Goal: Answer question/provide support

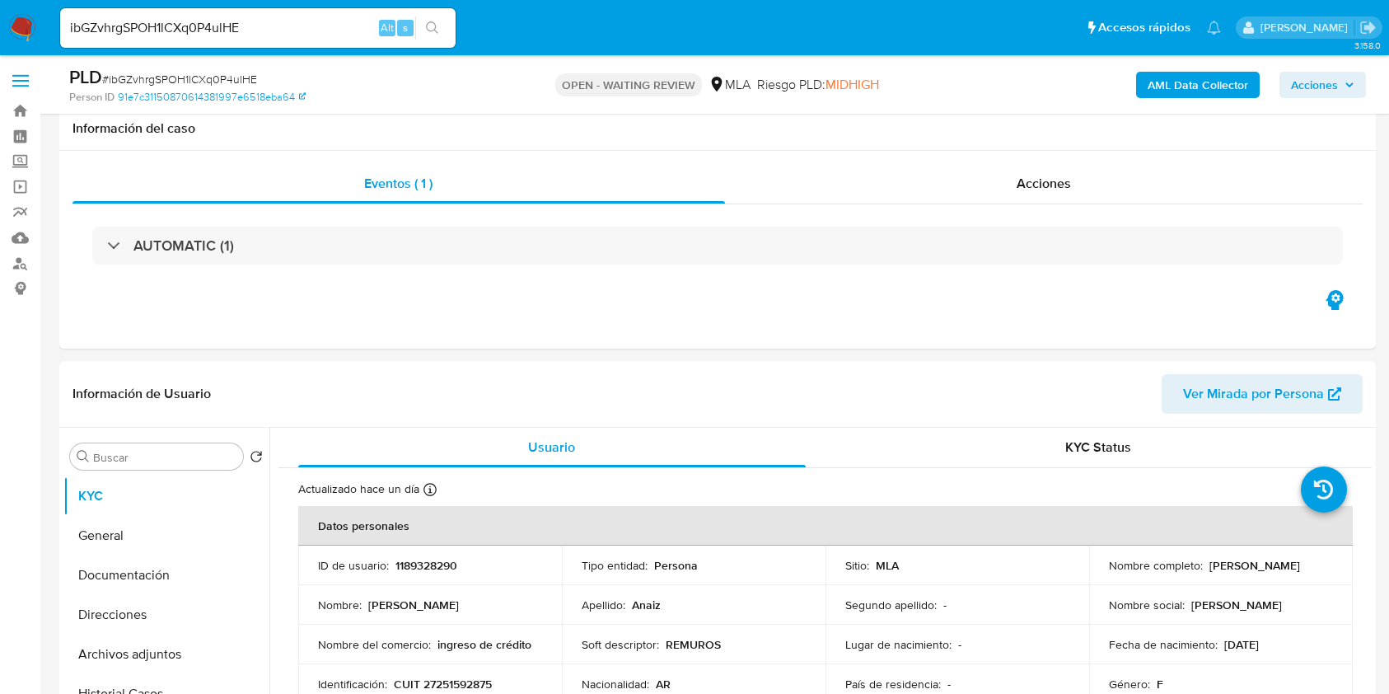
select select "10"
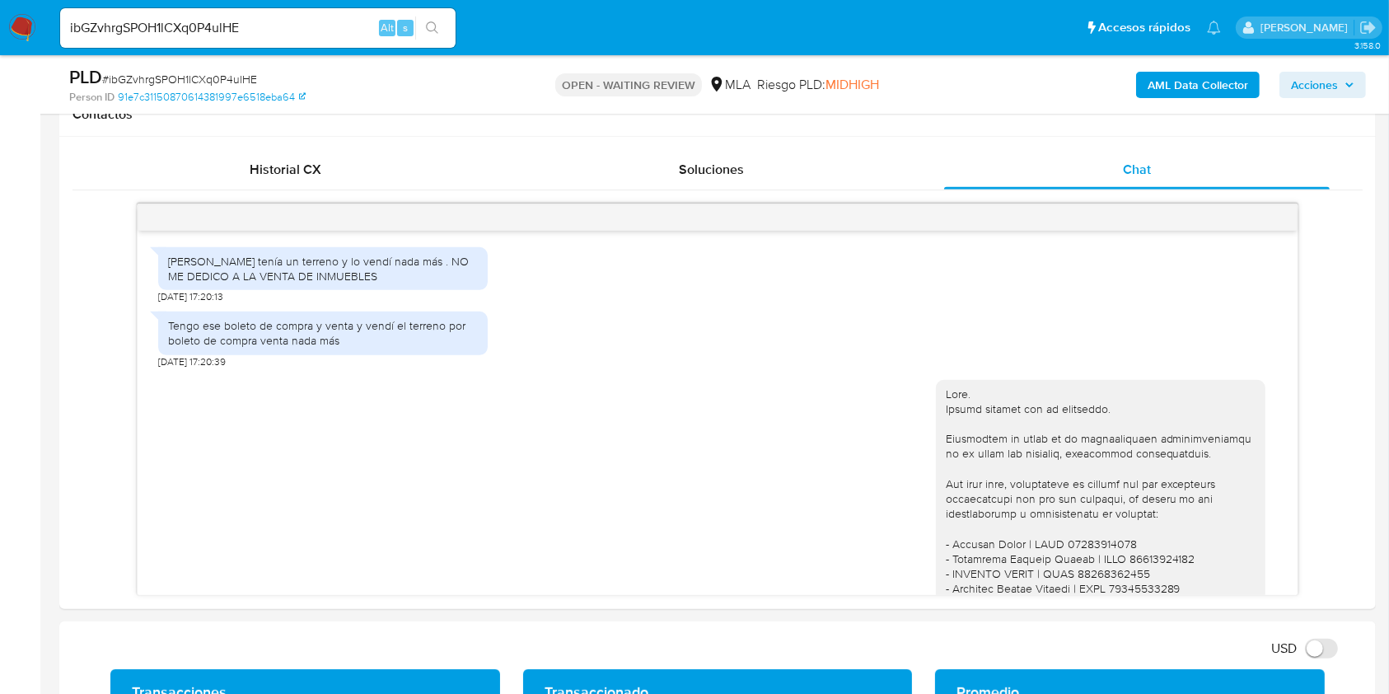
scroll to position [1056, 0]
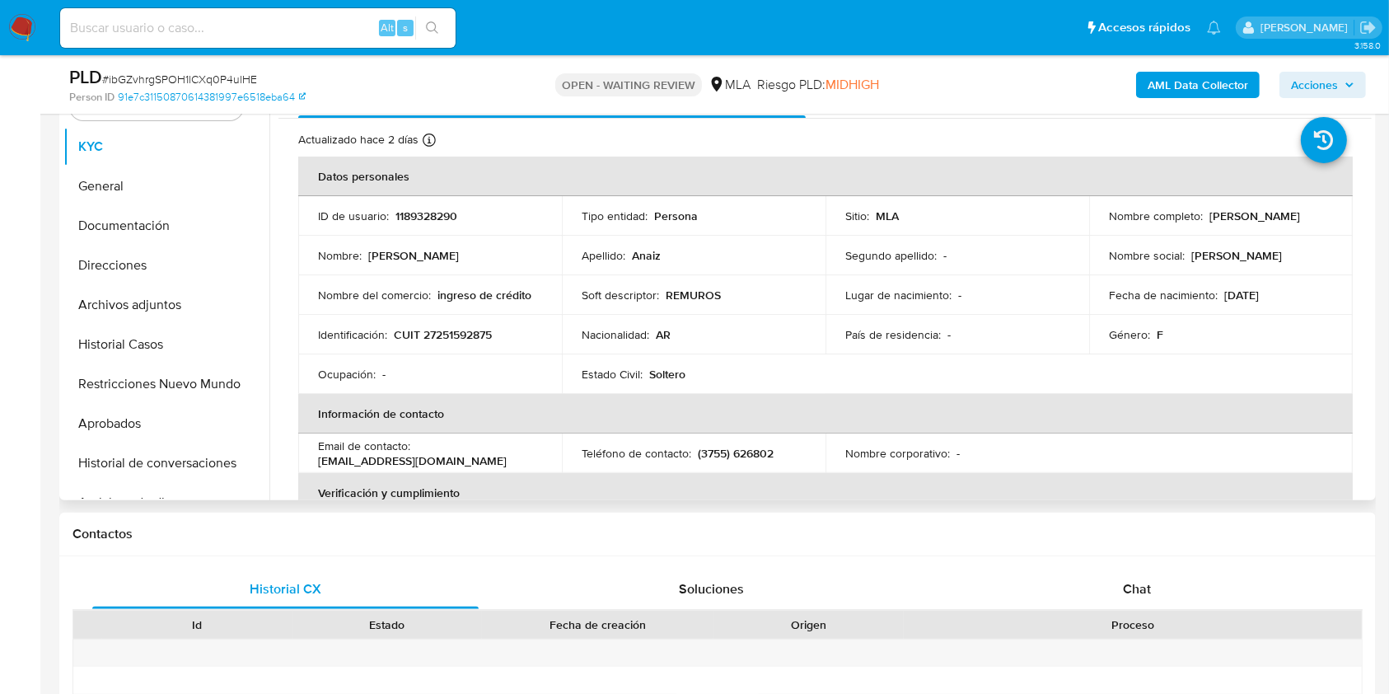
scroll to position [329, 0]
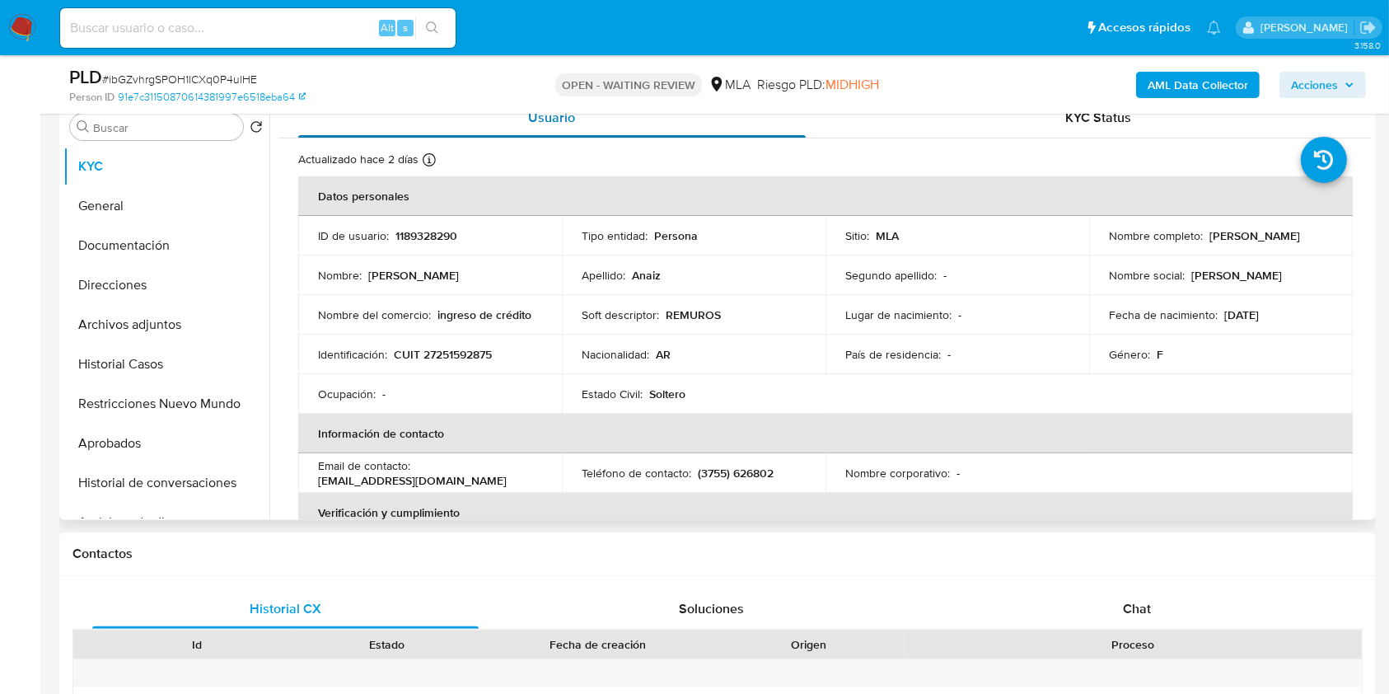
select select "10"
click at [360, 25] on input at bounding box center [257, 27] width 395 height 21
paste input "ibGZvhrgSPOH1lCXq0P4ulHE"
type input "ibGZvhrgSPOH1lCXq0P4ulHE"
click at [418, 26] on button "search-icon" at bounding box center [432, 27] width 34 height 23
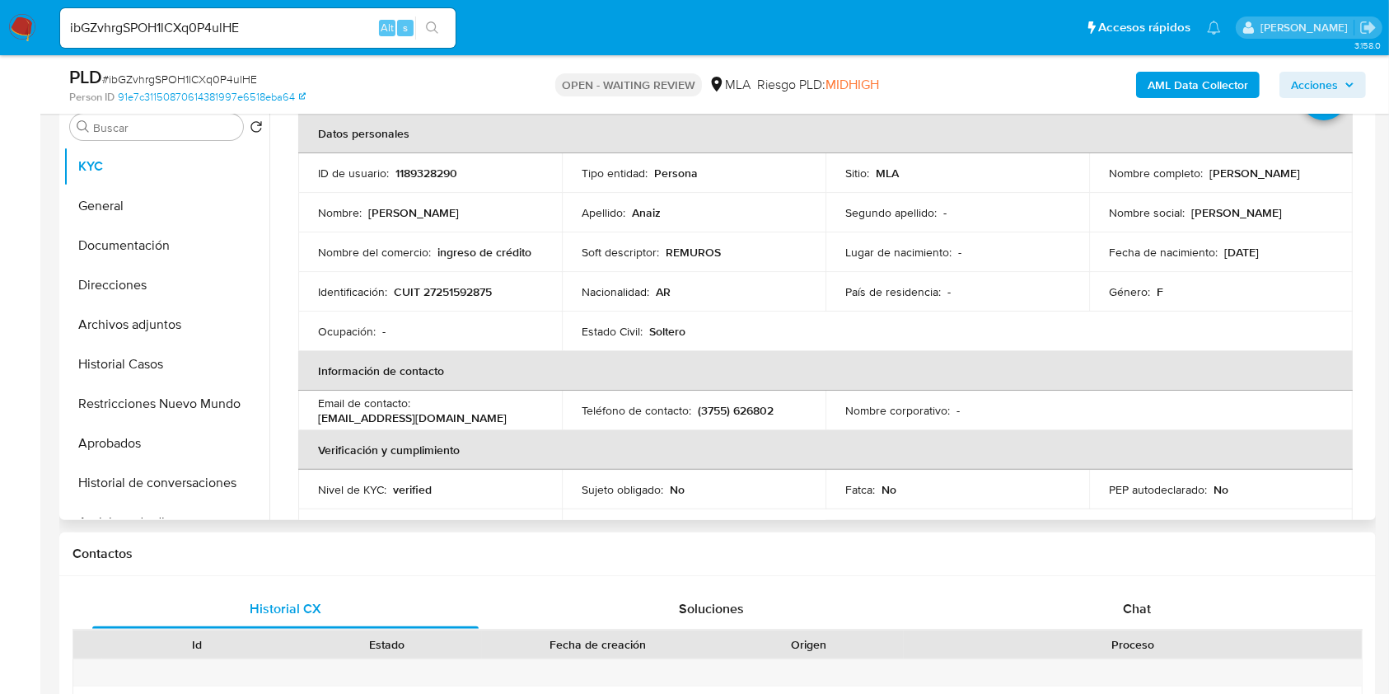
scroll to position [110, 0]
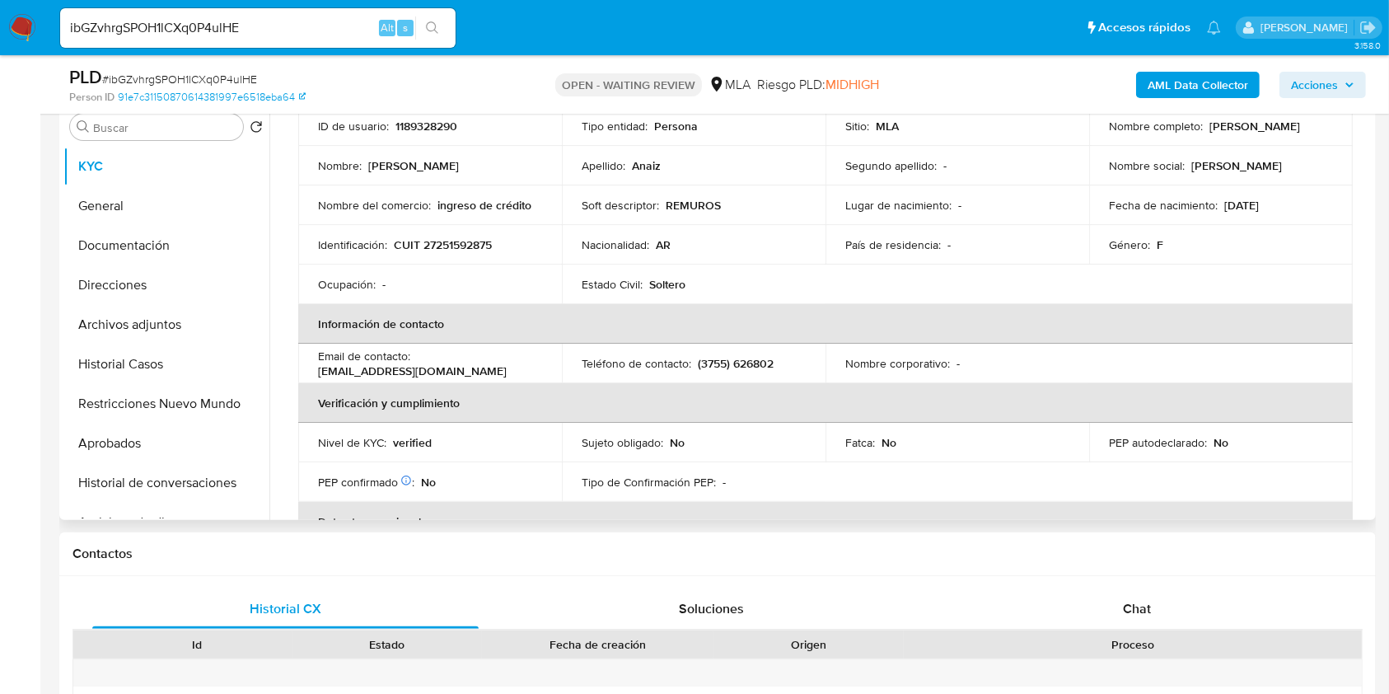
click at [712, 361] on p "(3755) 626802" at bounding box center [736, 363] width 76 height 15
copy p "3755"
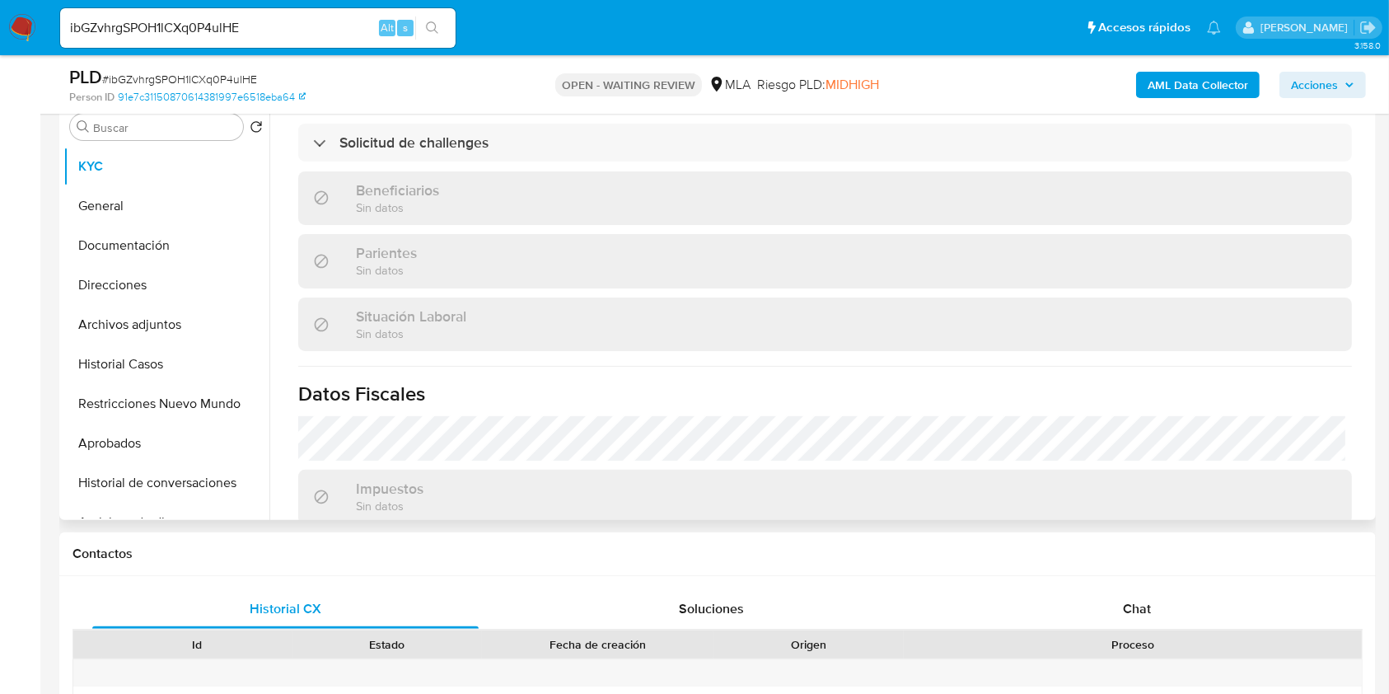
scroll to position [851, 0]
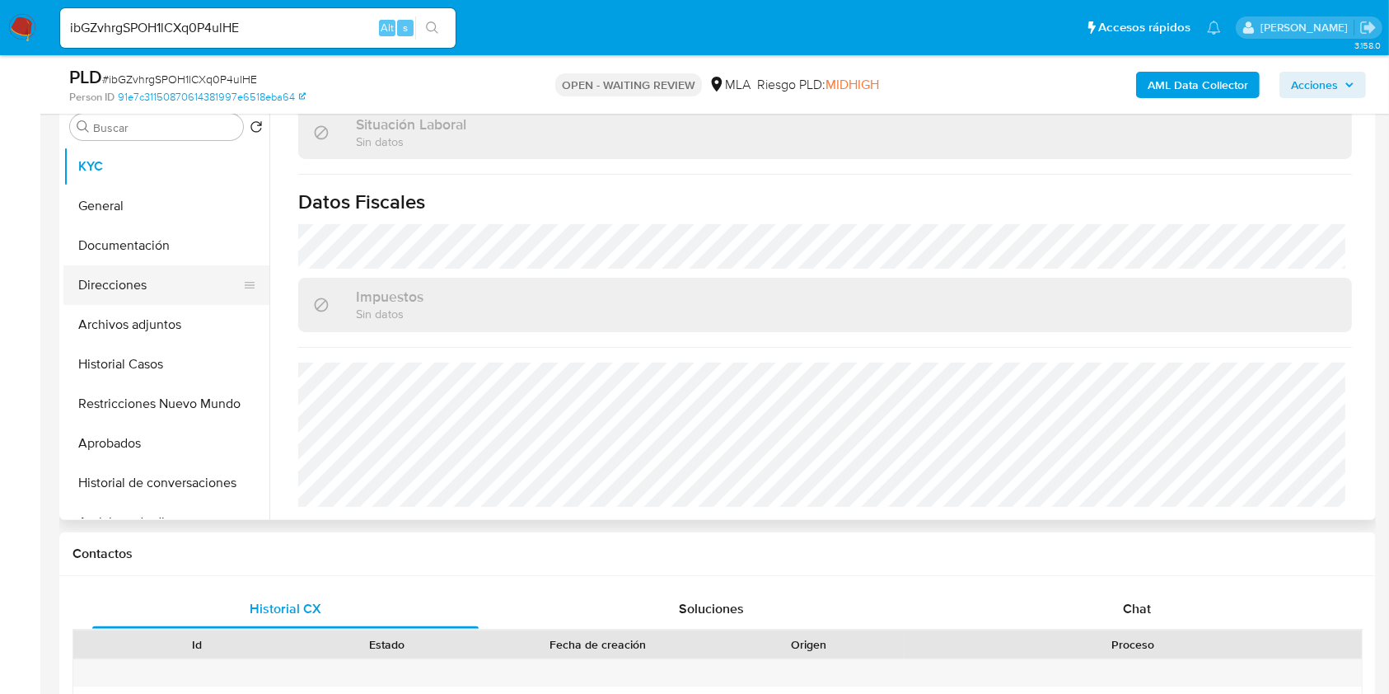
click at [131, 280] on button "Direcciones" at bounding box center [159, 285] width 193 height 40
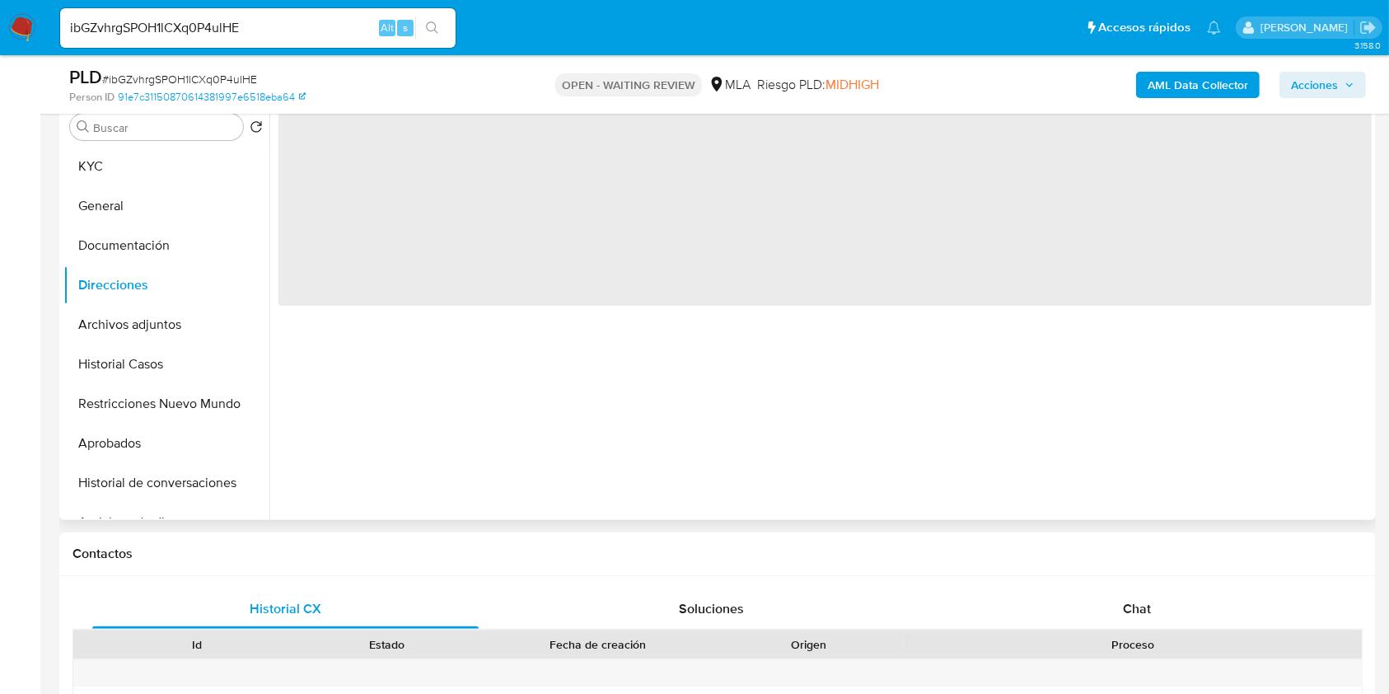
scroll to position [219, 0]
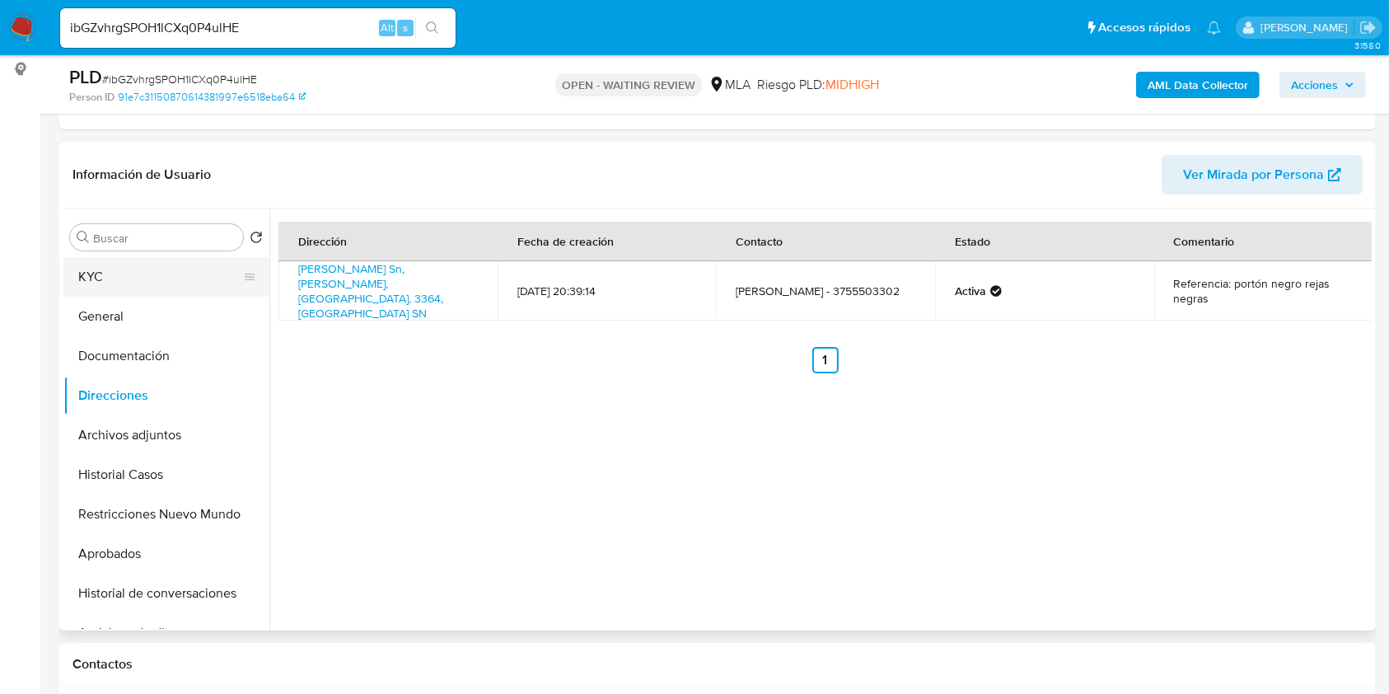
click at [121, 283] on button "KYC" at bounding box center [159, 277] width 193 height 40
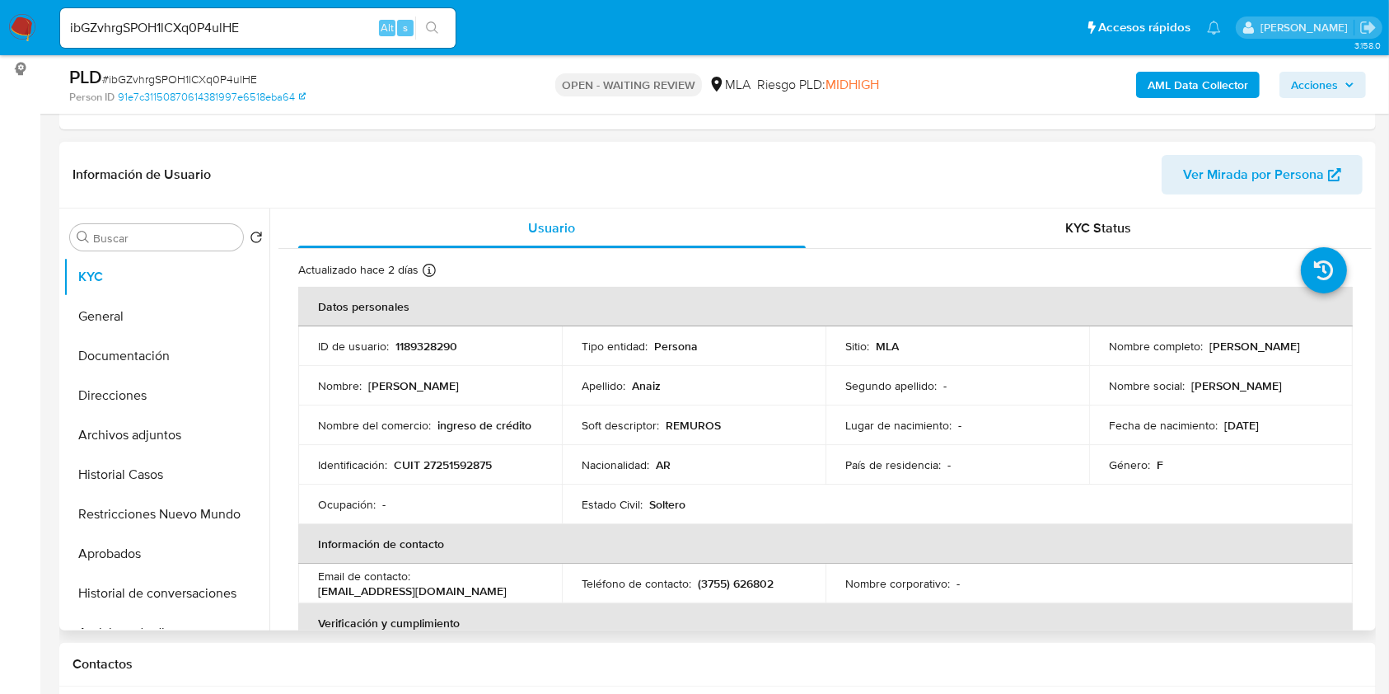
click at [444, 588] on p "anaizrosana72@gmail.com" at bounding box center [412, 590] width 189 height 15
drag, startPoint x: 443, startPoint y: 588, endPoint x: 353, endPoint y: 596, distance: 91.0
click at [353, 596] on p "anaizrosana72@gmail.com" at bounding box center [412, 590] width 189 height 15
copy p "anaizrosana72@gmail.com"
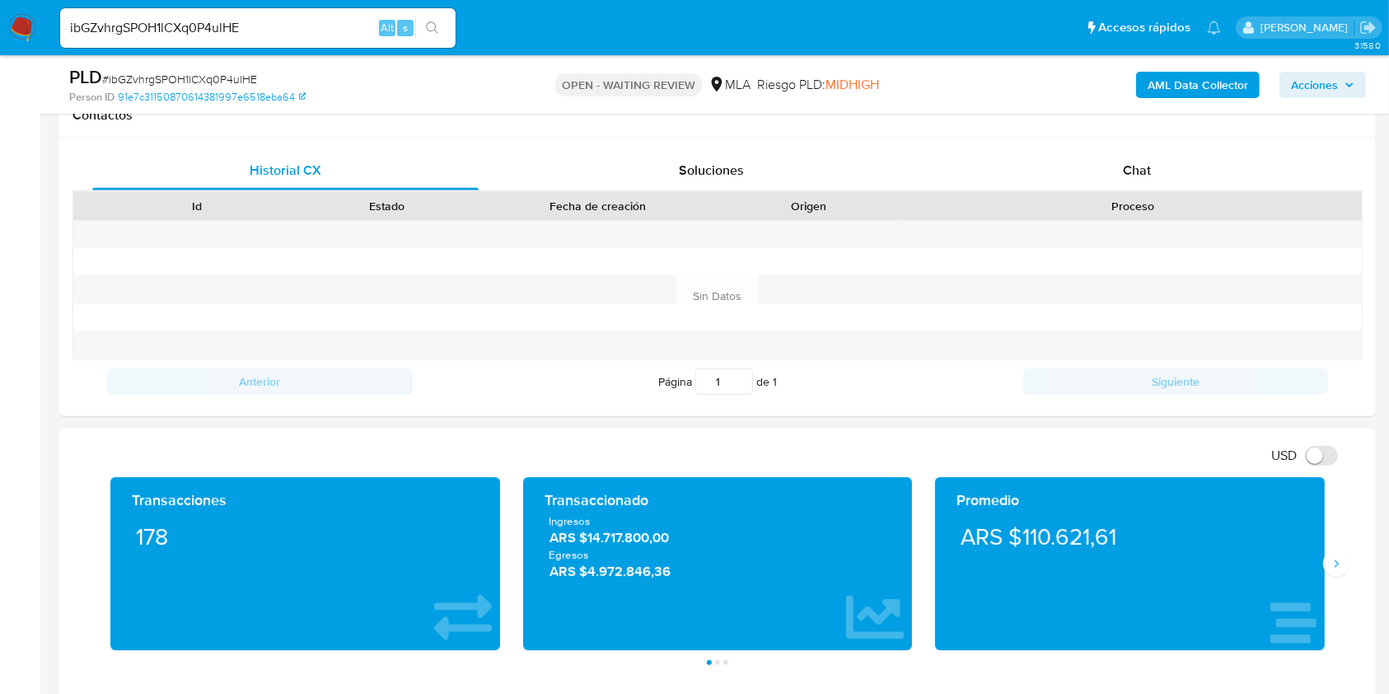
scroll to position [768, 0]
click at [1214, 175] on div "Chat" at bounding box center [1137, 170] width 386 height 40
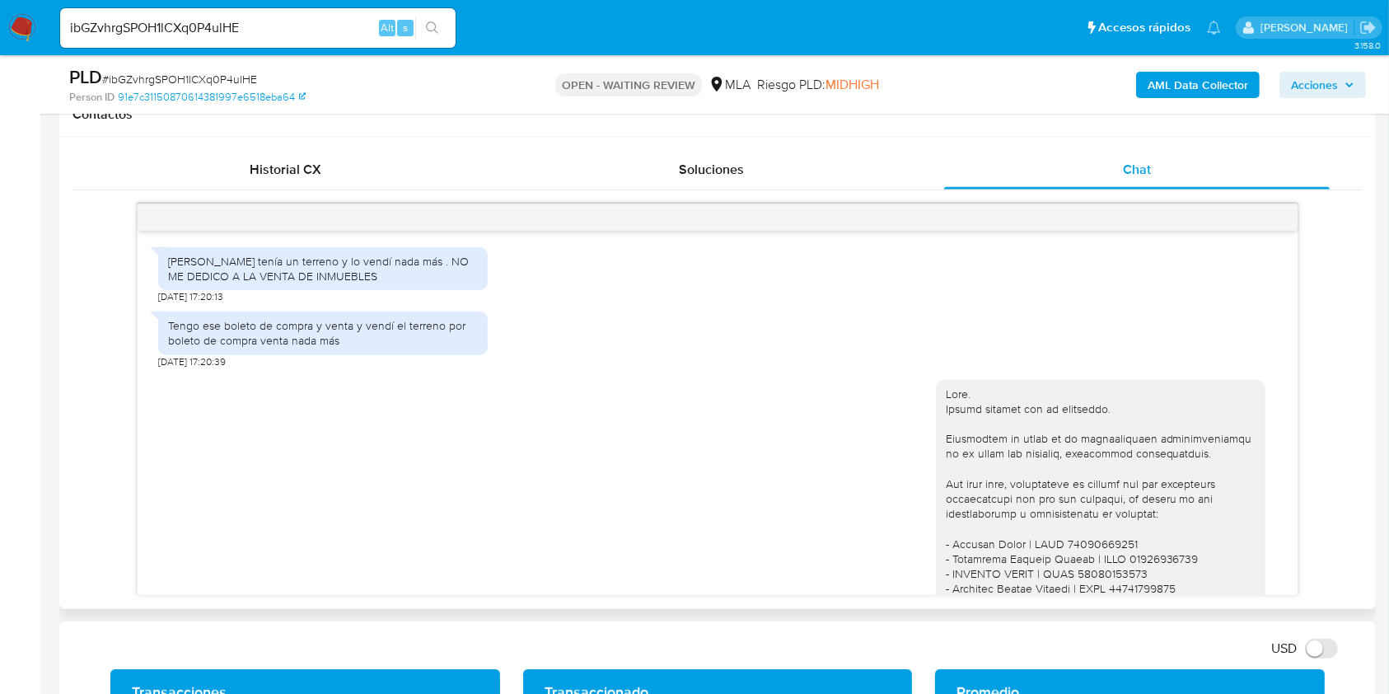
scroll to position [1056, 0]
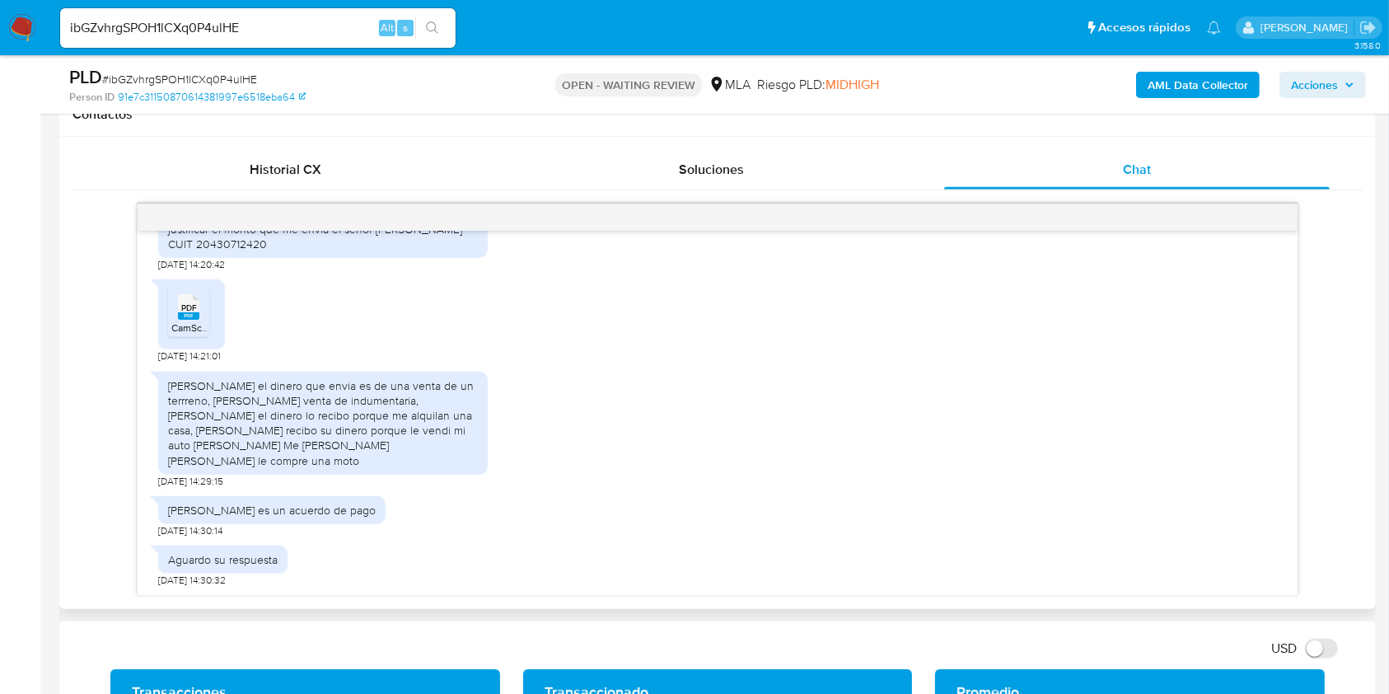
click at [160, 349] on span "10/09/2025 14:21:01" at bounding box center [189, 355] width 63 height 13
drag, startPoint x: 160, startPoint y: 333, endPoint x: 190, endPoint y: 340, distance: 31.4
click at [190, 349] on span "10/09/2025 14:21:01" at bounding box center [189, 355] width 63 height 13
copy span "10/09/2025"
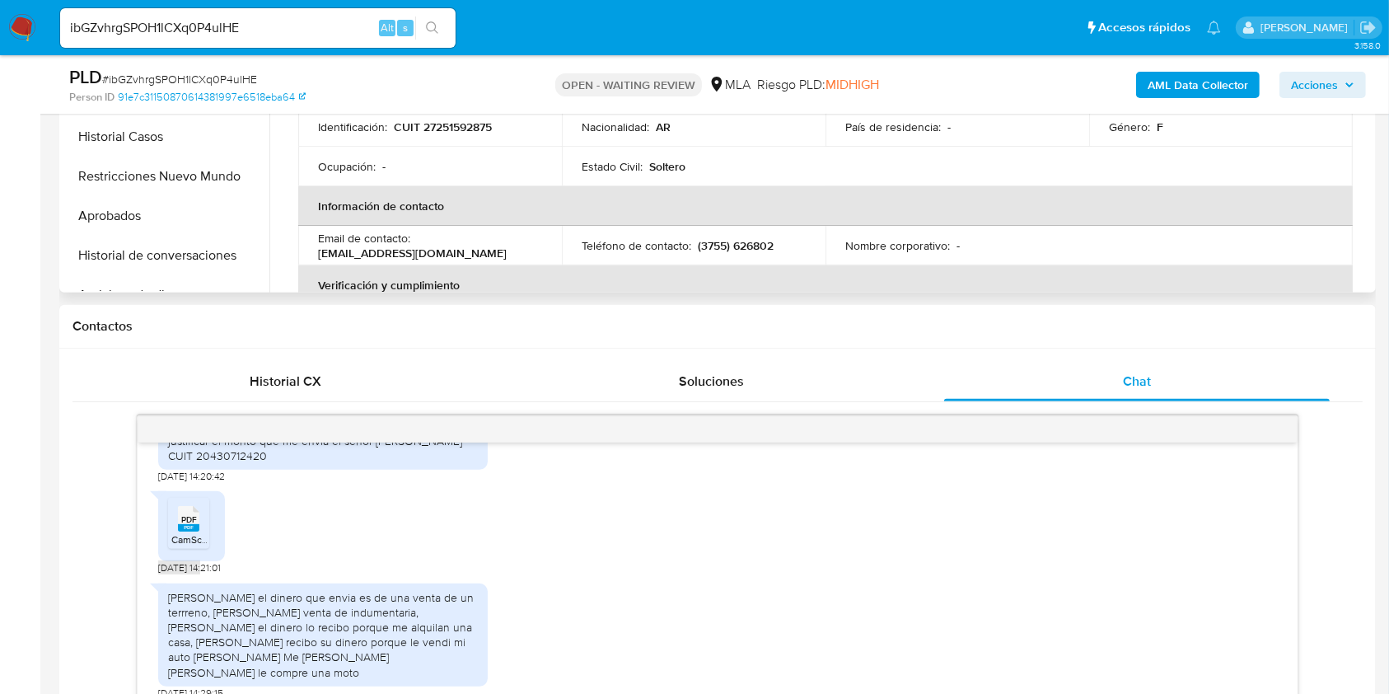
scroll to position [329, 0]
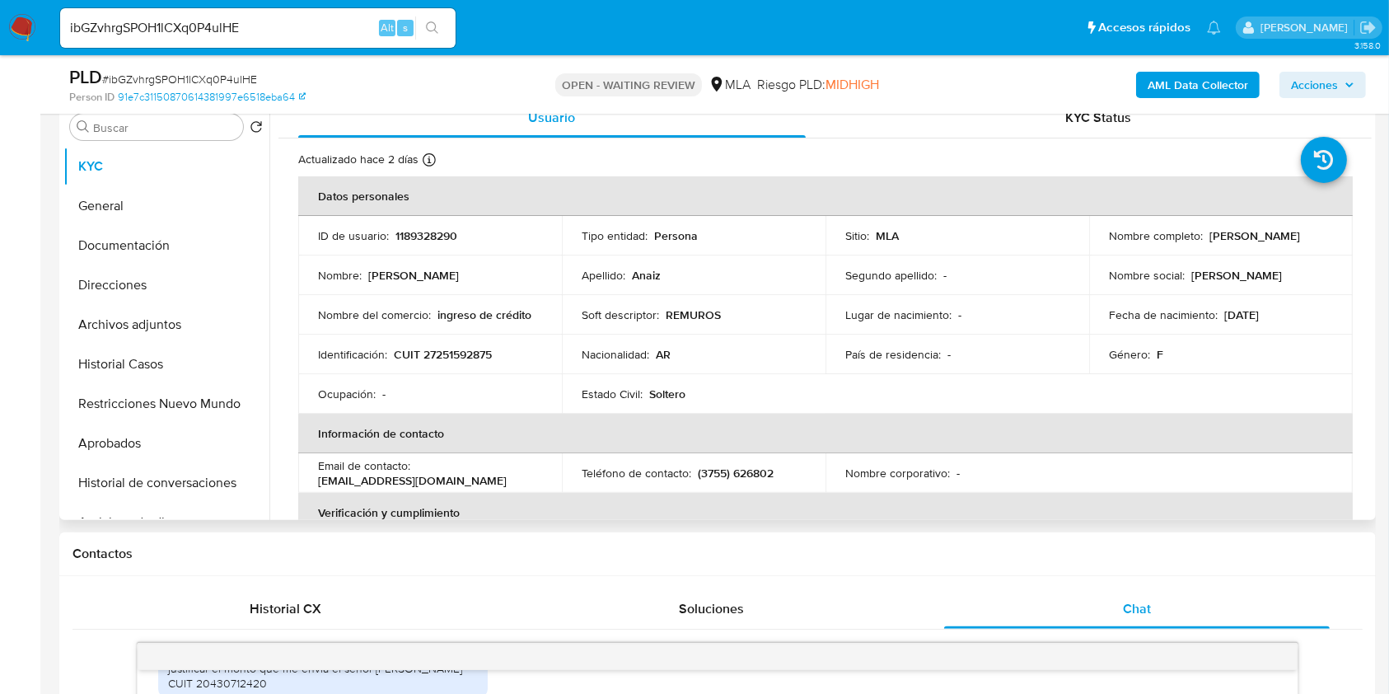
click at [1209, 236] on p "Rosana Andrea Anaiz" at bounding box center [1254, 235] width 91 height 15
drag, startPoint x: 1210, startPoint y: 235, endPoint x: 1290, endPoint y: 233, distance: 79.9
click at [1290, 233] on p "Rosana Andrea Anaiz" at bounding box center [1254, 235] width 91 height 15
copy p "Rosana Andrea Anaiz"
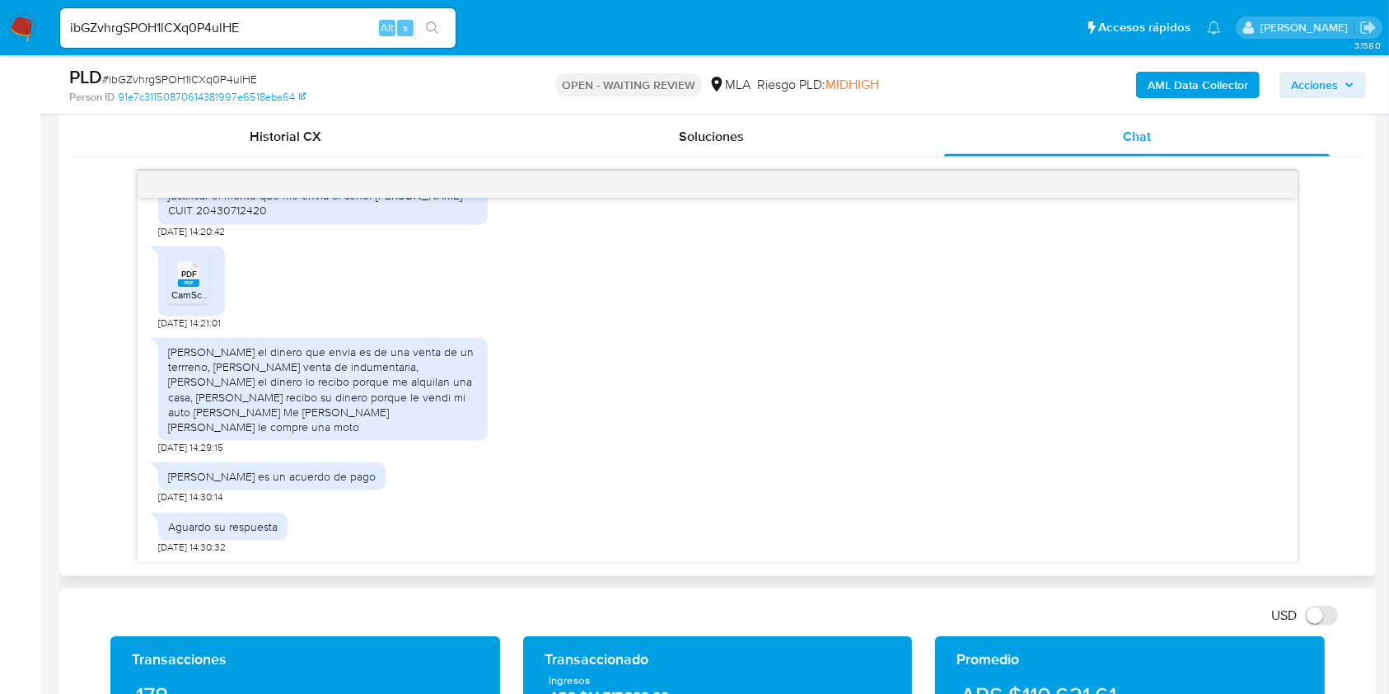
scroll to position [3861, 0]
click at [185, 344] on div "Enrique Ribas el dinero que envia es de una venta de un terrreno, Smaniotto Sol…" at bounding box center [323, 389] width 310 height 90
drag, startPoint x: 185, startPoint y: 335, endPoint x: 338, endPoint y: 408, distance: 168.7
click at [338, 408] on div "Enrique Ribas el dinero que envia es de una venta de un terrreno, Smaniotto Sol…" at bounding box center [323, 389] width 310 height 90
copy div "Enrique Ribas el dinero que envia es de una venta de un terrreno, Smaniotto Sol…"
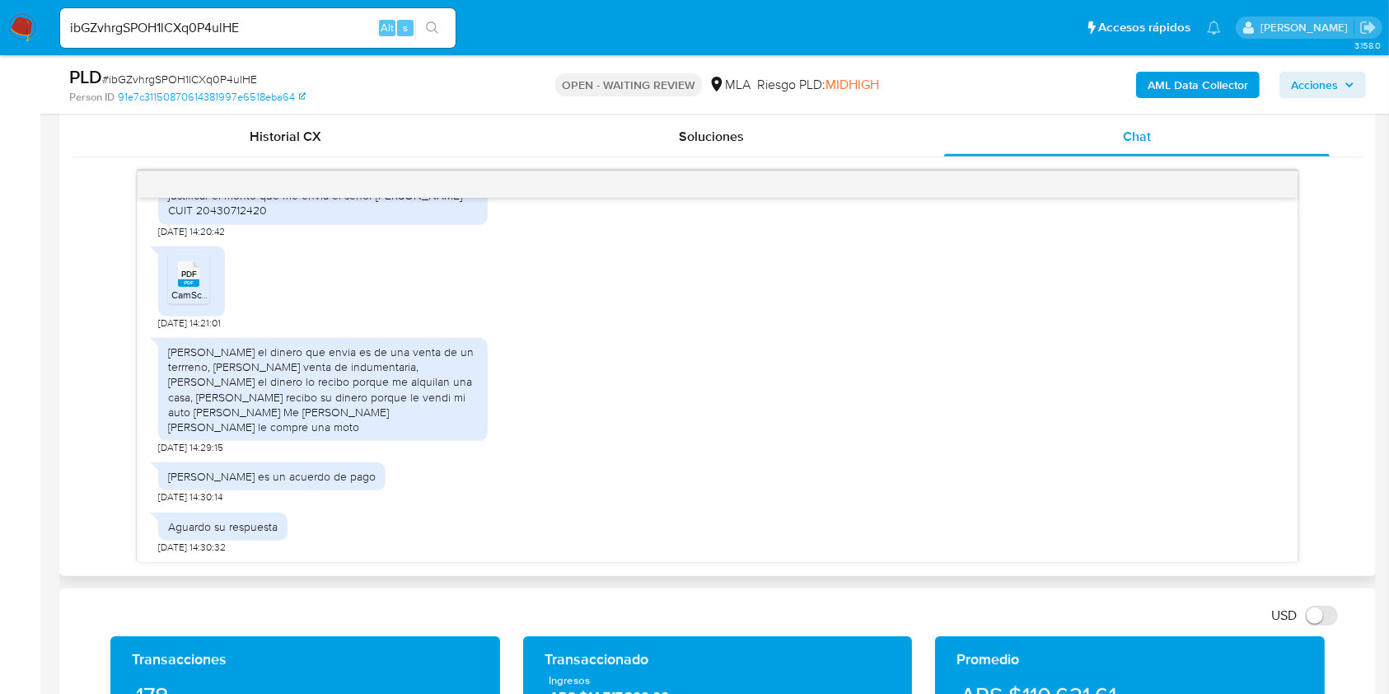
drag, startPoint x: 380, startPoint y: 458, endPoint x: 176, endPoint y: 452, distance: 203.5
click at [176, 469] on div "Ruben eduardo lugo es un acuerdo de pago" at bounding box center [272, 476] width 208 height 15
click at [171, 469] on div "Ruben eduardo lugo es un acuerdo de pago" at bounding box center [272, 476] width 208 height 15
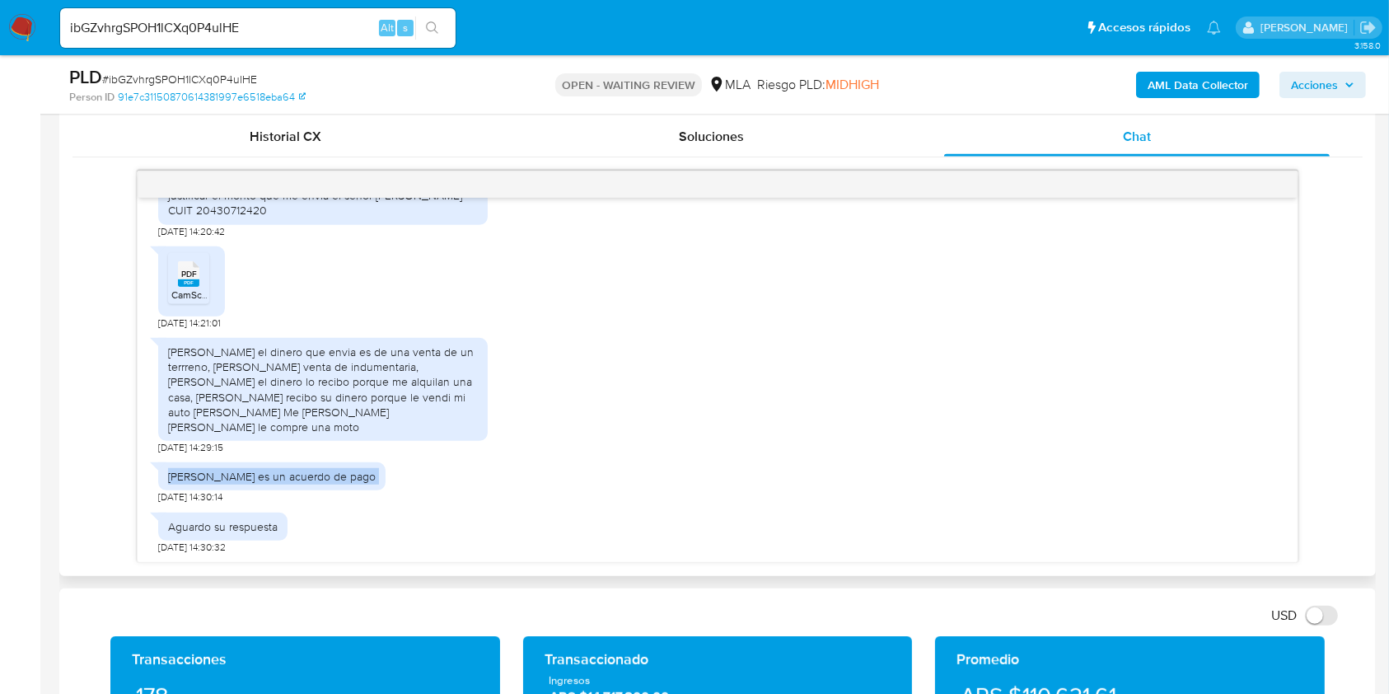
copy div "Ruben eduardo lugo es un acuerdo de pago"
click at [264, 17] on div "ibGZvhrgSPOH1lCXq0P4ulHE Alt s" at bounding box center [257, 28] width 395 height 40
click at [264, 17] on input "ibGZvhrgSPOH1lCXq0P4ulHE" at bounding box center [257, 27] width 395 height 21
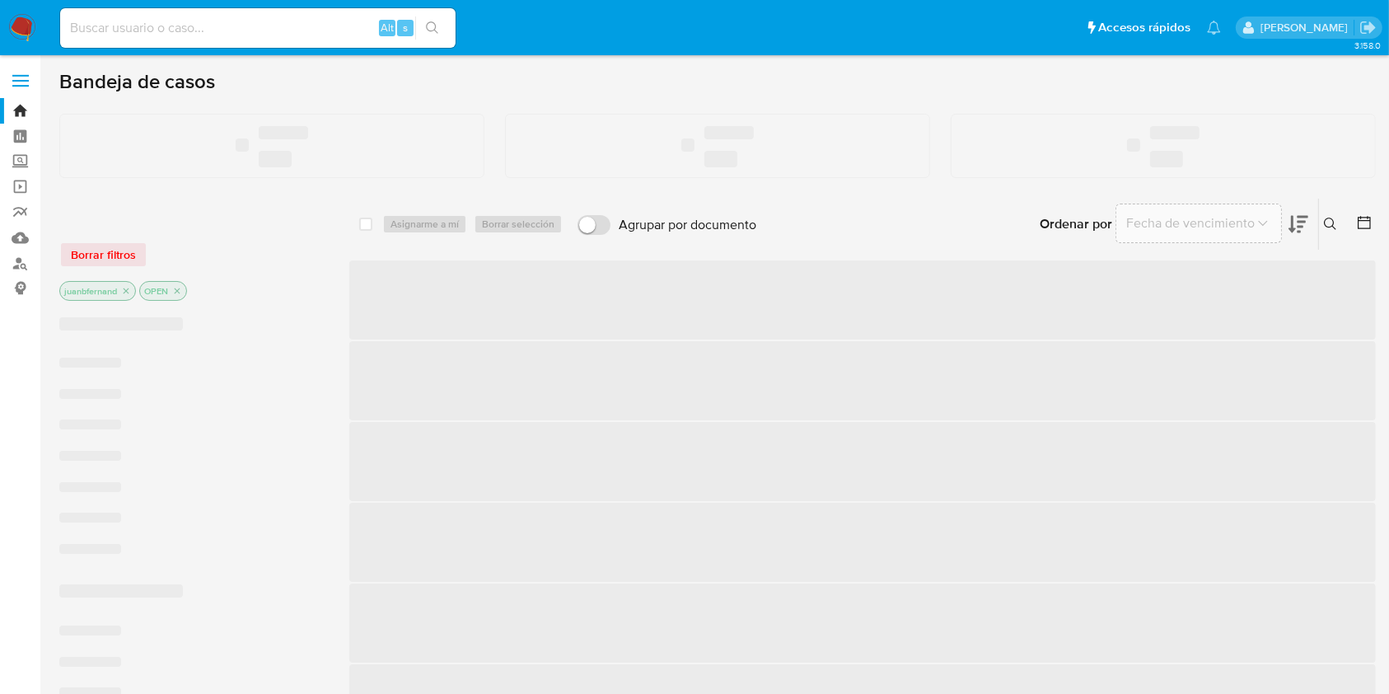
click at [303, 34] on input at bounding box center [257, 27] width 395 height 21
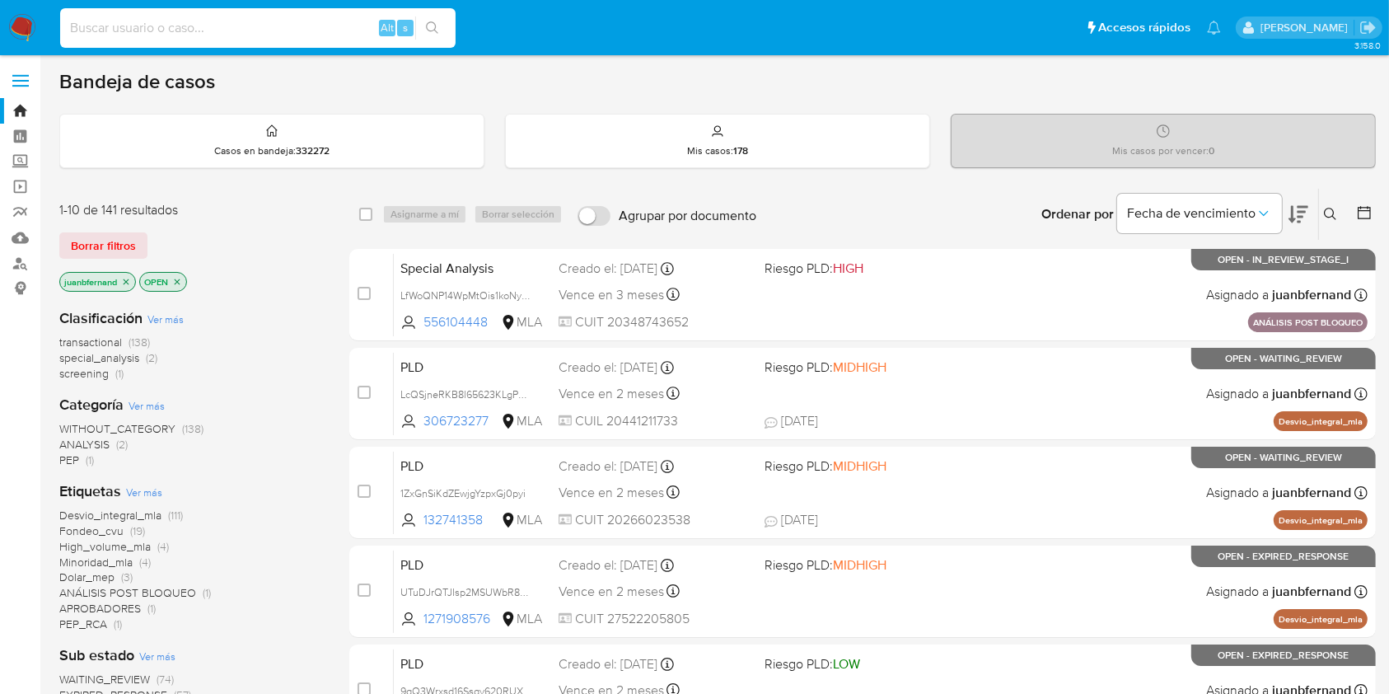
paste input "1ZyJFa6XqSfNNrsCQwg6qCwX"
type input "1ZyJFa6XqSfNNrsCQwg6qCwX"
click at [429, 25] on icon "search-icon" at bounding box center [432, 27] width 13 height 13
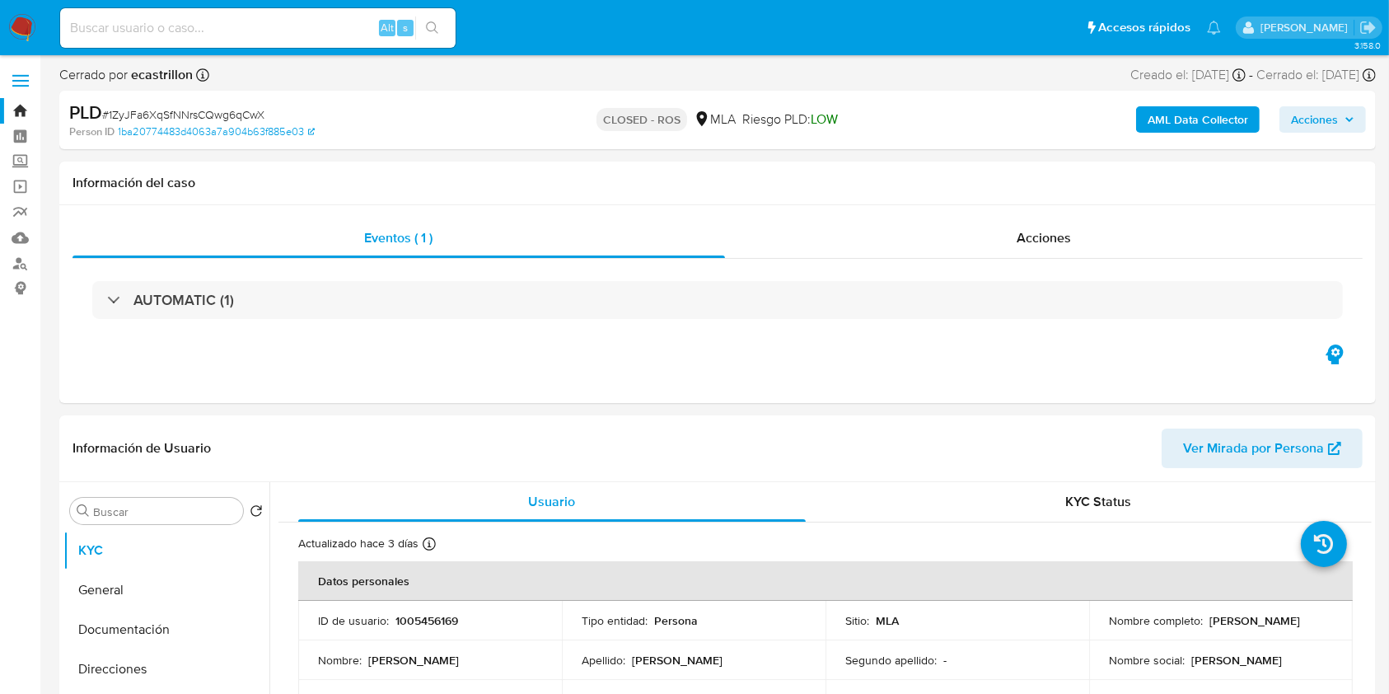
select select "10"
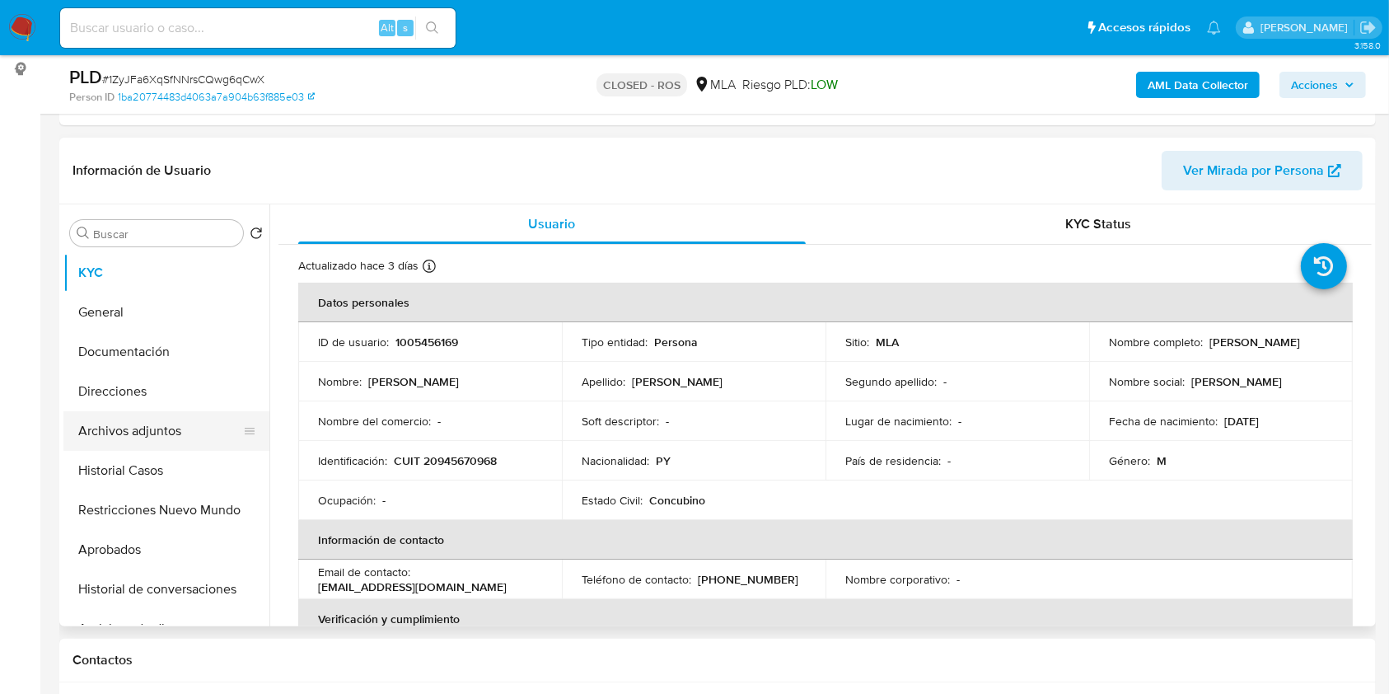
click at [152, 443] on button "Archivos adjuntos" at bounding box center [159, 431] width 193 height 40
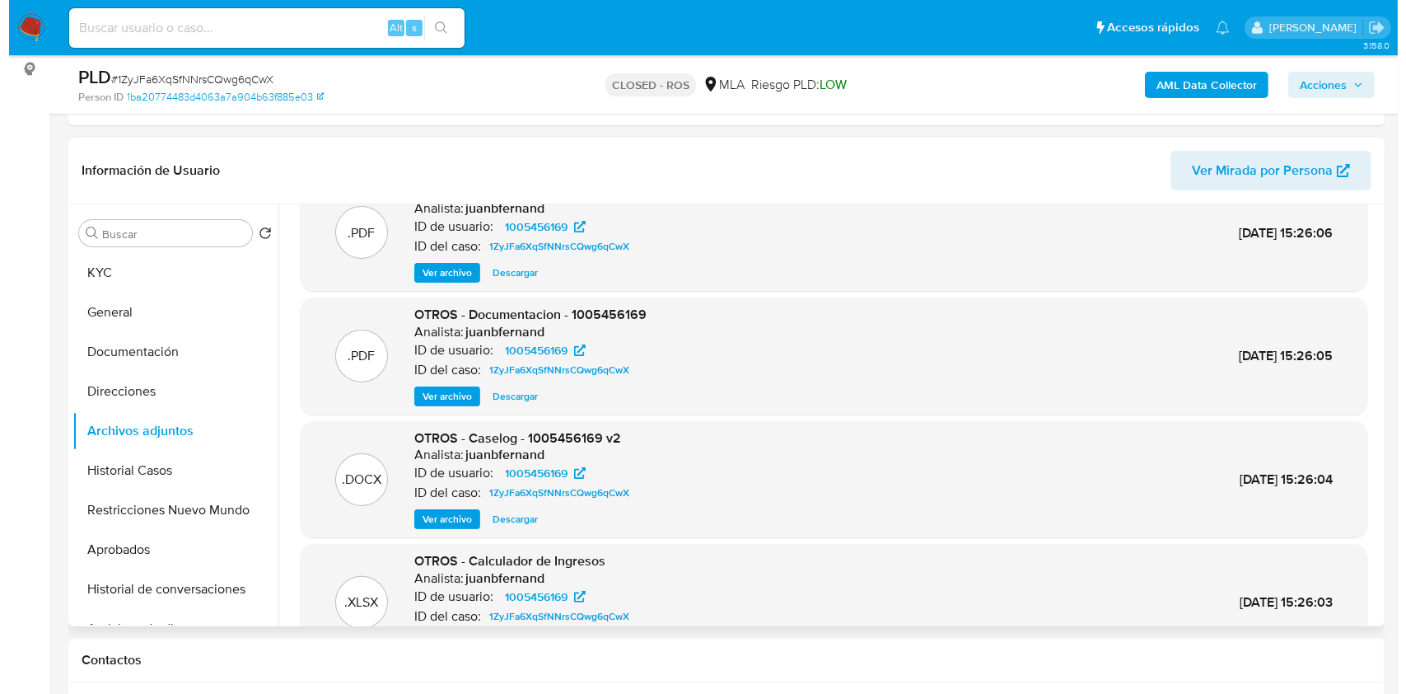
scroll to position [110, 0]
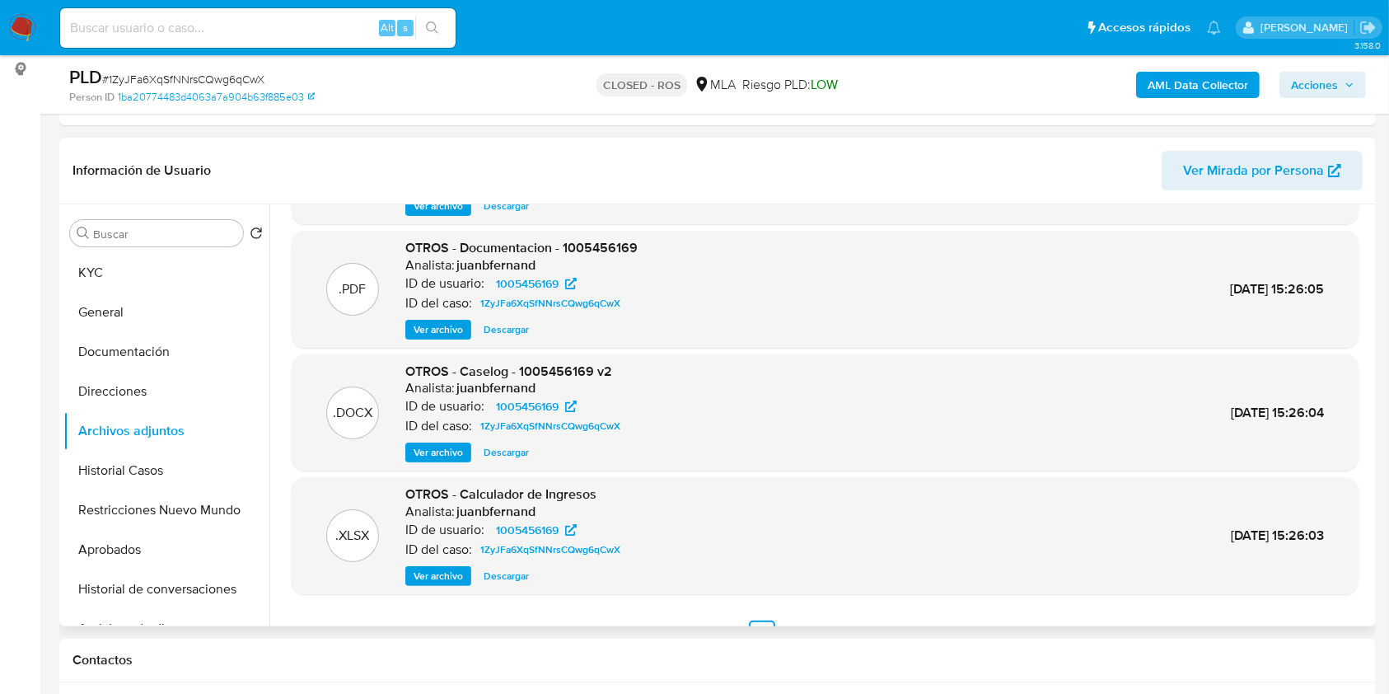
click at [435, 454] on span "Ver archivo" at bounding box center [437, 452] width 49 height 16
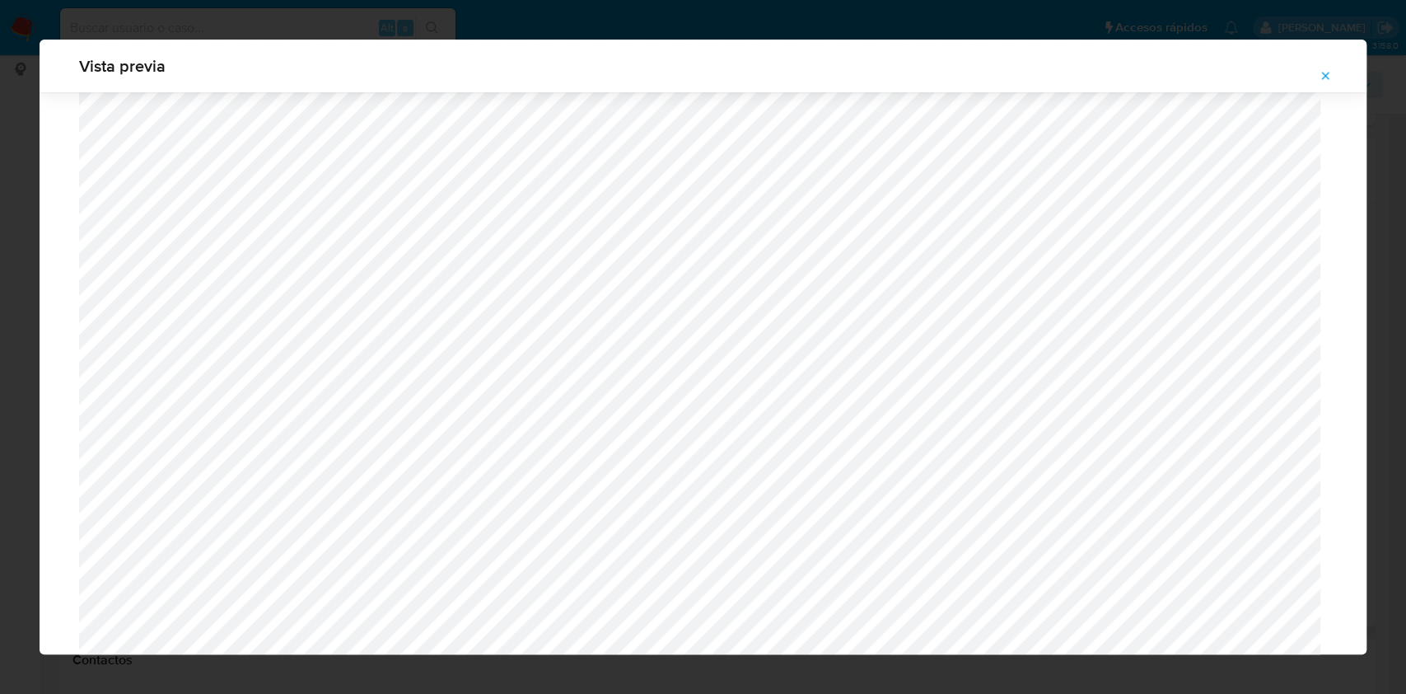
scroll to position [955, 0]
click at [1324, 78] on icon "Attachment preview" at bounding box center [1325, 75] width 13 height 13
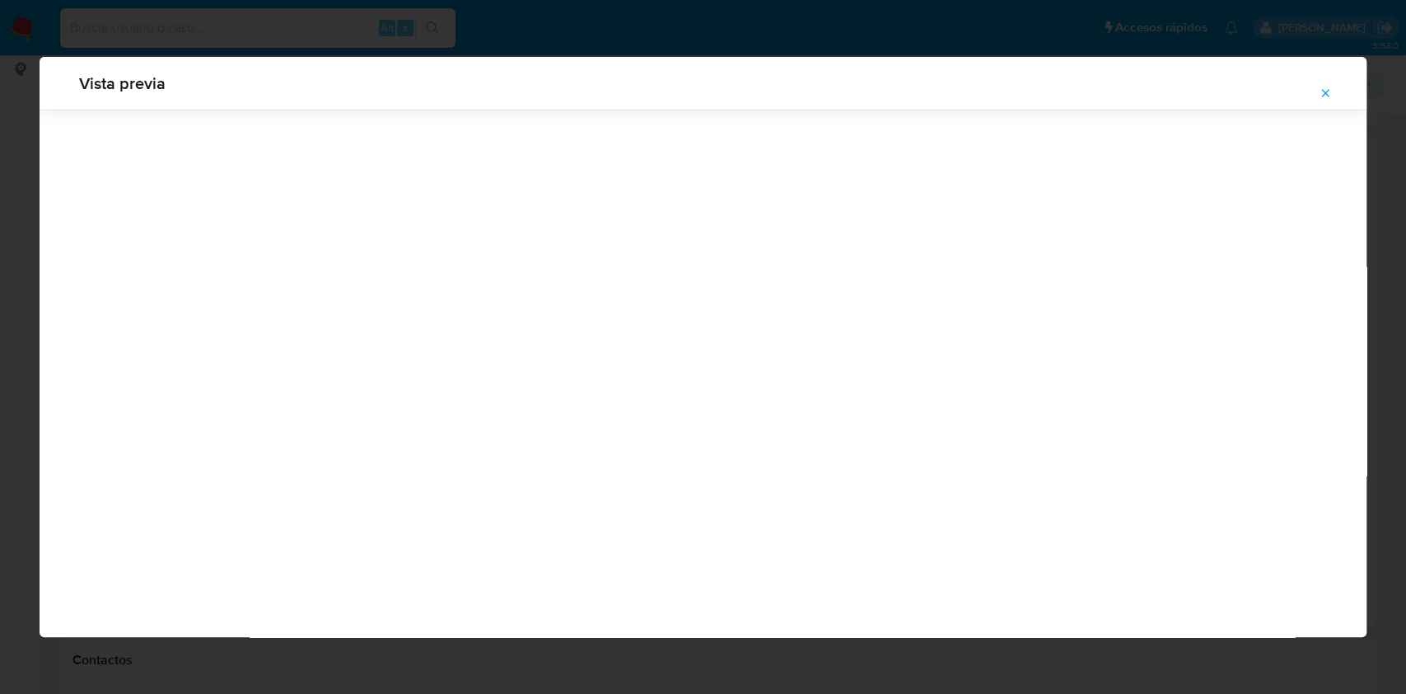
scroll to position [0, 0]
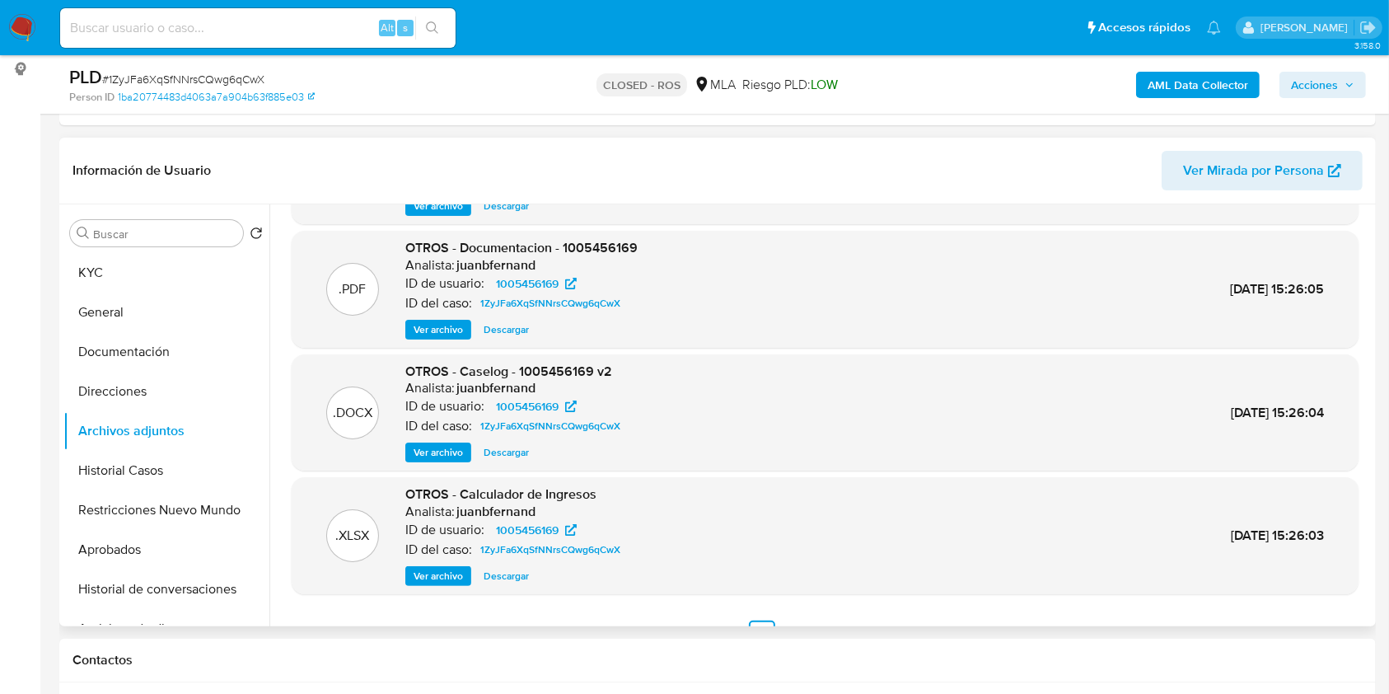
click at [451, 455] on span "Ver archivo" at bounding box center [437, 452] width 49 height 16
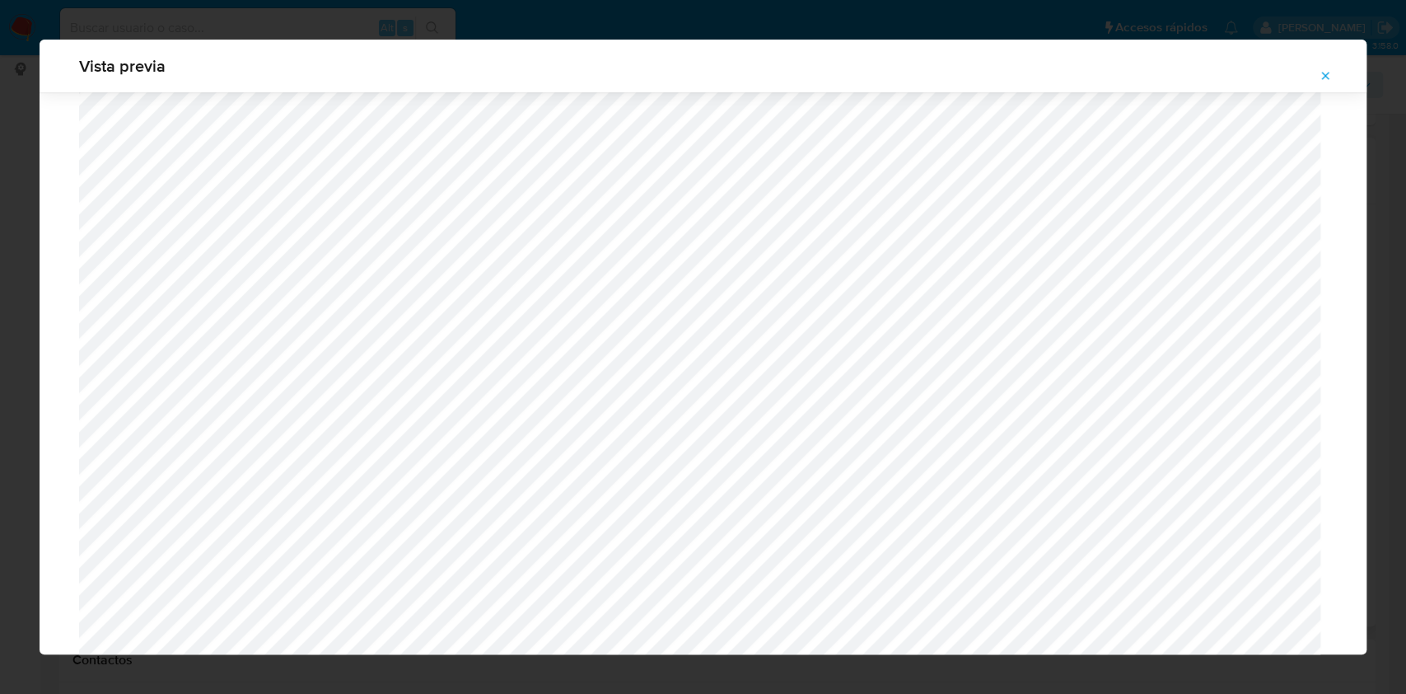
scroll to position [955, 0]
click at [1330, 63] on button "Attachment preview" at bounding box center [1325, 76] width 36 height 26
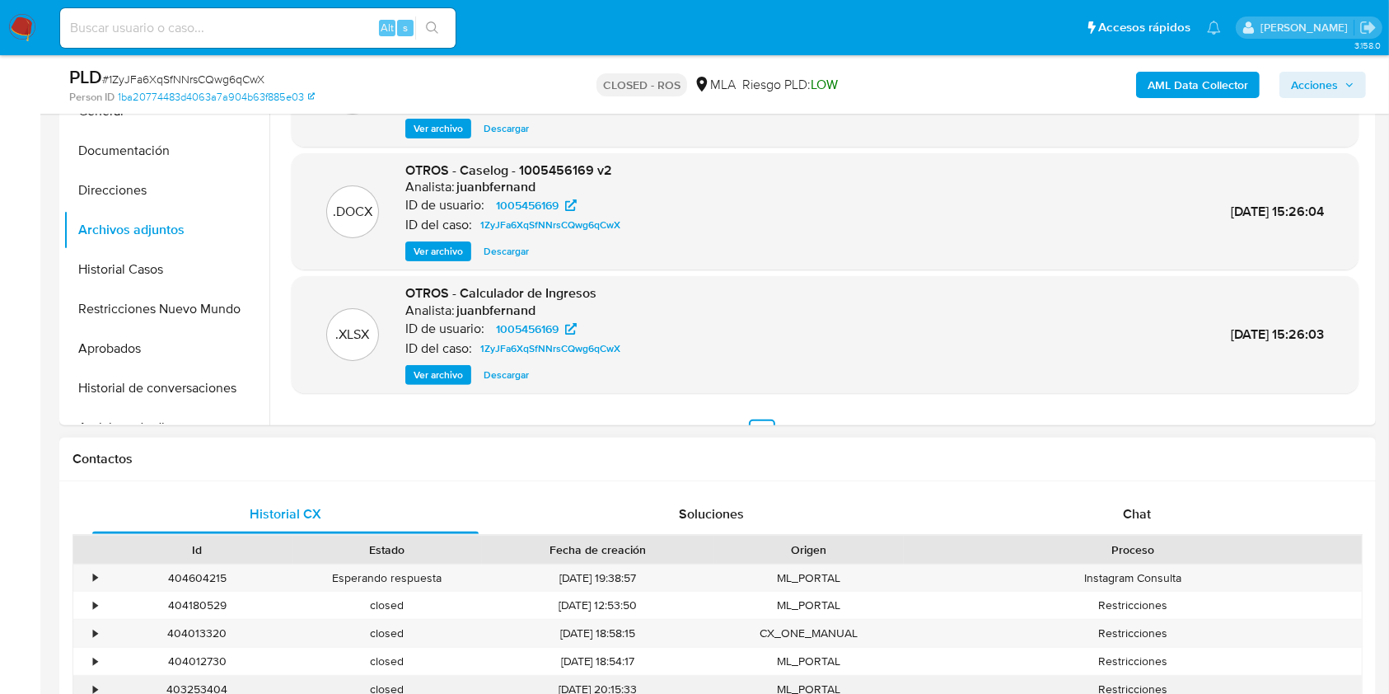
scroll to position [768, 0]
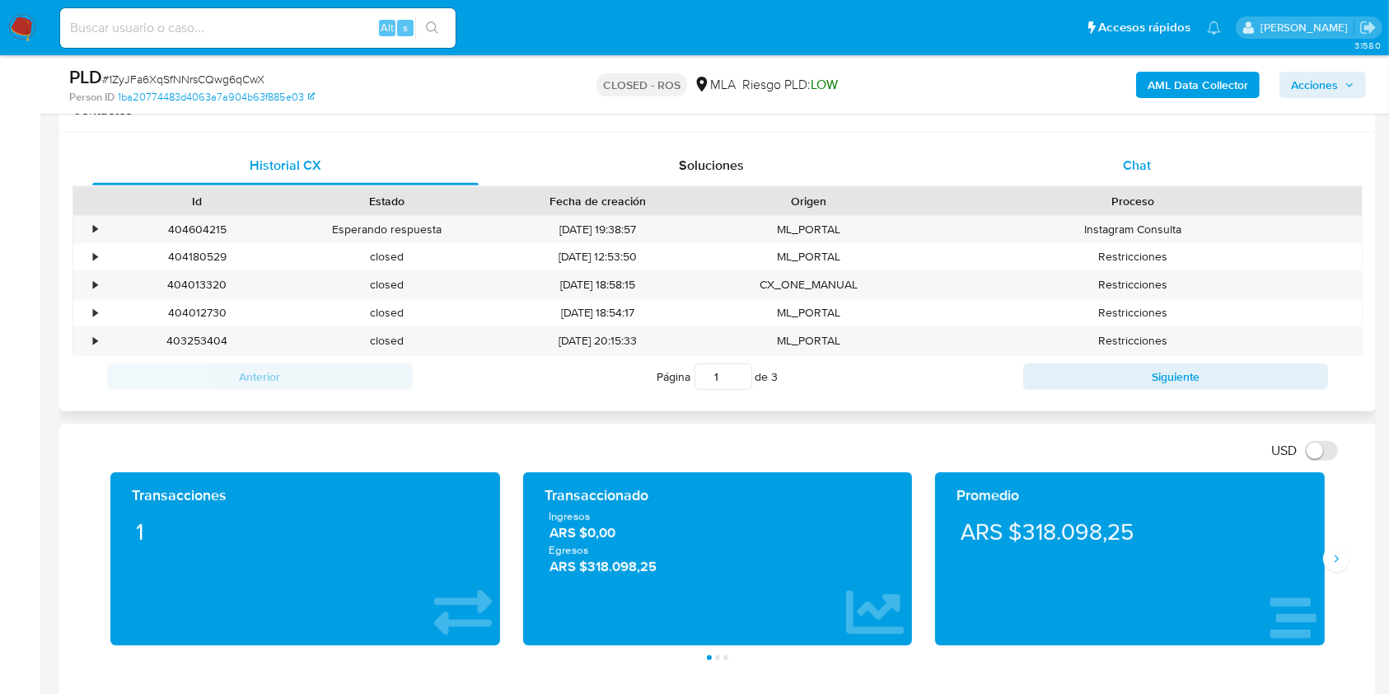
click at [1105, 152] on div "Chat" at bounding box center [1137, 166] width 386 height 40
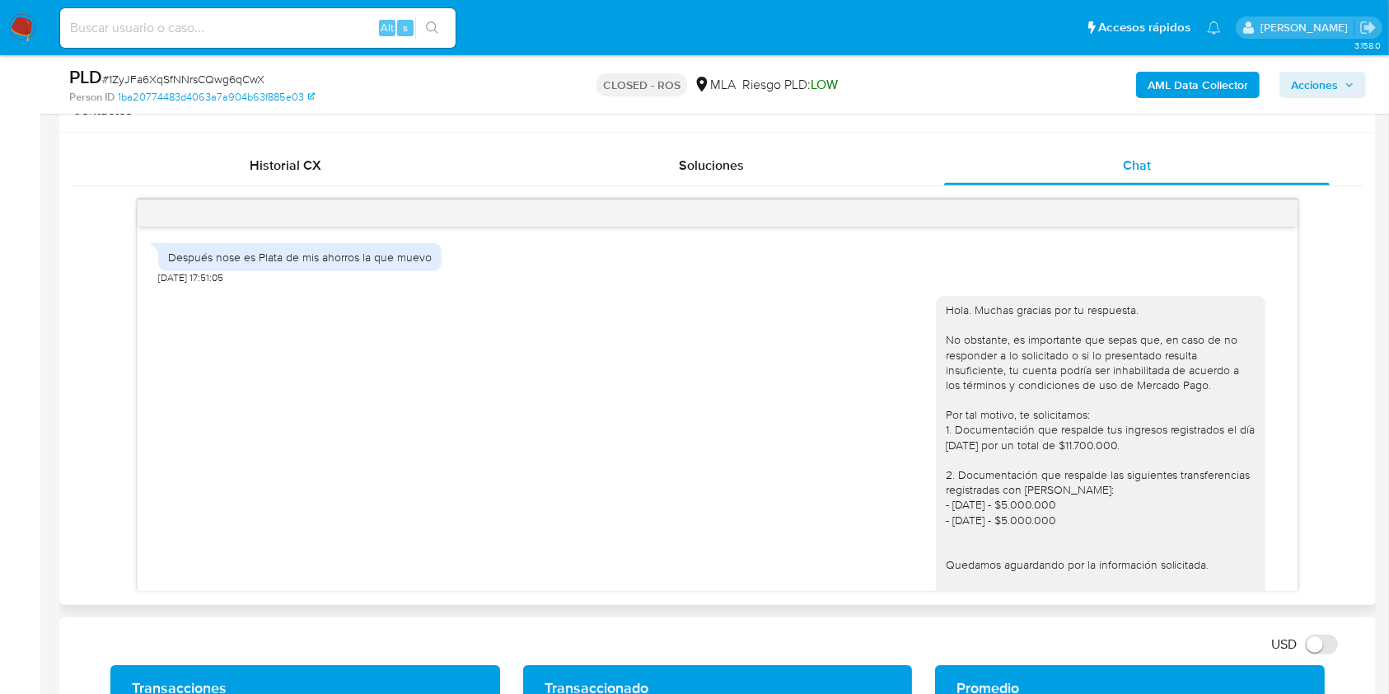
scroll to position [759, 0]
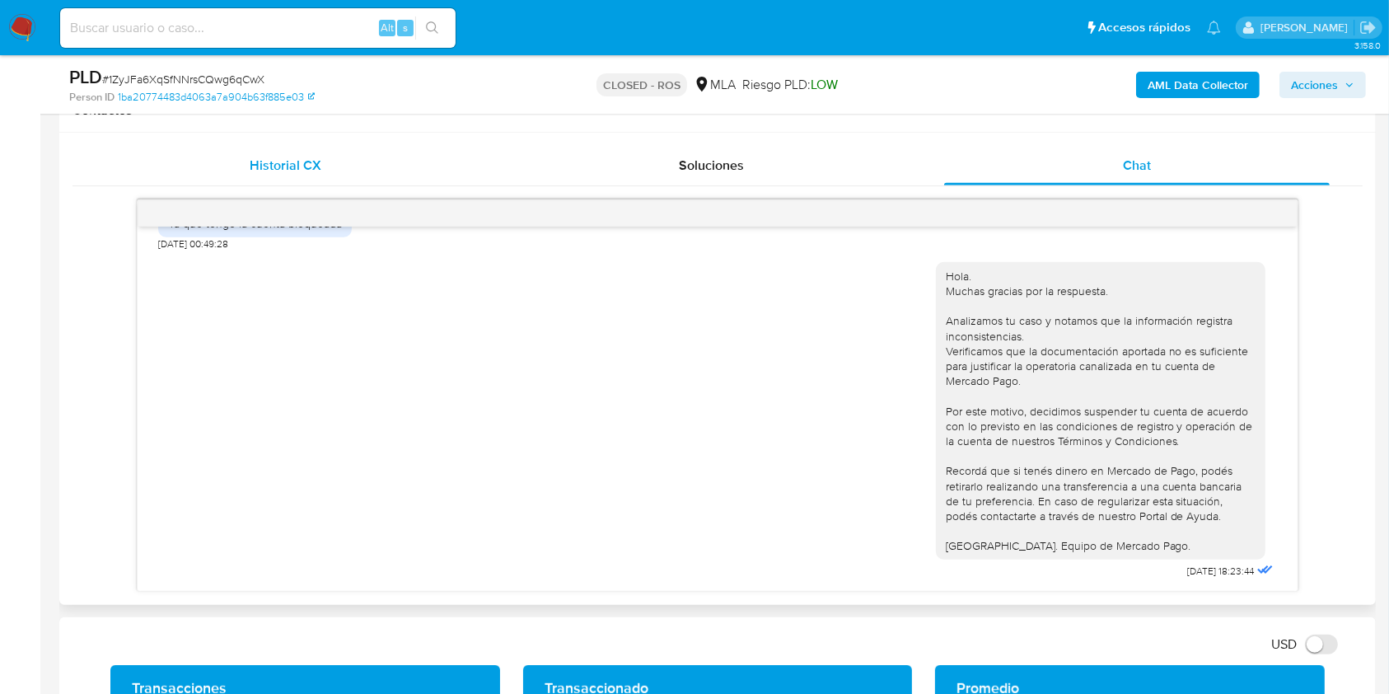
click at [337, 166] on div "Historial CX" at bounding box center [285, 166] width 386 height 40
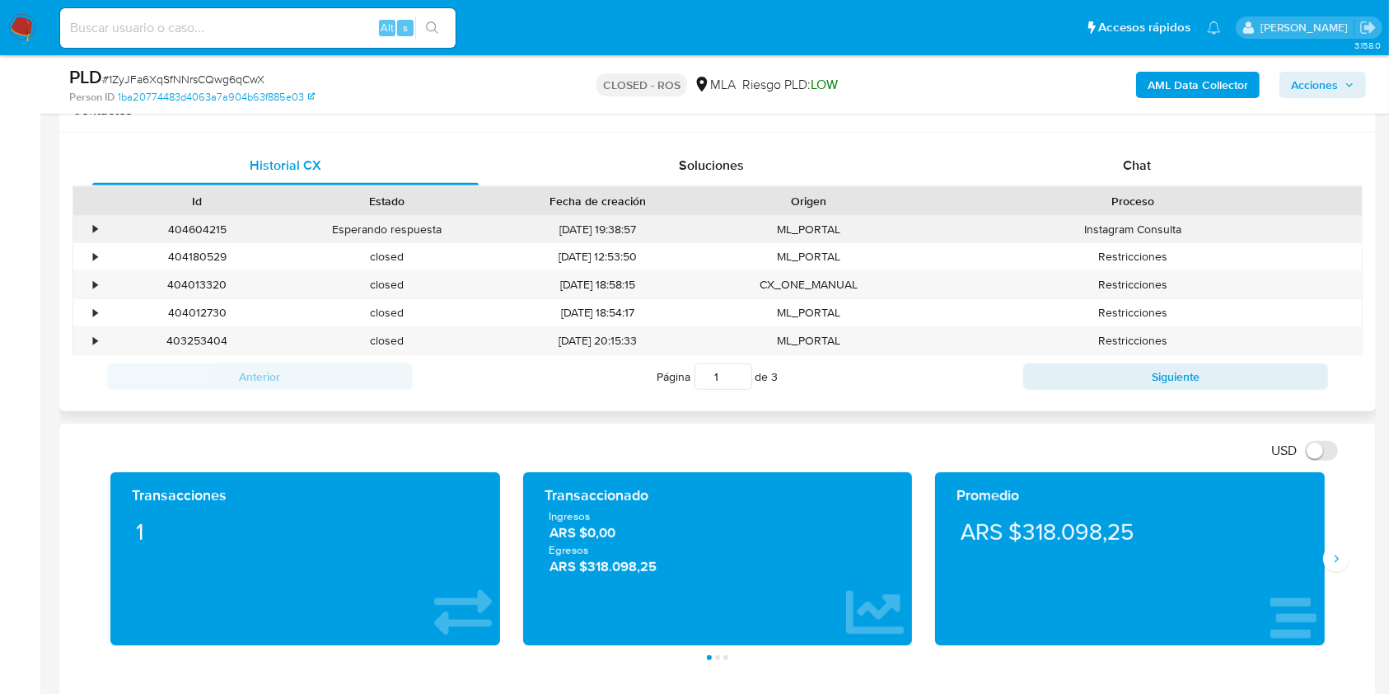
click at [96, 229] on div "•" at bounding box center [95, 230] width 4 height 16
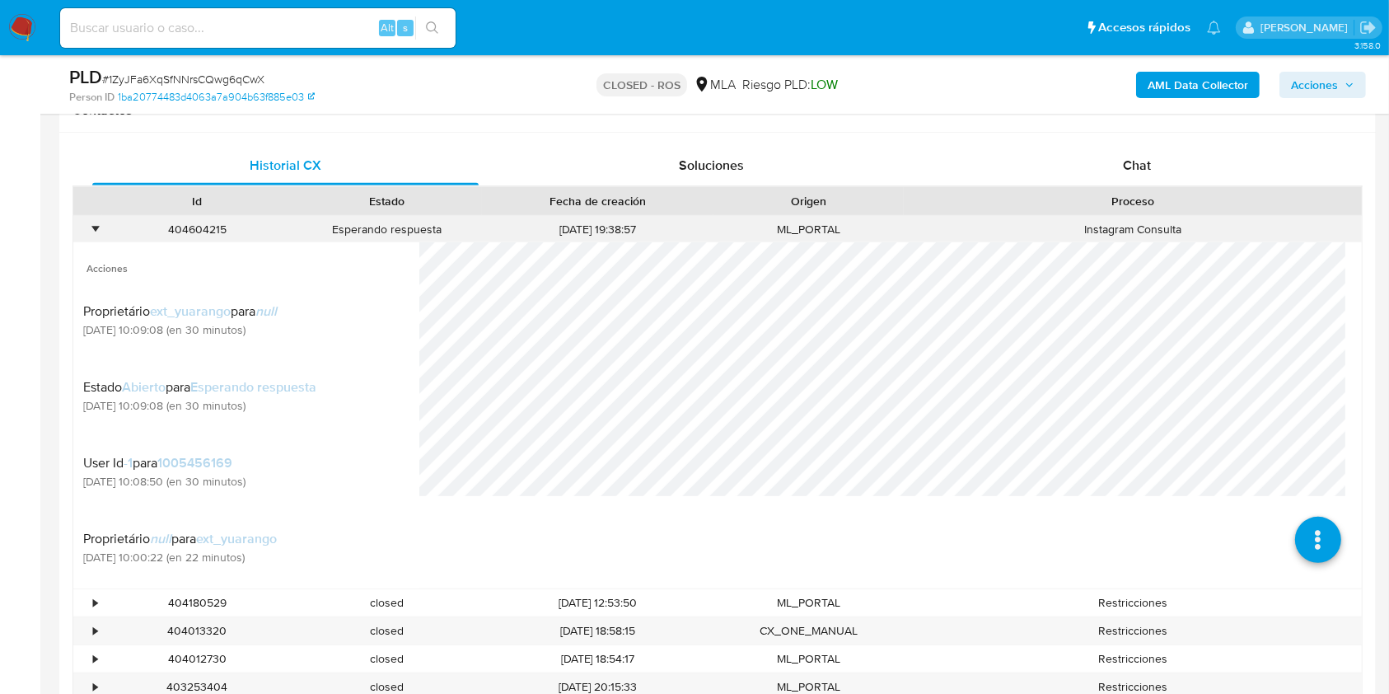
click at [96, 227] on div "•" at bounding box center [95, 230] width 4 height 16
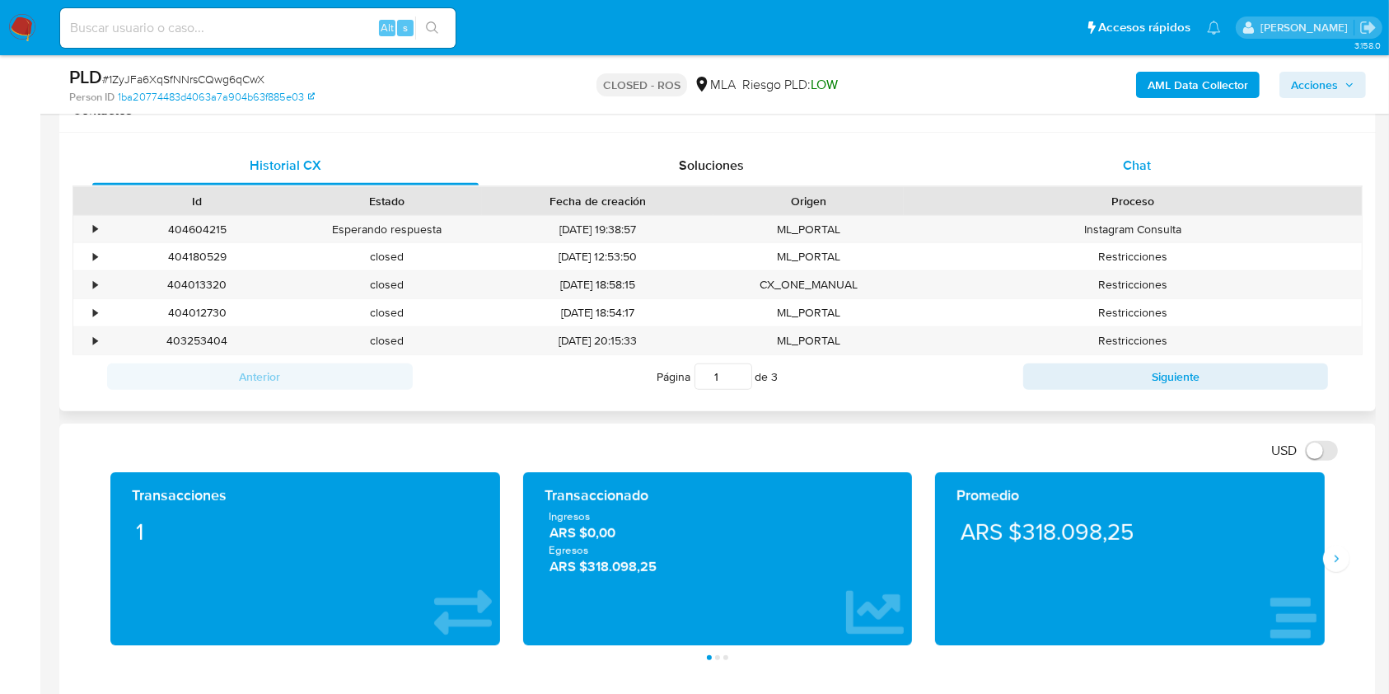
click at [1100, 179] on div "Chat" at bounding box center [1137, 166] width 386 height 40
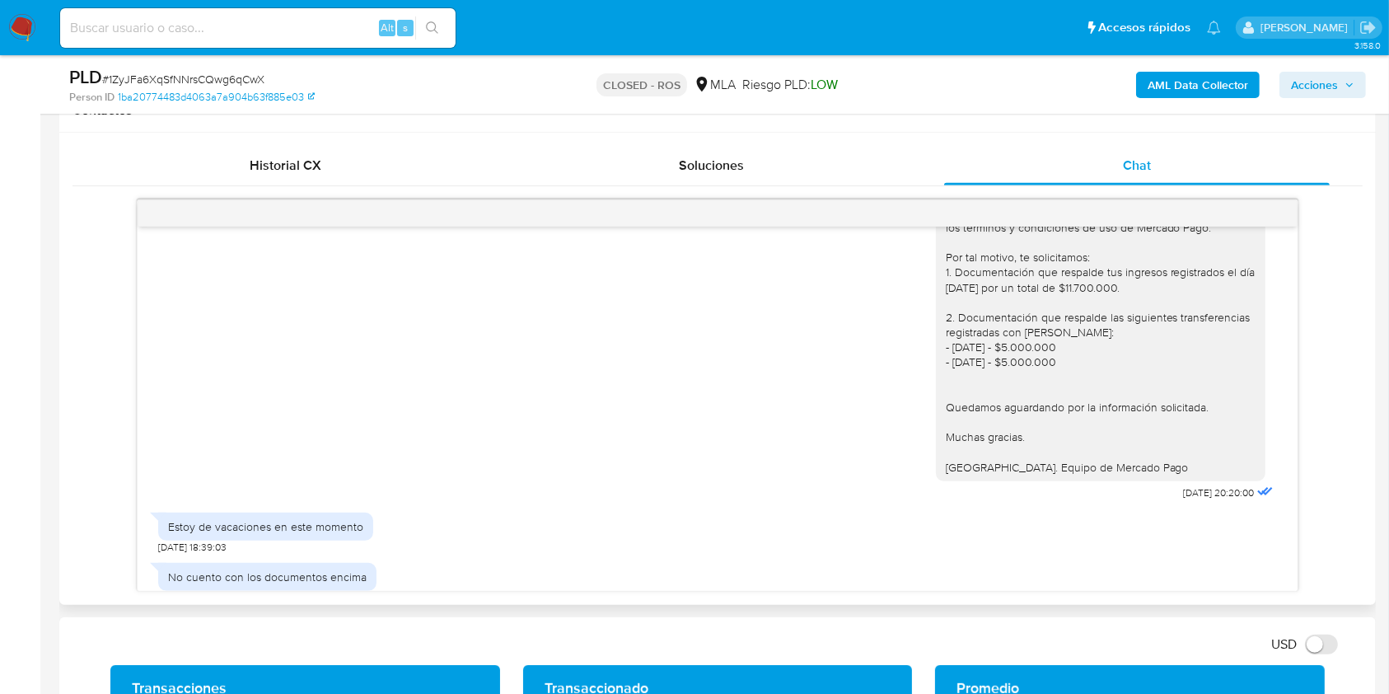
scroll to position [2196, 0]
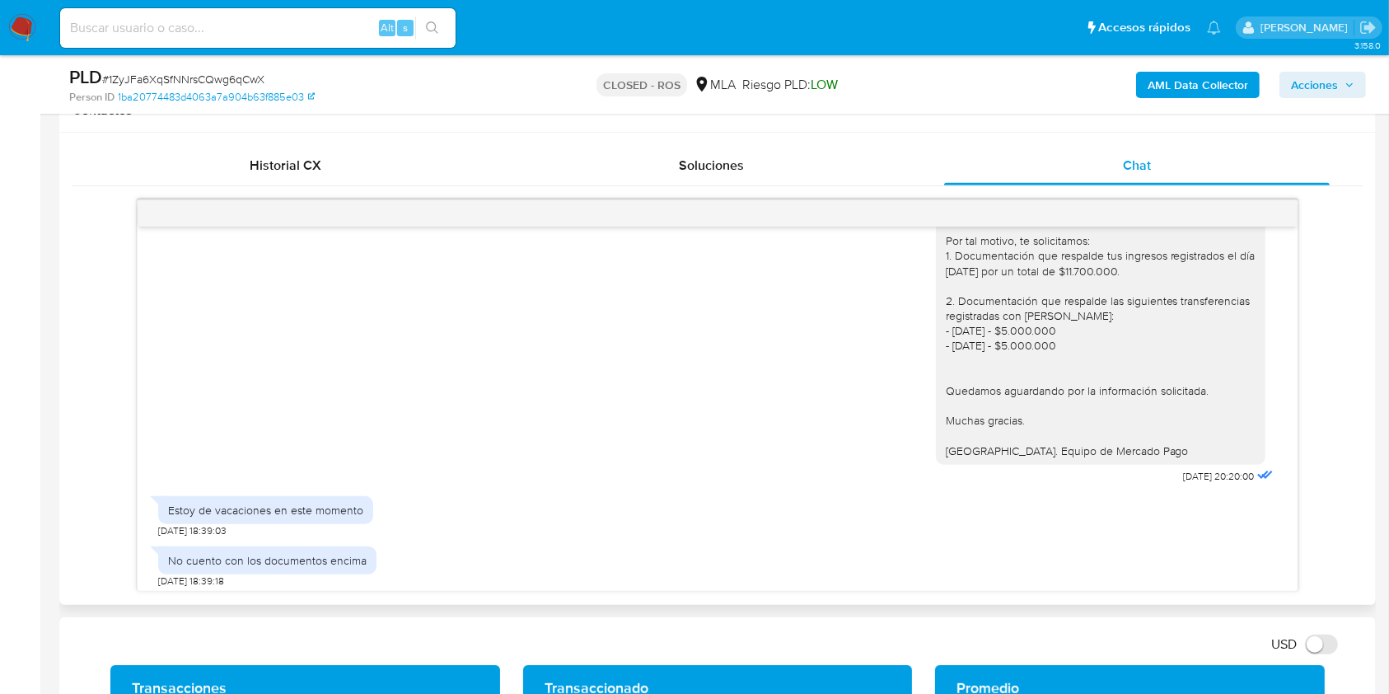
click at [1124, 342] on div "Hola. Muchas gracias por tu respuesta. No obstante, es importante que sepas que…" at bounding box center [1101, 292] width 310 height 329
drag, startPoint x: 1124, startPoint y: 342, endPoint x: 973, endPoint y: 335, distance: 151.7
click at [973, 335] on div "Hola. Muchas gracias por tu respuesta. No obstante, es importante que sepas que…" at bounding box center [1101, 292] width 310 height 329
copy div "Documentación que respalde las siguientes transferencias registradas con Gonzal…"
click at [1119, 345] on div "Hola. Muchas gracias por tu respuesta. No obstante, es importante que sepas que…" at bounding box center [1101, 292] width 310 height 329
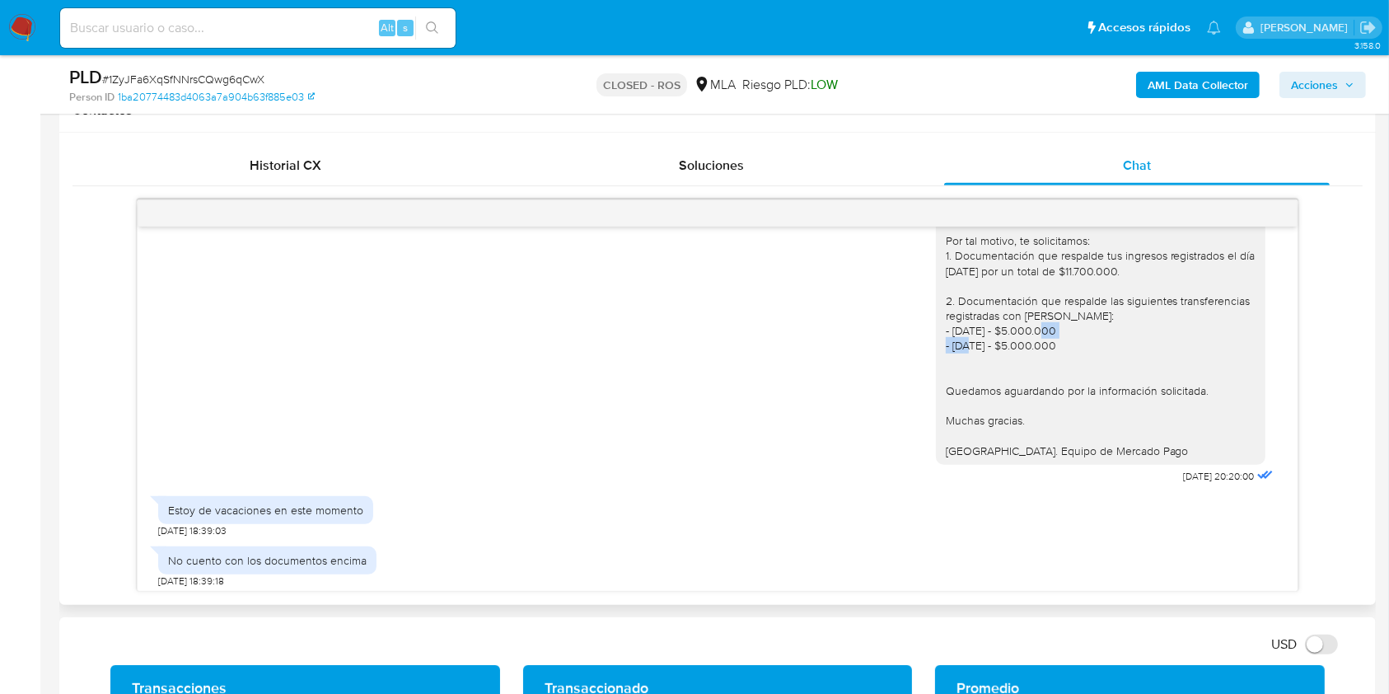
drag, startPoint x: 1119, startPoint y: 345, endPoint x: 1109, endPoint y: 347, distance: 10.0
click at [1109, 347] on div "Hola. Muchas gracias por tu respuesta. No obstante, es importante que sepas que…" at bounding box center [1101, 292] width 310 height 329
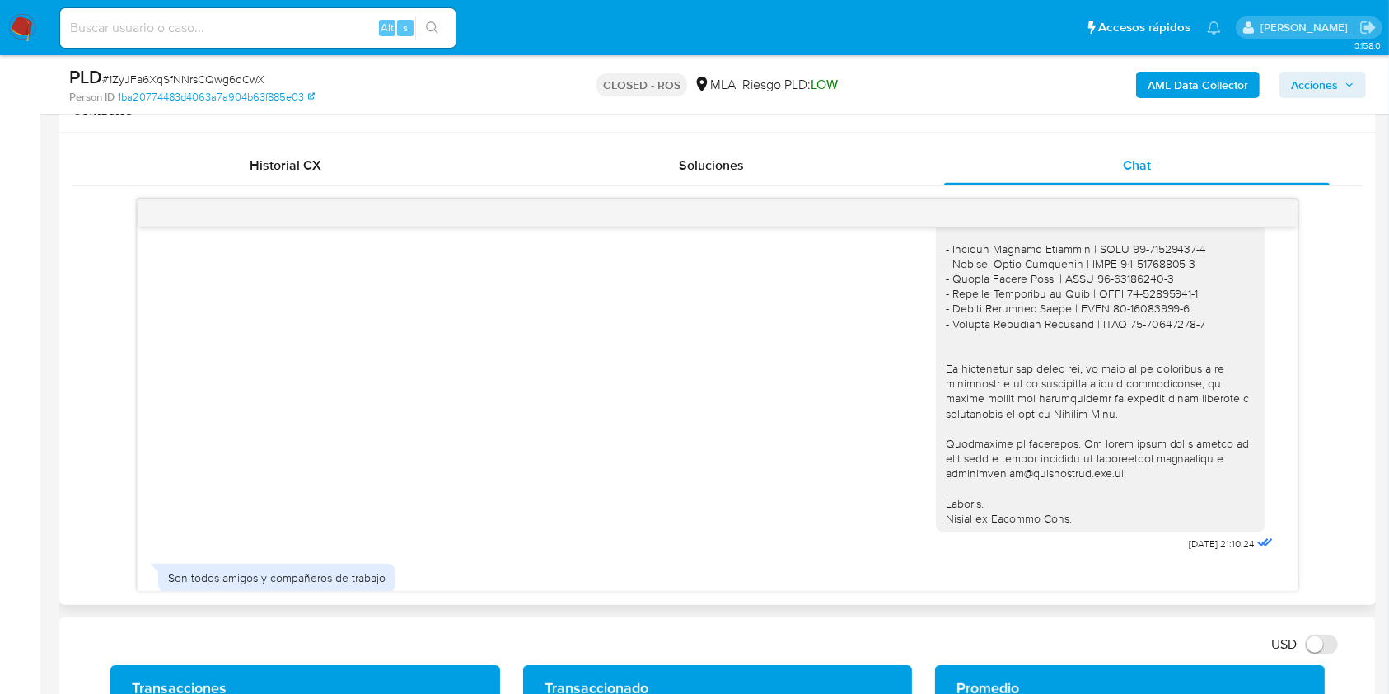
scroll to position [1427, 0]
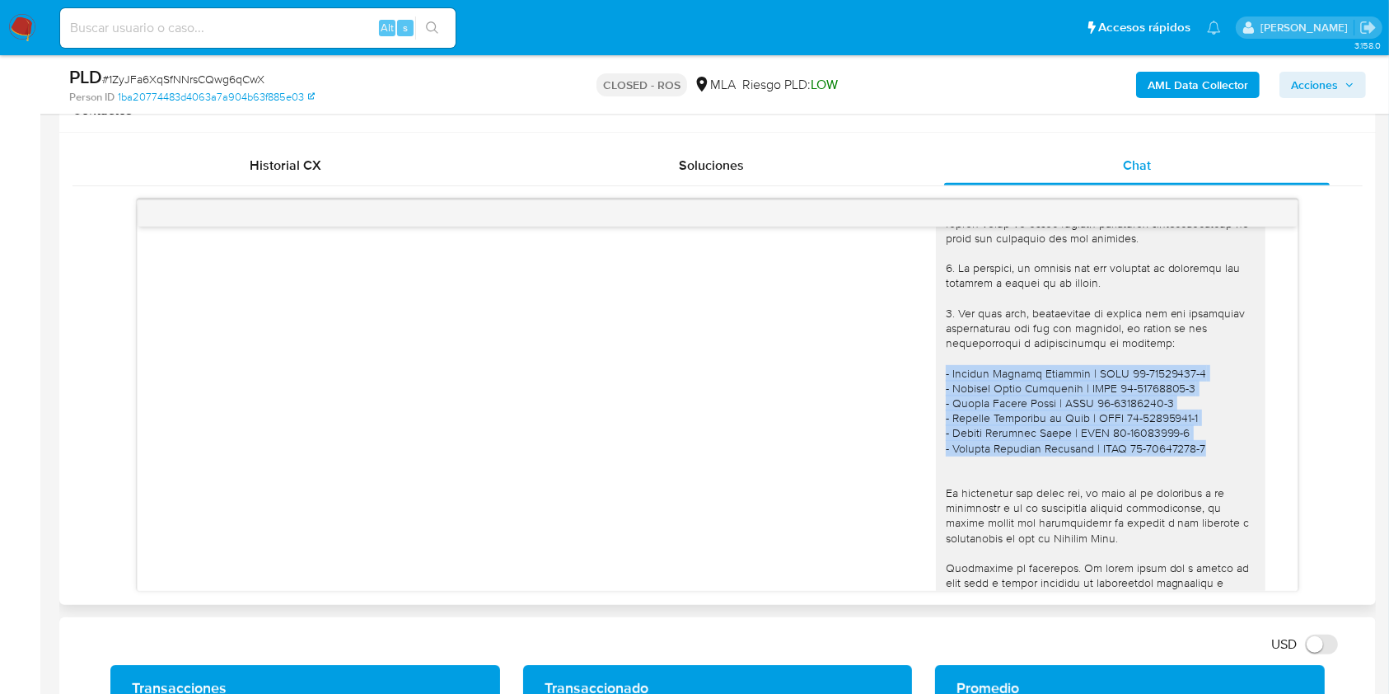
drag, startPoint x: 1186, startPoint y: 475, endPoint x: 915, endPoint y: 402, distance: 280.7
click at [915, 402] on div "14/02/2025 21:10:24" at bounding box center [717, 402] width 1118 height 558
copy div "- Gonzalo Nicolas Mansilla | CUIT 20-39830156-1 - Gabriel Oscar Centurion | CUI…"
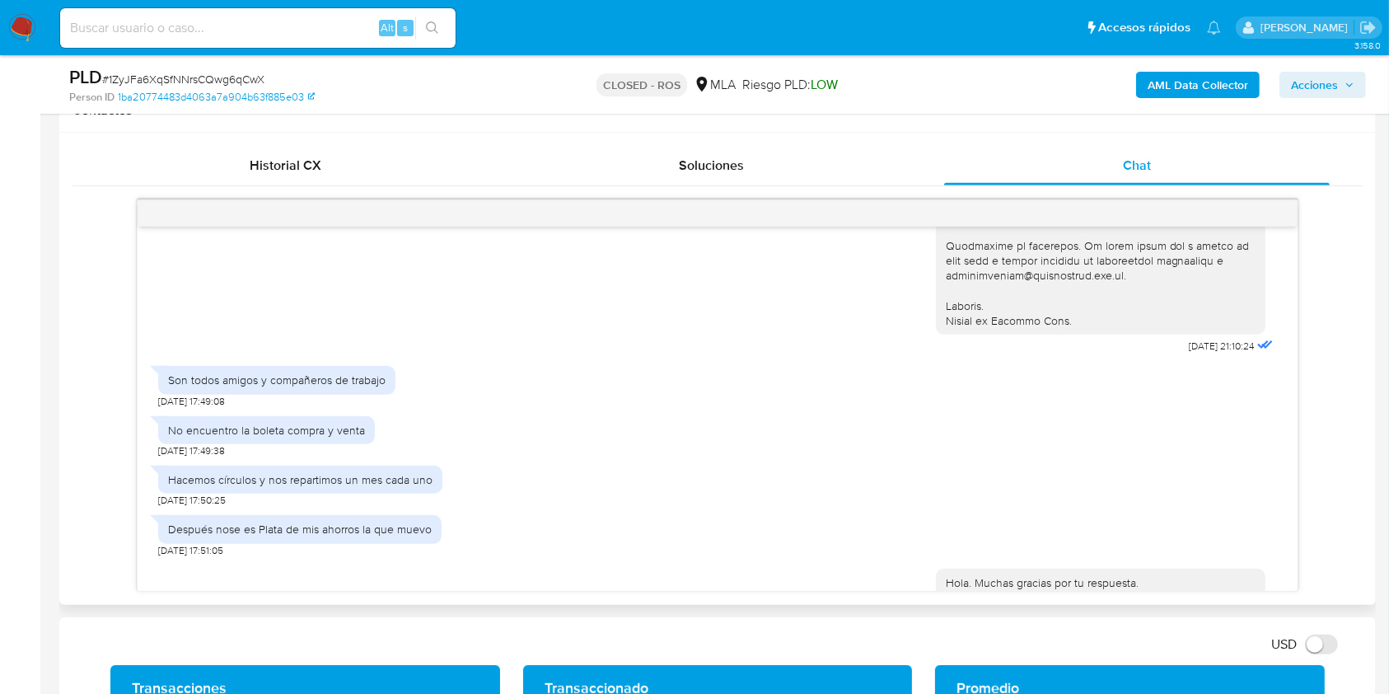
scroll to position [1757, 0]
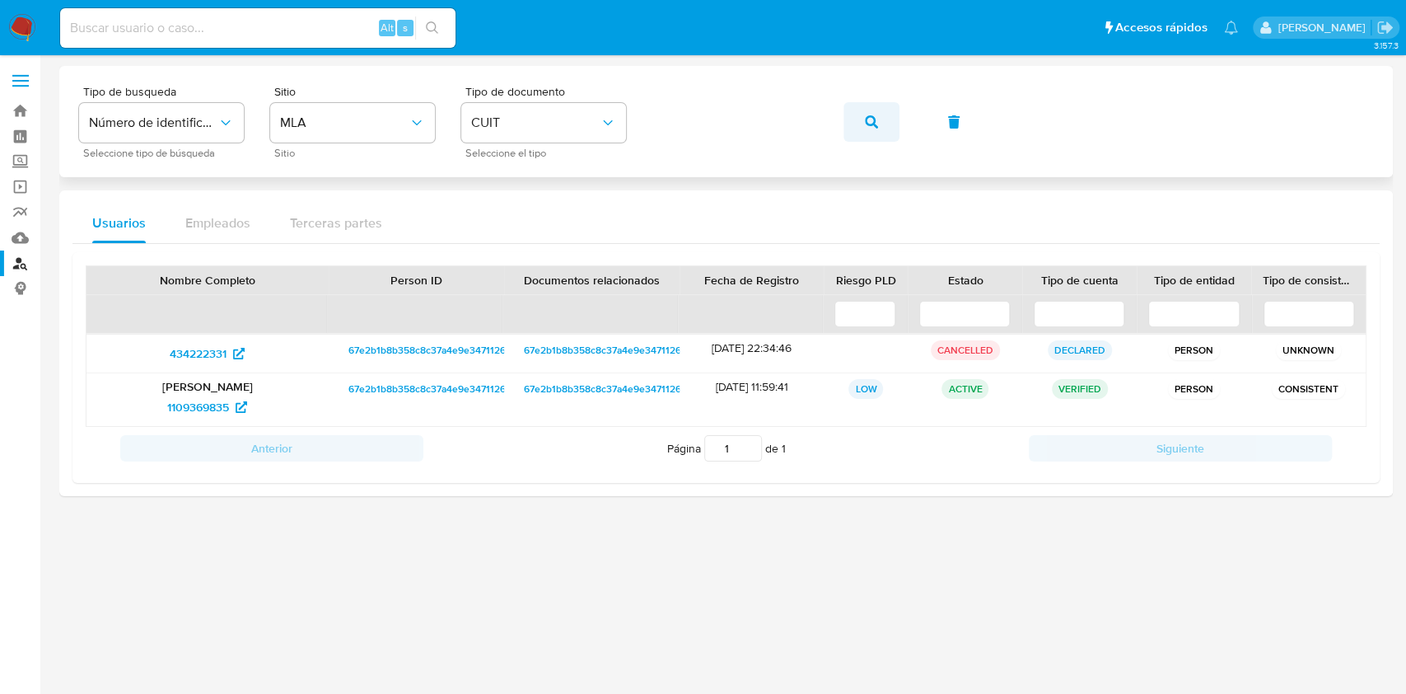
click at [870, 120] on icon "button" at bounding box center [871, 121] width 13 height 13
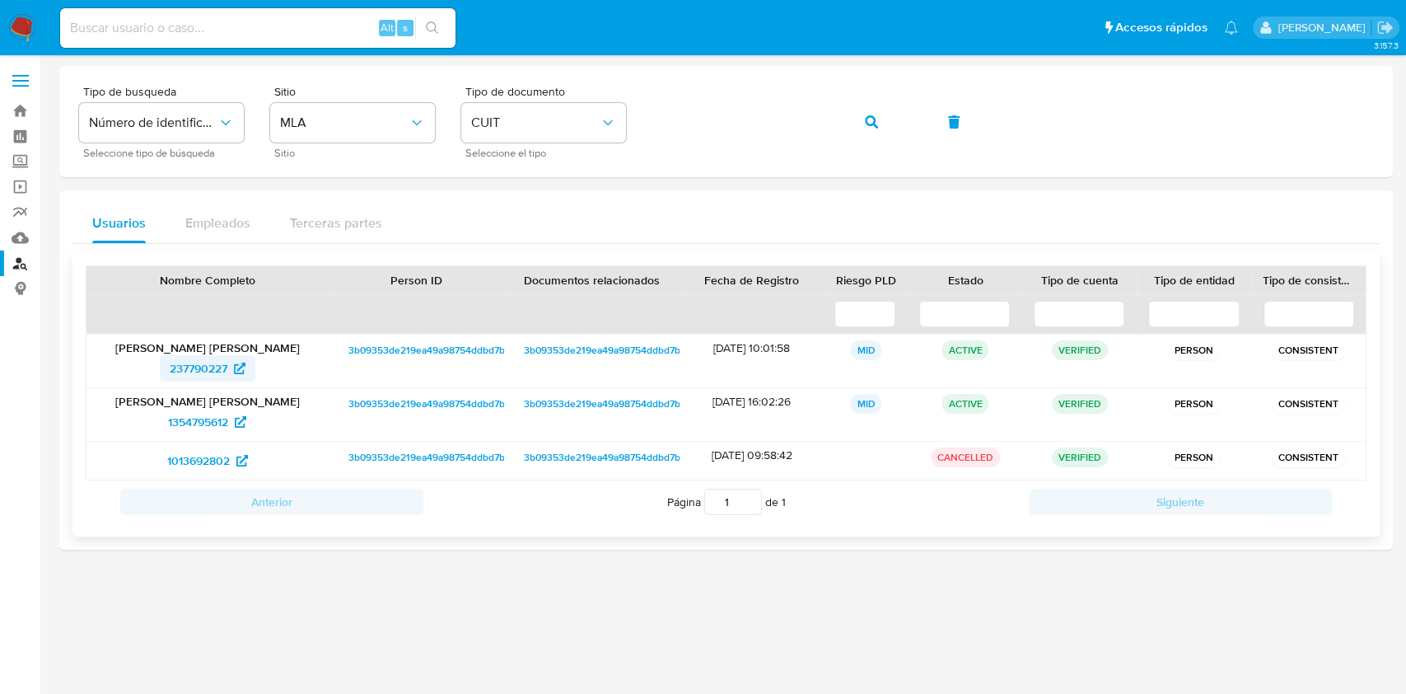
click at [221, 365] on span "237790227" at bounding box center [199, 368] width 58 height 26
click at [230, 413] on span "1354795612" at bounding box center [207, 422] width 78 height 26
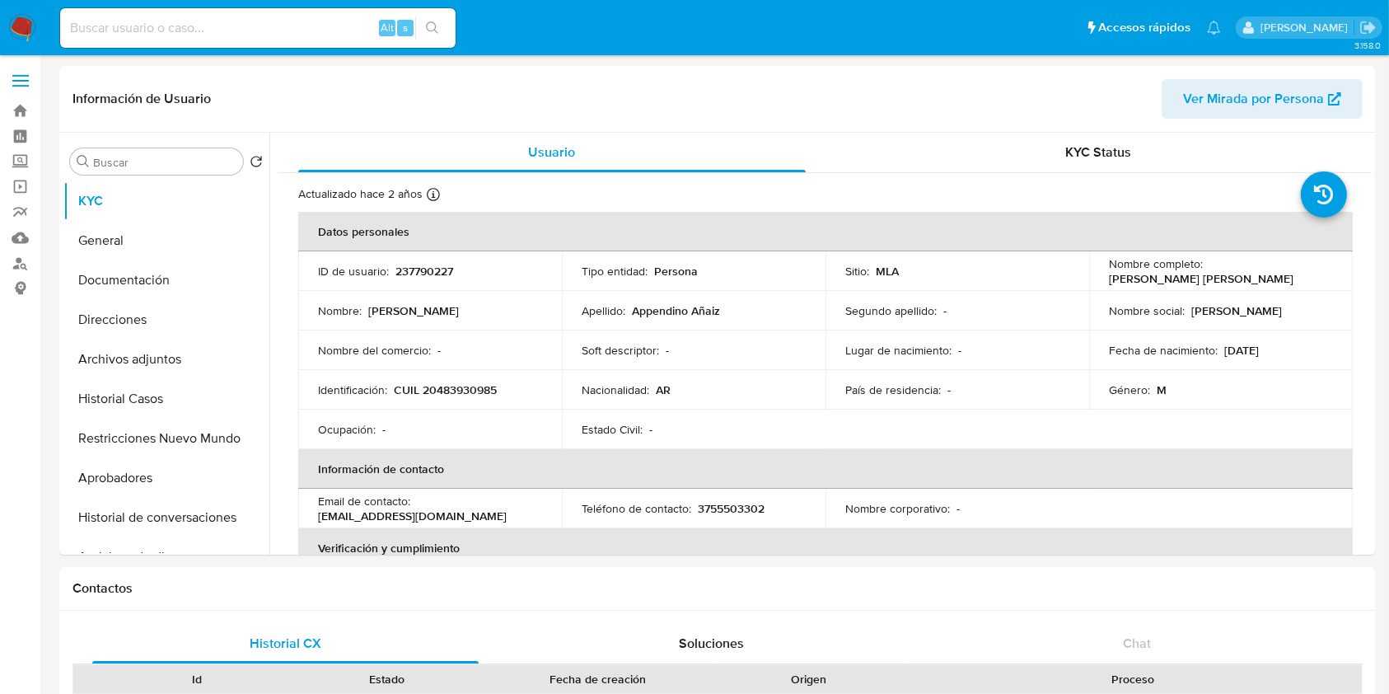
select select "10"
click at [148, 268] on button "Documentación" at bounding box center [159, 280] width 193 height 40
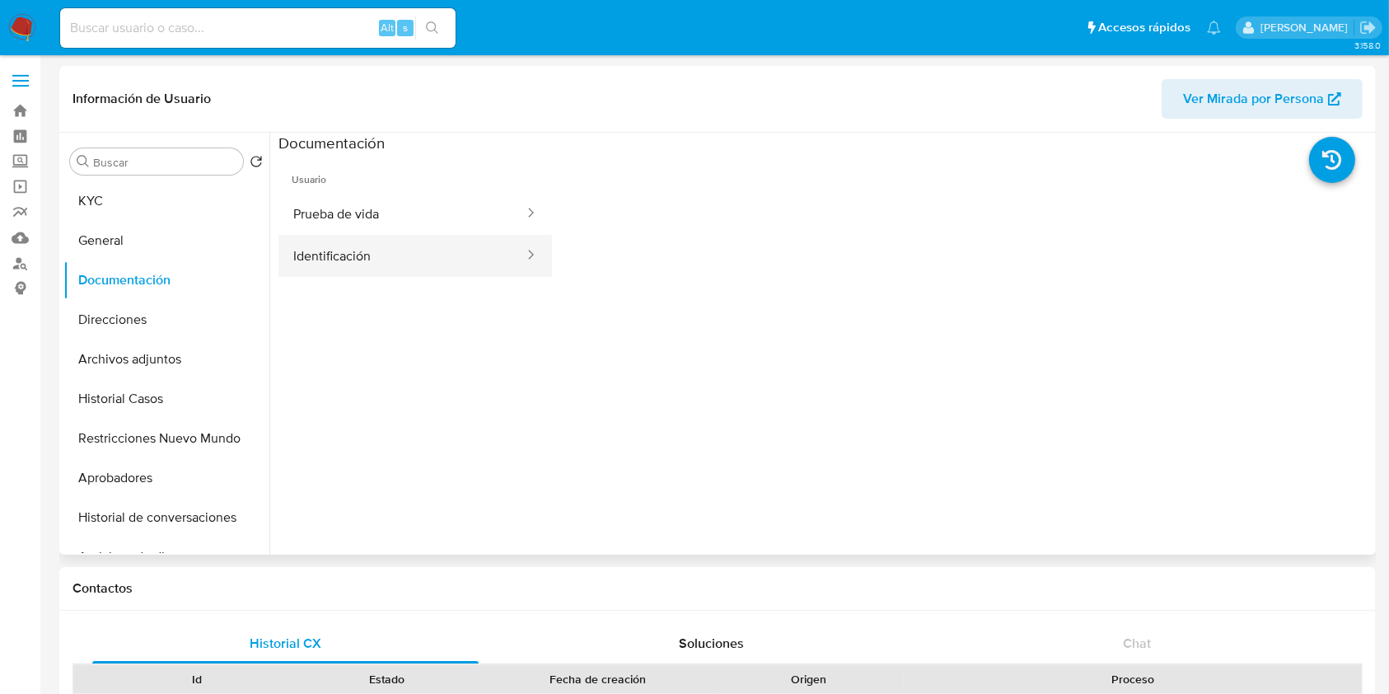
click at [342, 245] on button "Identificación" at bounding box center [401, 256] width 247 height 42
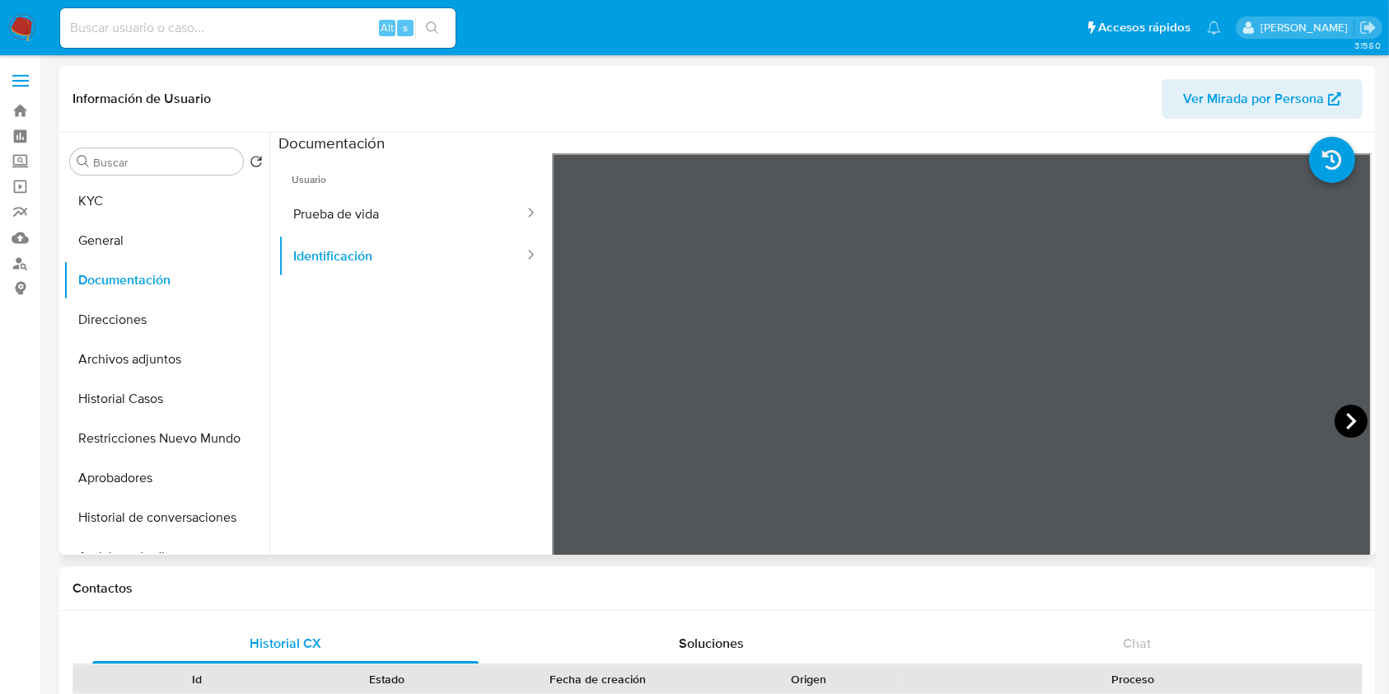
click at [1338, 428] on icon at bounding box center [1350, 420] width 33 height 33
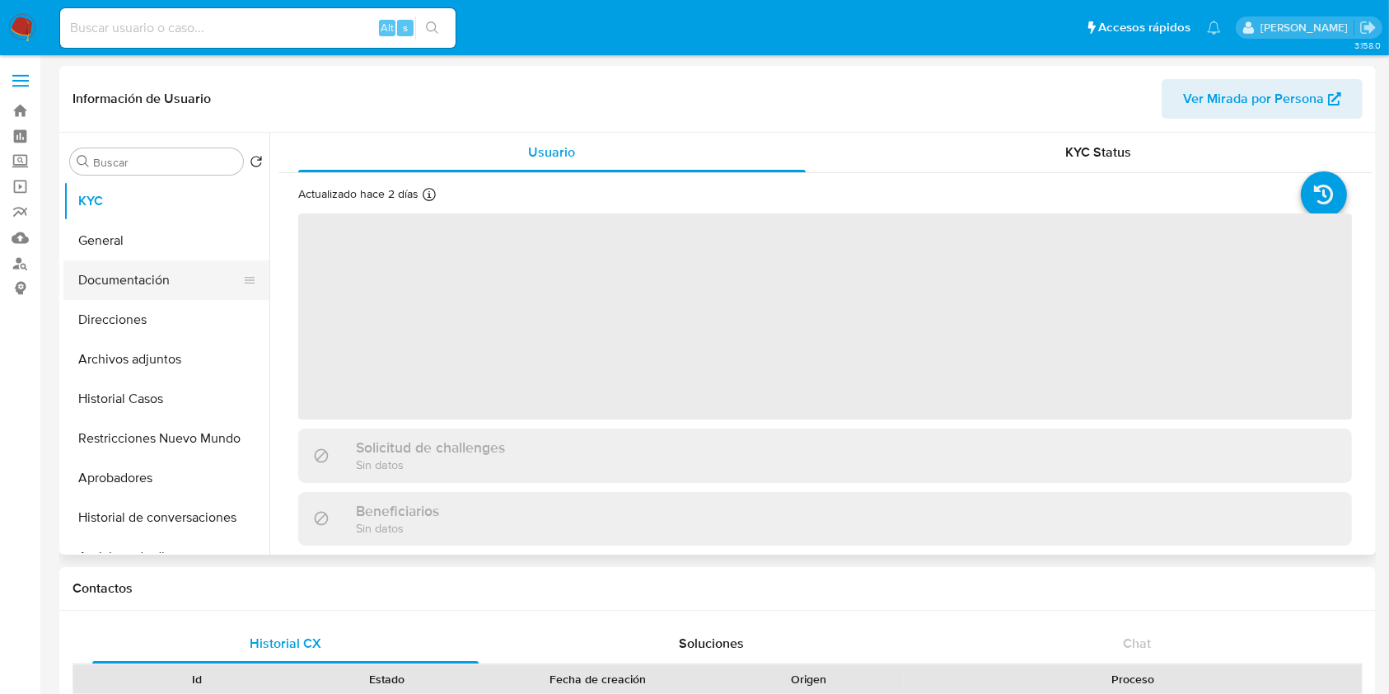
click at [129, 260] on button "Documentación" at bounding box center [159, 280] width 193 height 40
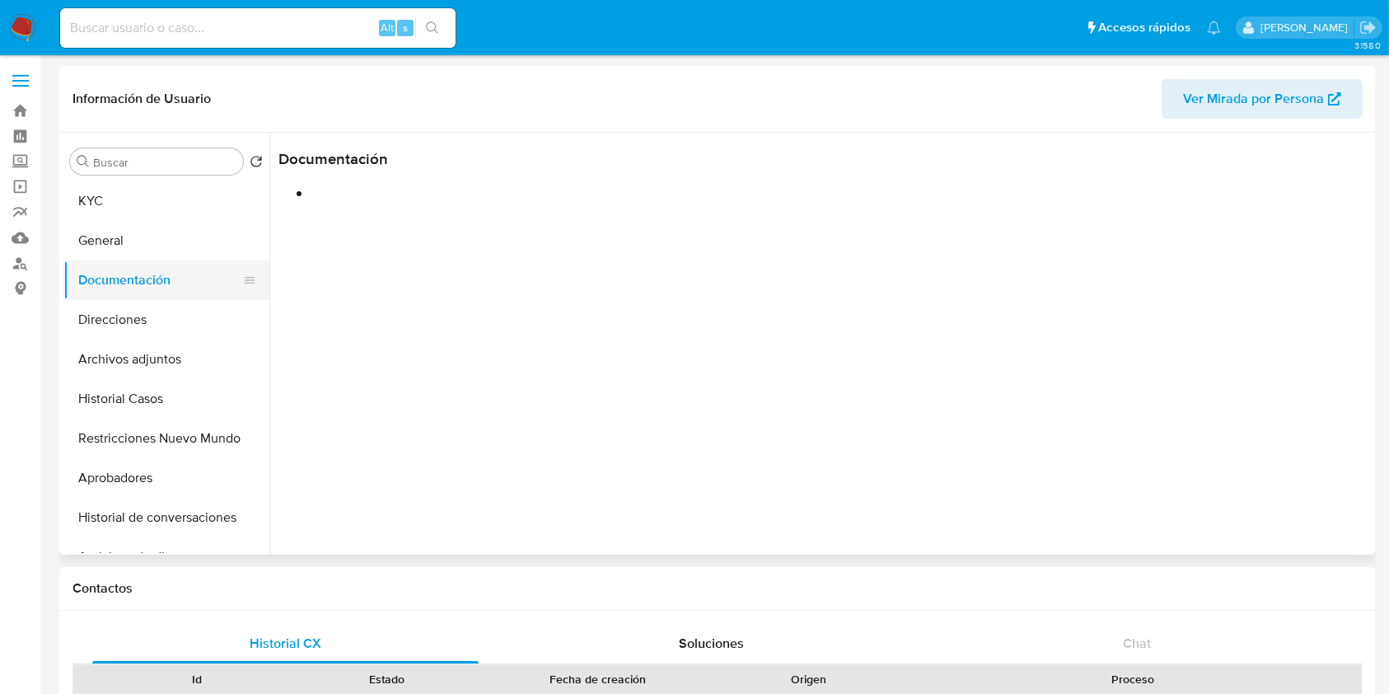
select select "10"
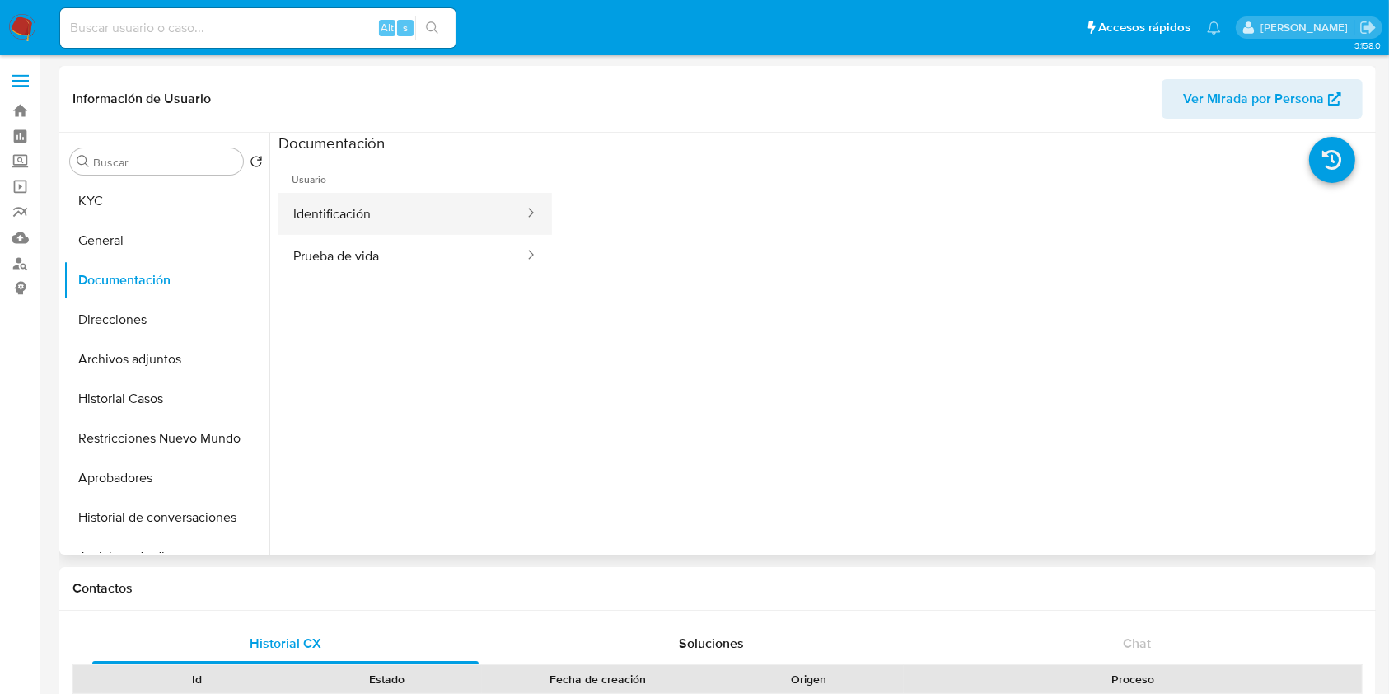
click at [452, 214] on button "Identificación" at bounding box center [401, 214] width 247 height 42
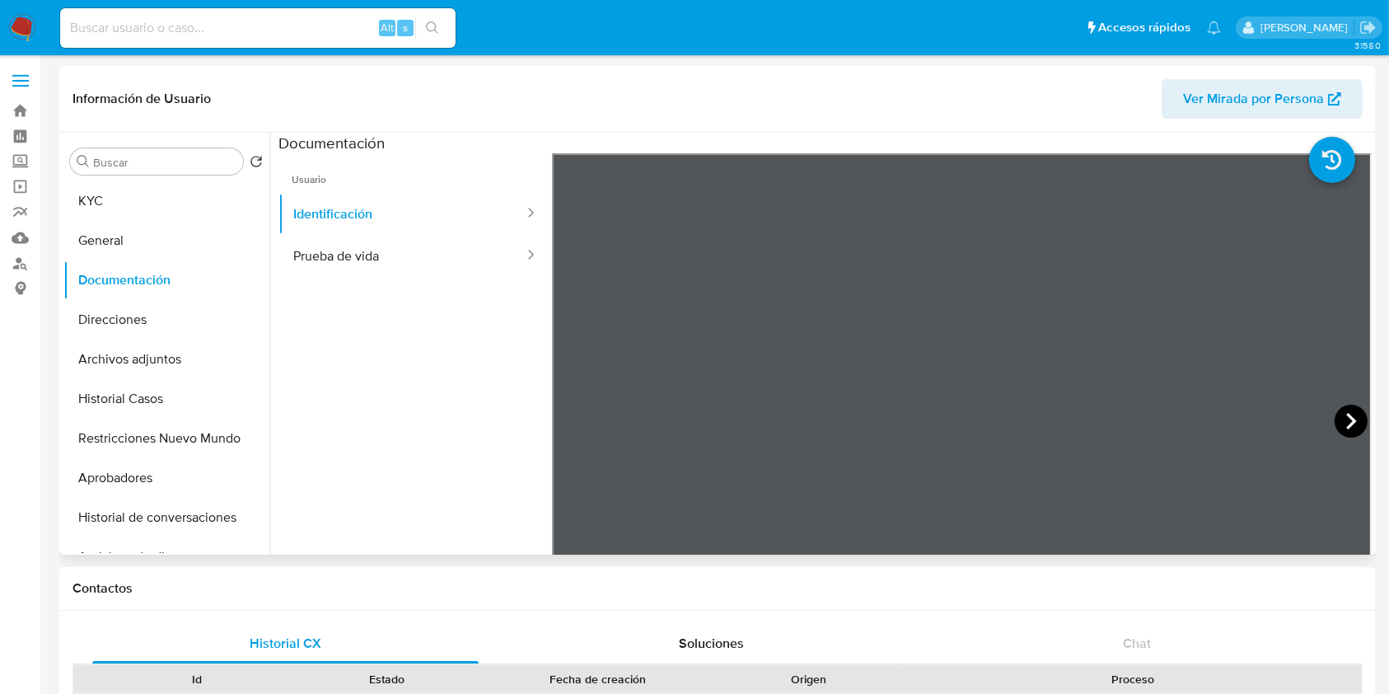
click at [1334, 409] on icon at bounding box center [1350, 420] width 33 height 33
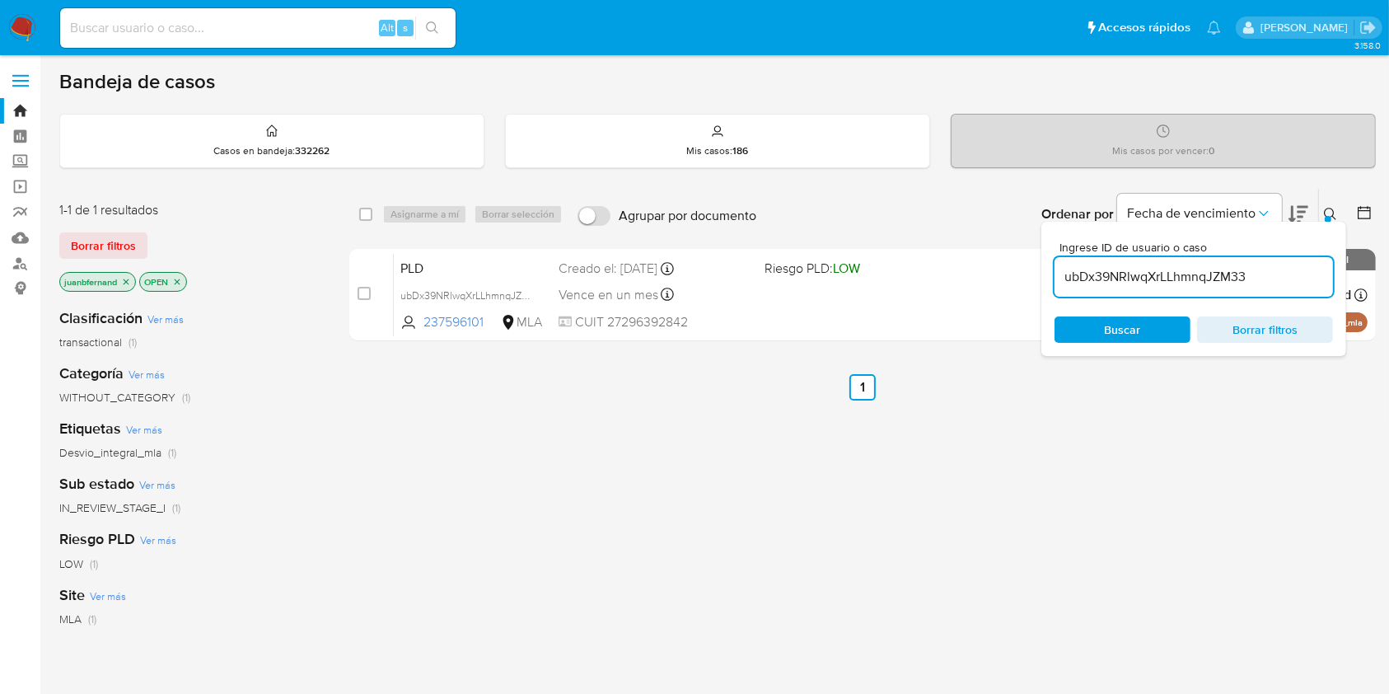
click at [1194, 279] on input "ubDx39NRlwqXrLLhmnqJZM33" at bounding box center [1193, 276] width 278 height 21
paste input "ibGZvhrgSPOH1lCXq0P4ulHE"
type input "ibGZvhrgSPOH1lCXq0P4ulHE"
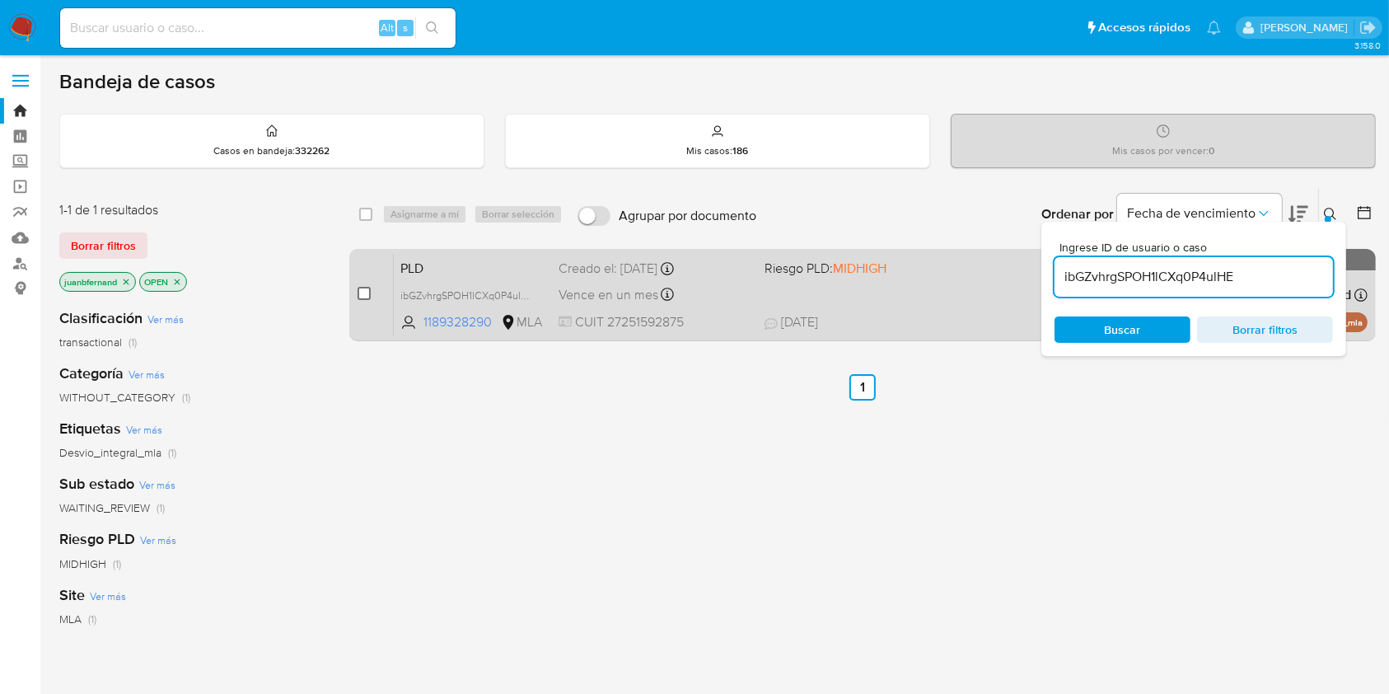
click at [363, 287] on input "checkbox" at bounding box center [363, 293] width 13 height 13
checkbox input "true"
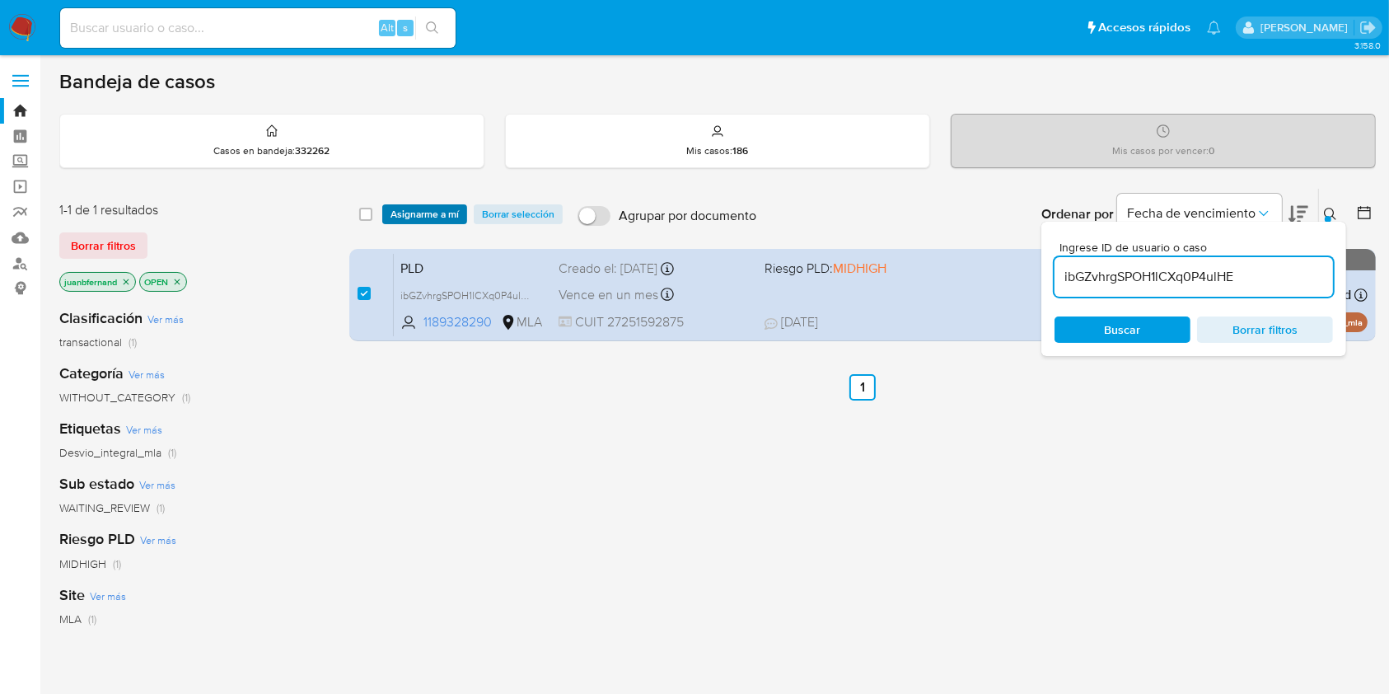
click at [426, 208] on span "Asignarme a mí" at bounding box center [424, 214] width 68 height 16
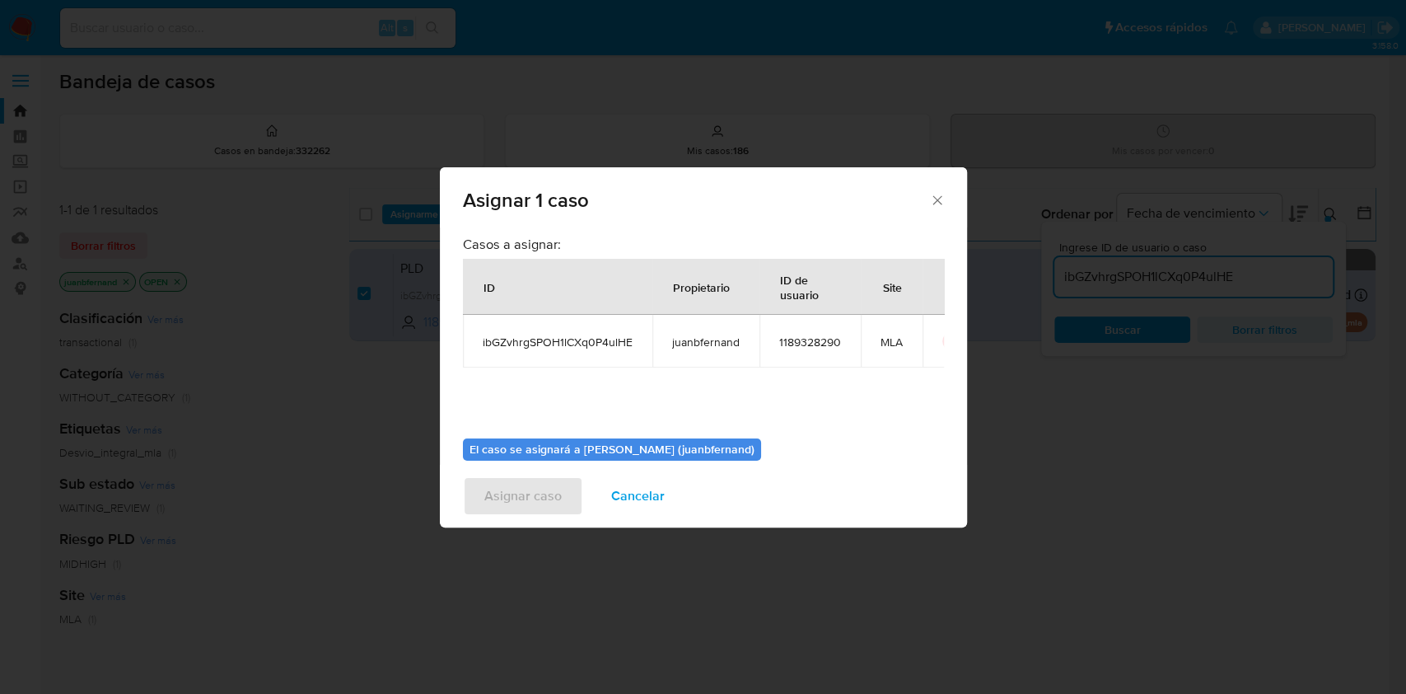
scroll to position [84, 0]
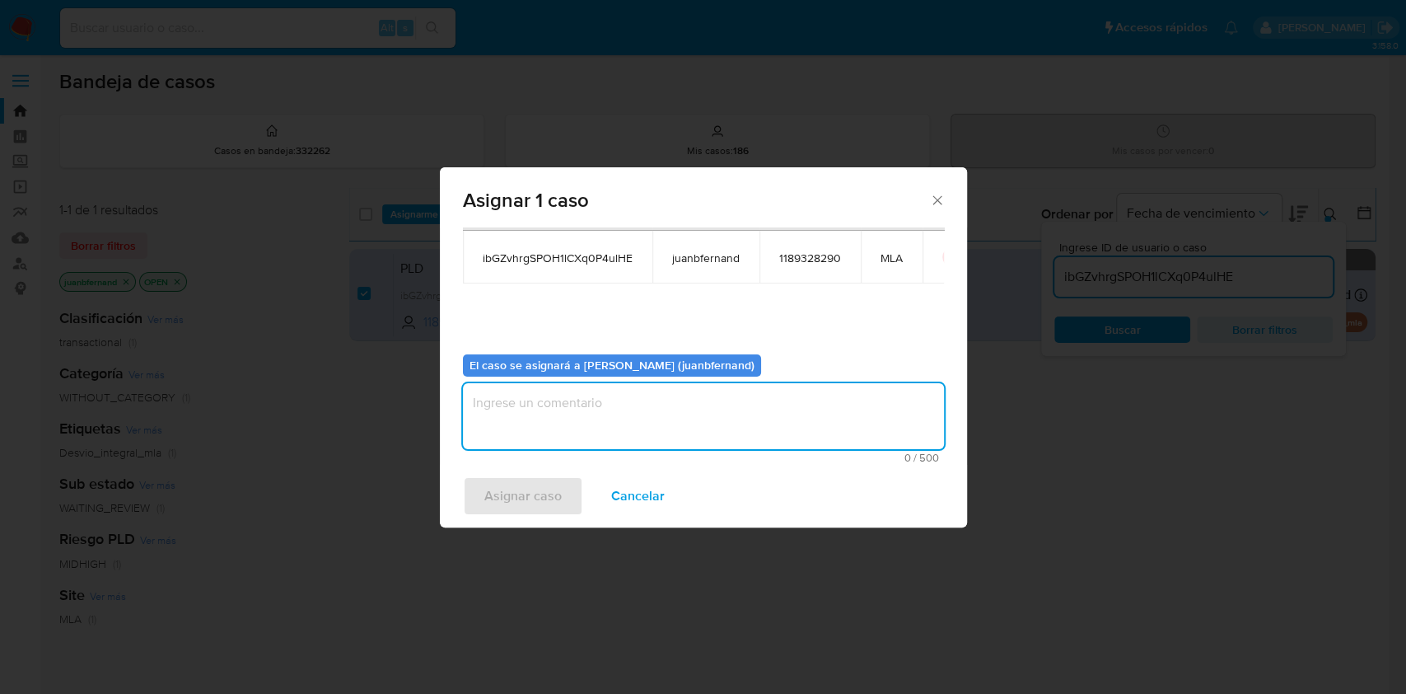
click at [556, 423] on textarea "assign-modal" at bounding box center [703, 416] width 481 height 66
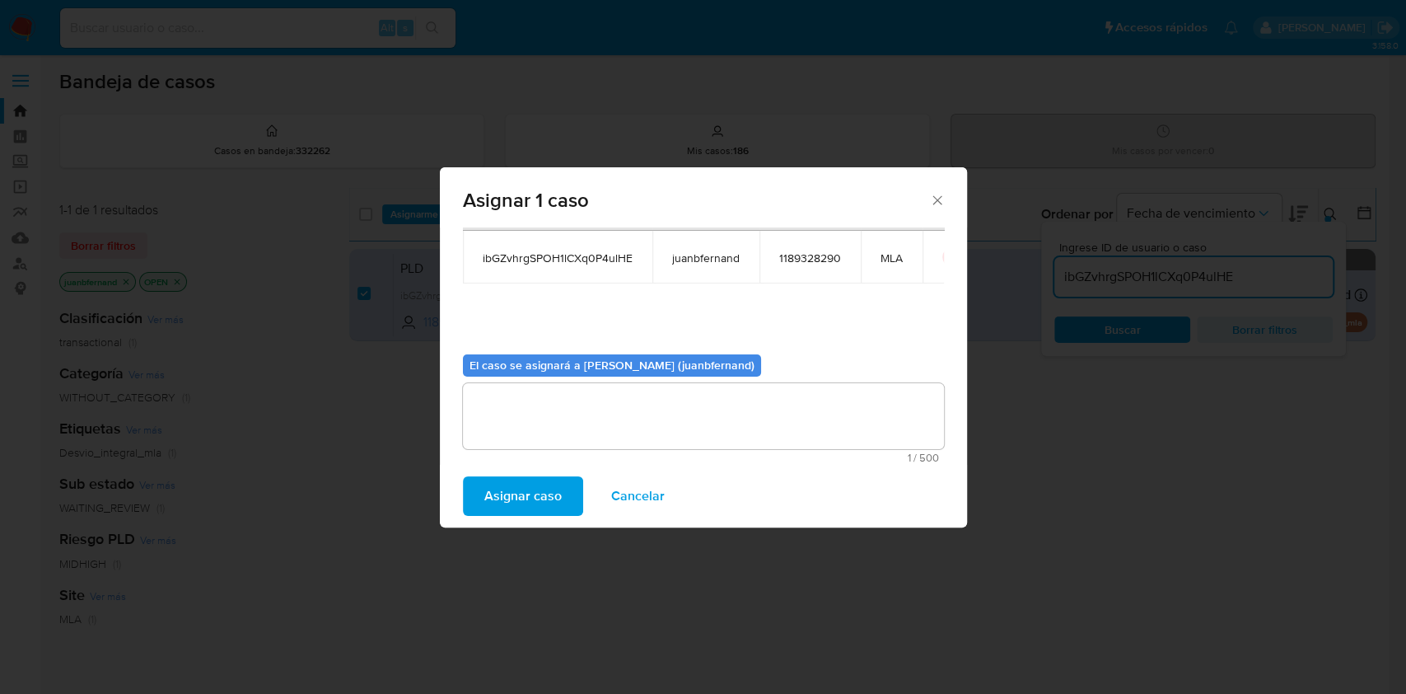
click at [521, 491] on span "Asignar caso" at bounding box center [522, 496] width 77 height 36
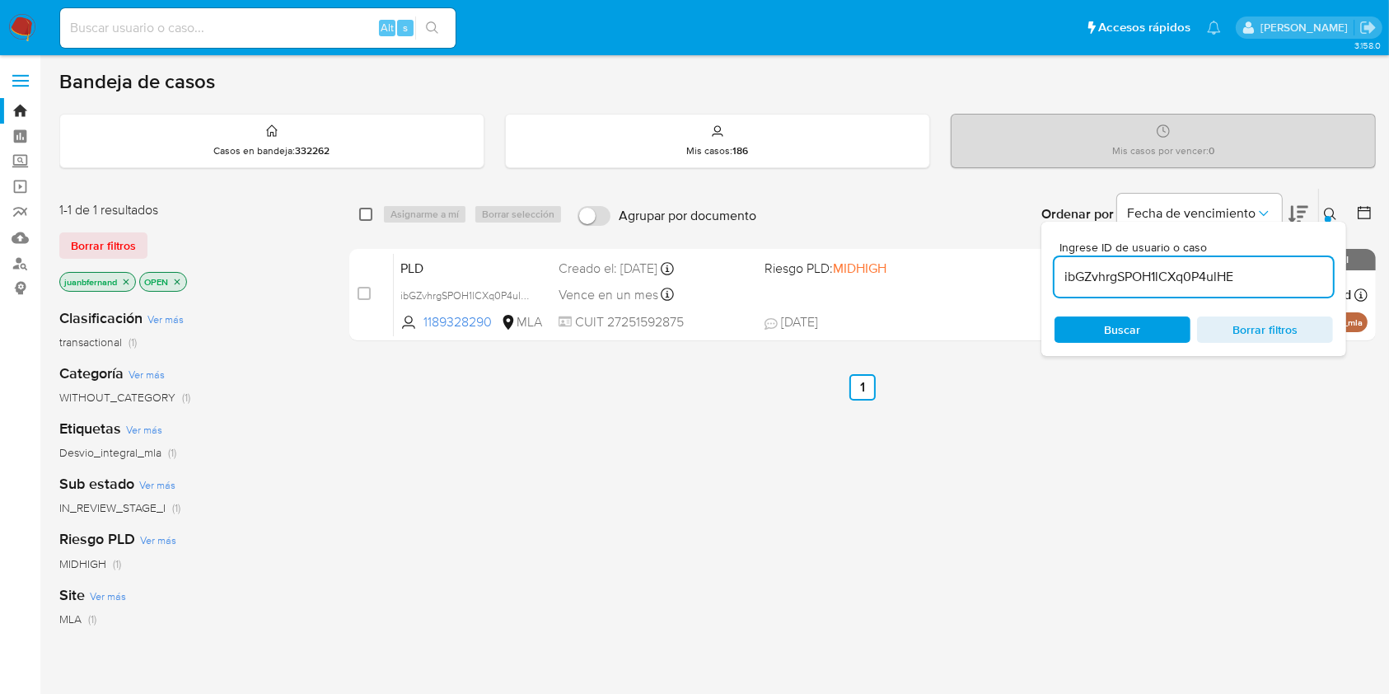
click at [370, 209] on input "checkbox" at bounding box center [365, 214] width 13 height 13
checkbox input "true"
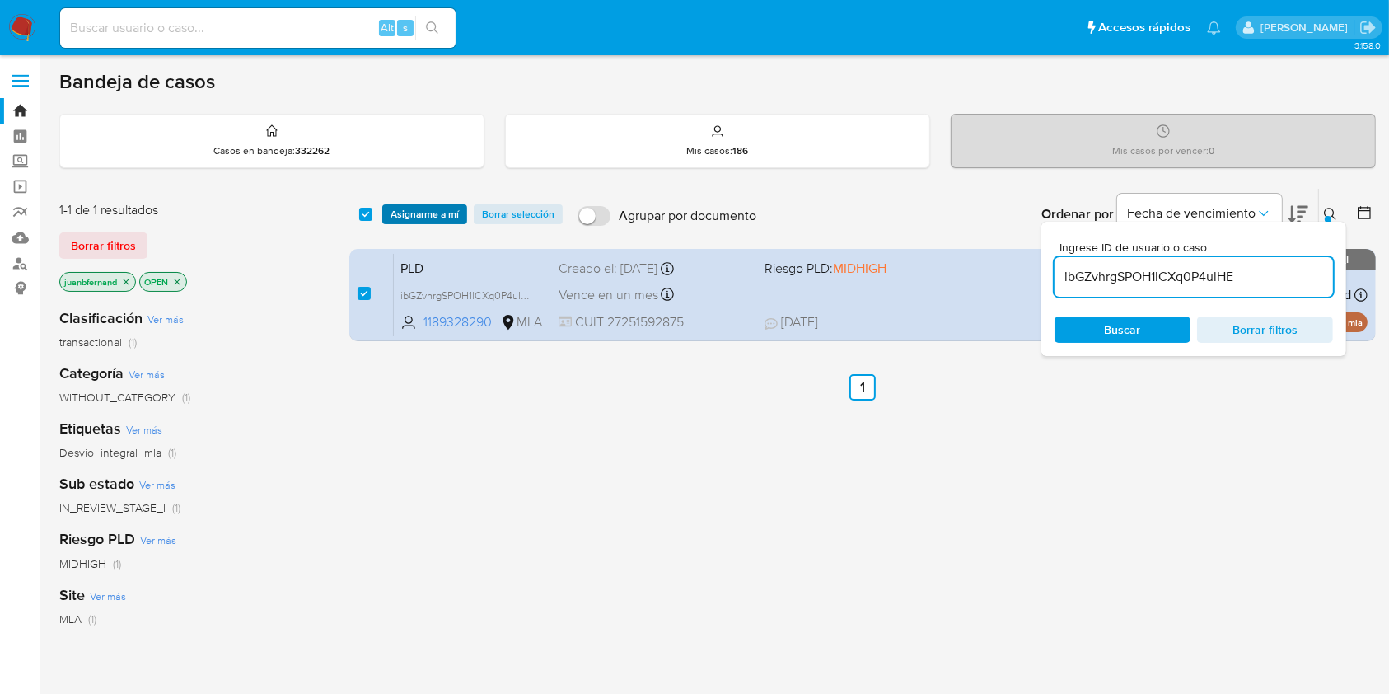
click at [394, 212] on span "Asignarme a mí" at bounding box center [424, 214] width 68 height 16
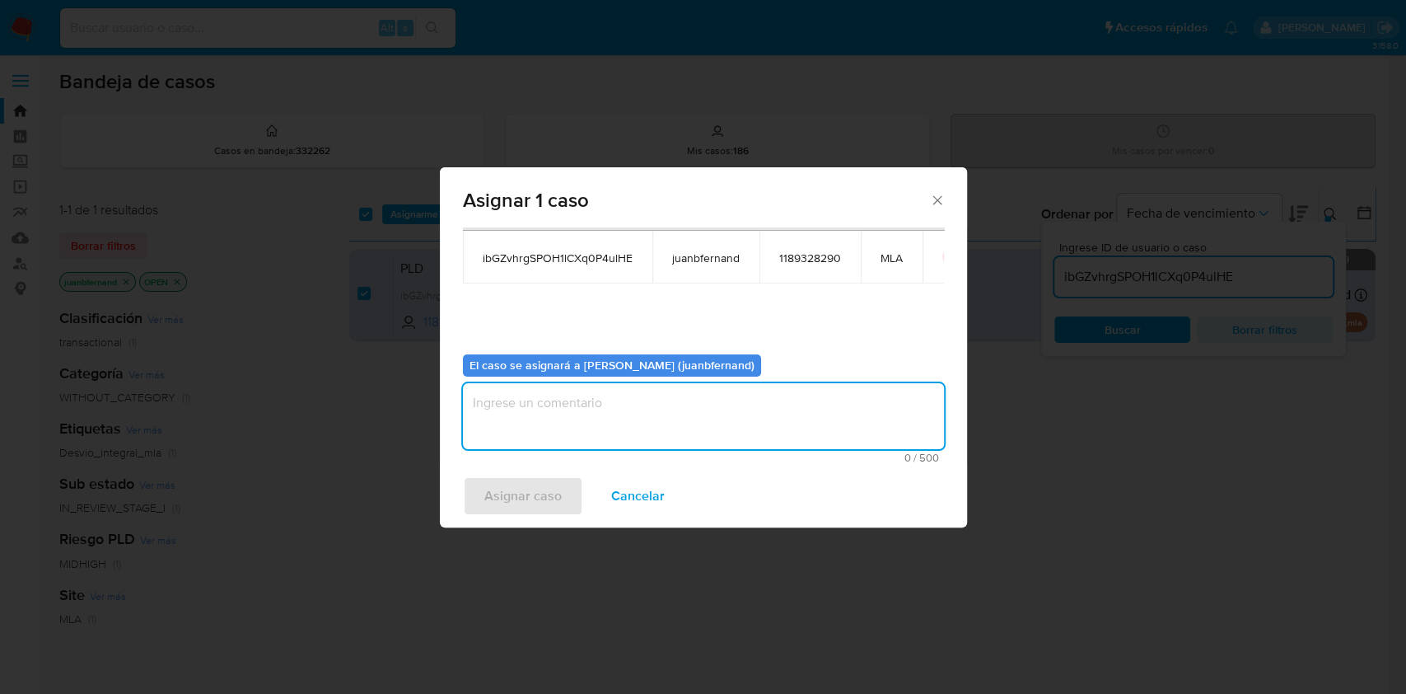
click at [593, 405] on textarea "assign-modal" at bounding box center [703, 416] width 481 height 66
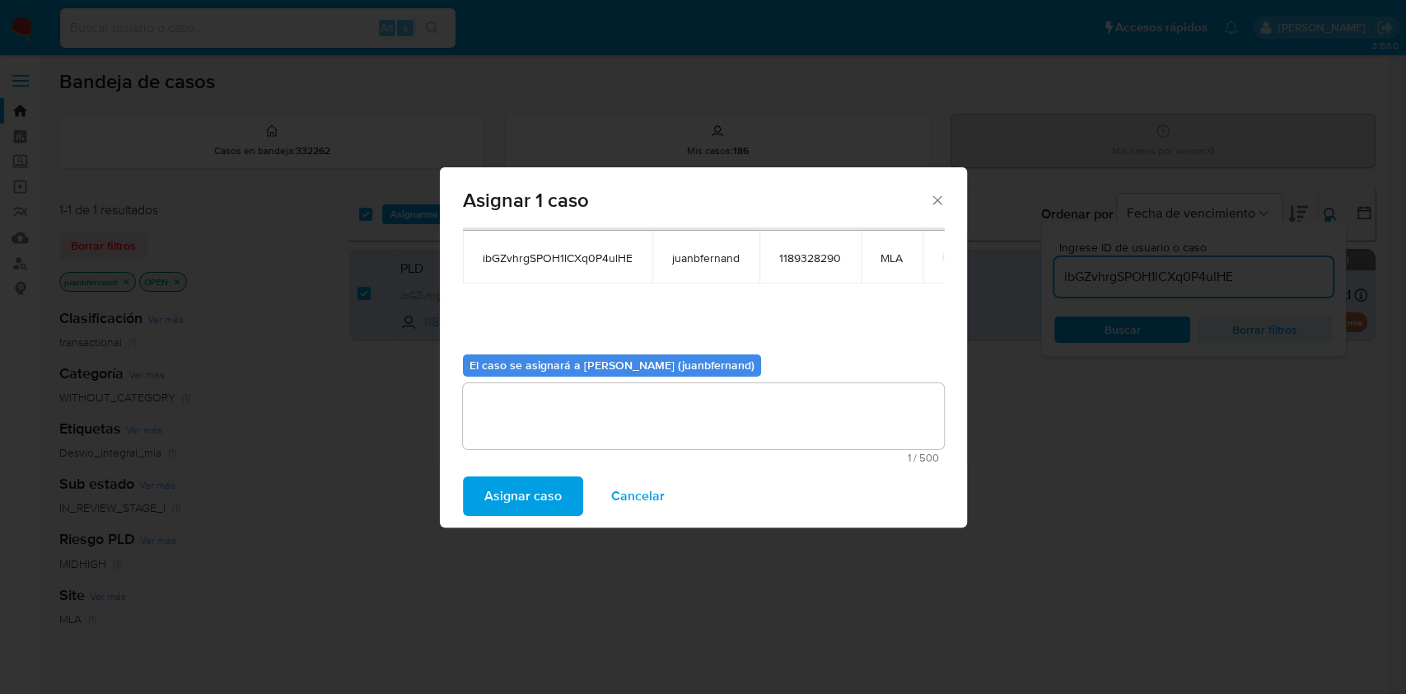
click at [515, 492] on span "Asignar caso" at bounding box center [522, 496] width 77 height 36
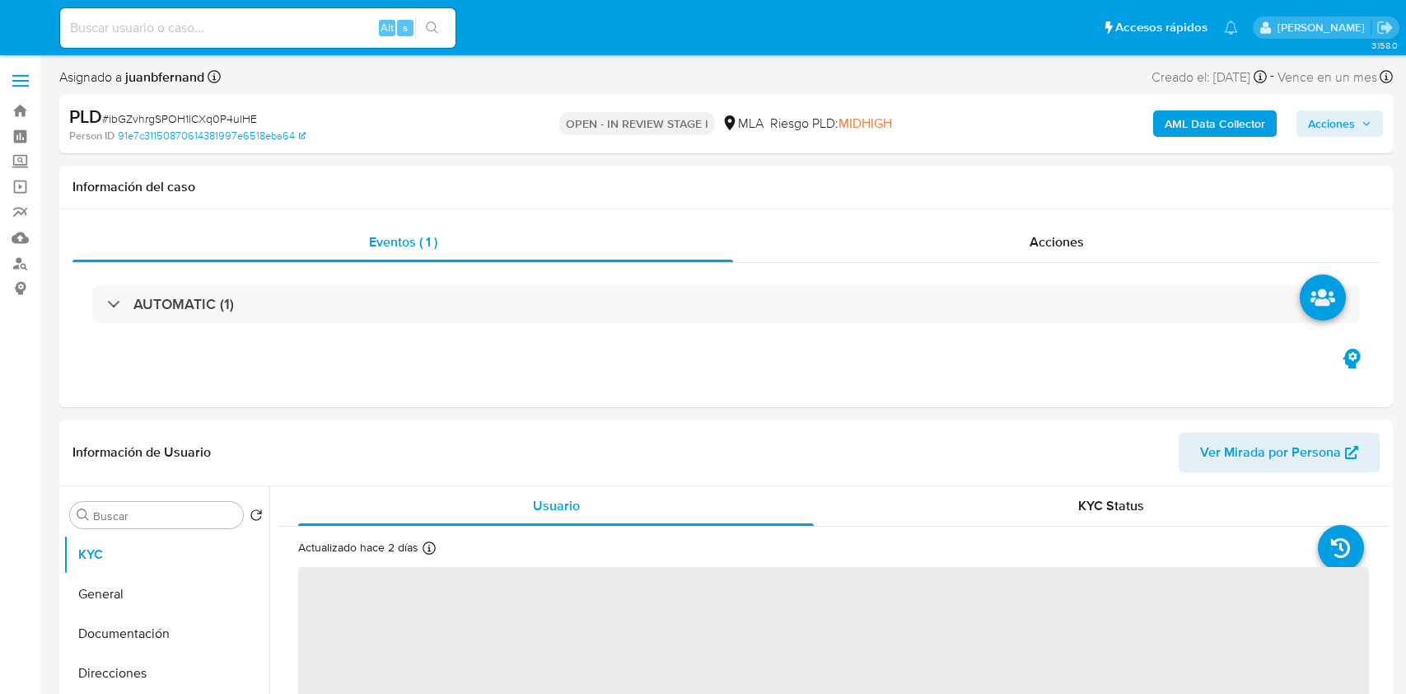
select select "10"
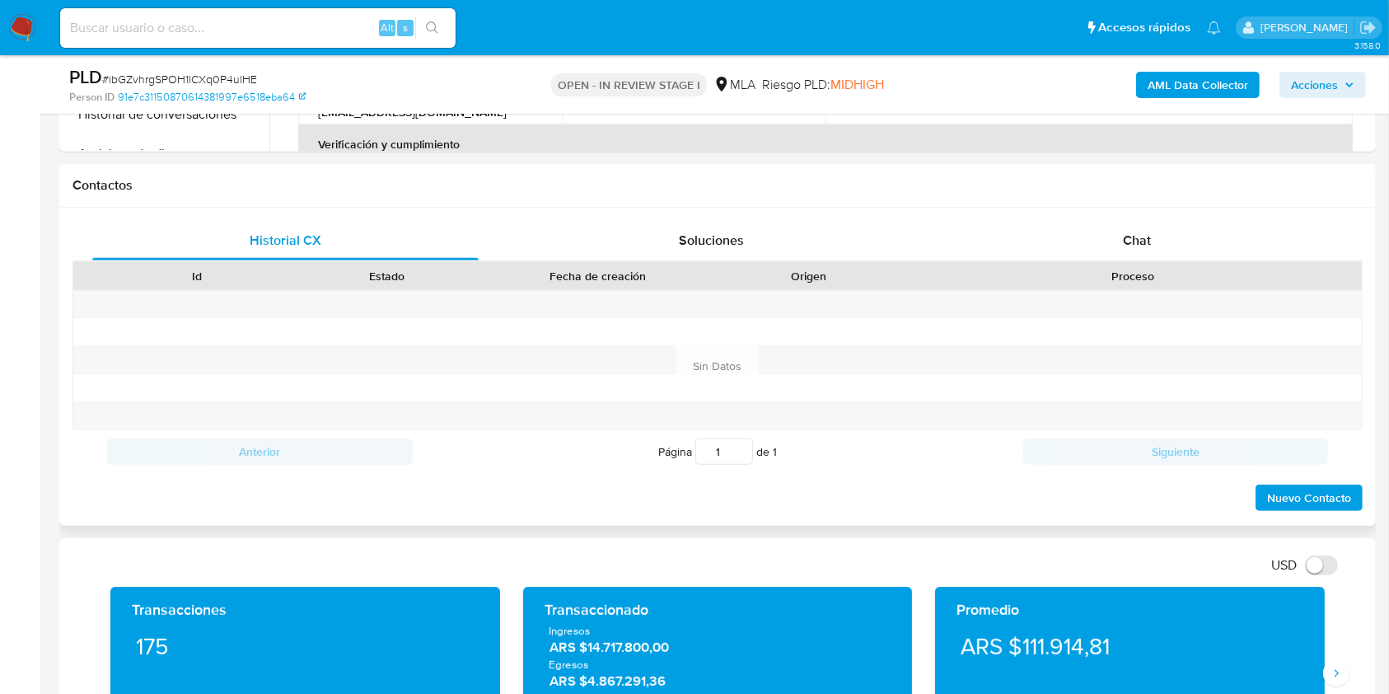
scroll to position [698, 0]
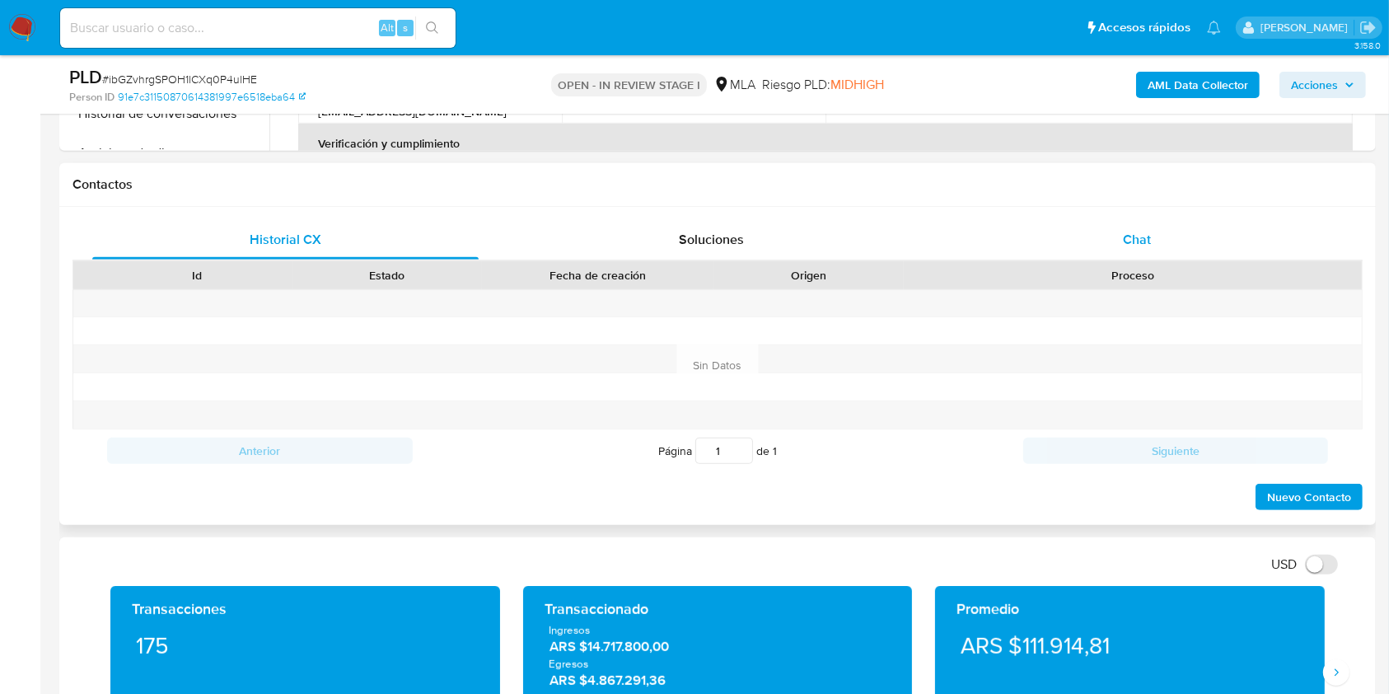
click at [1126, 231] on span "Chat" at bounding box center [1137, 239] width 28 height 19
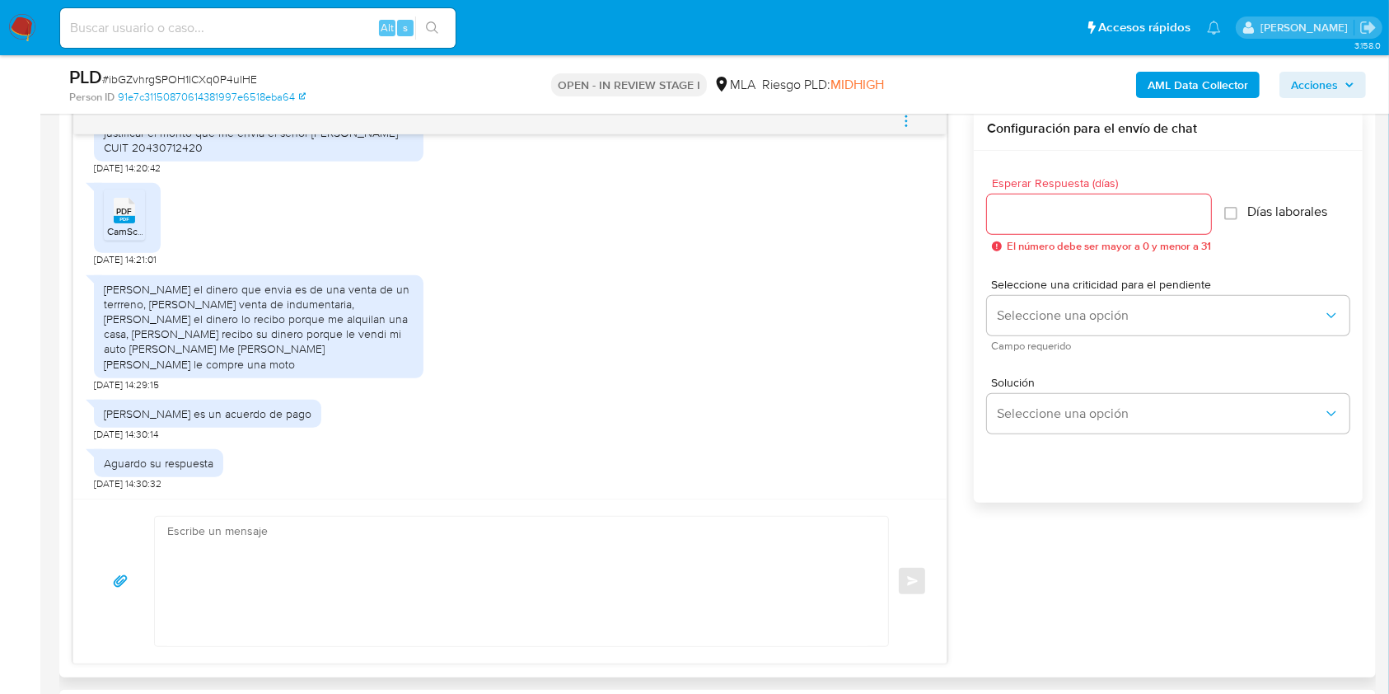
scroll to position [867, 0]
click at [270, 563] on textarea at bounding box center [517, 579] width 700 height 129
paste textarea "Hola. ¡Muchas gracias por tu respuesta! Confirmamos la recepción de la document…"
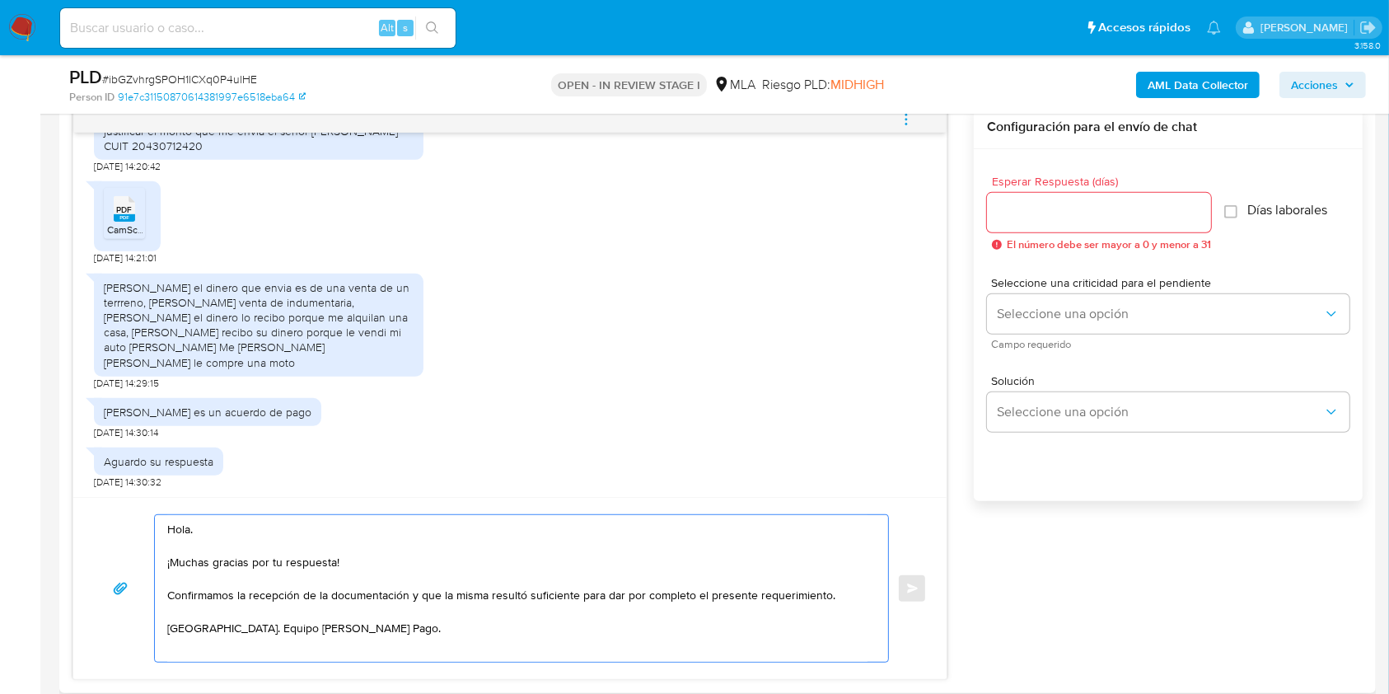
click at [371, 566] on textarea "Hola. ¡Muchas gracias por tu respuesta! Confirmamos la recepción de la document…" at bounding box center [517, 588] width 700 height 147
paste textarea "Te contamos que tu cuenta ya está activa nuevamente para que operes con normali…"
type textarea "Hola. ¡Muchas gracias por tu respuesta! Te contamos que tu cuenta ya está activ…"
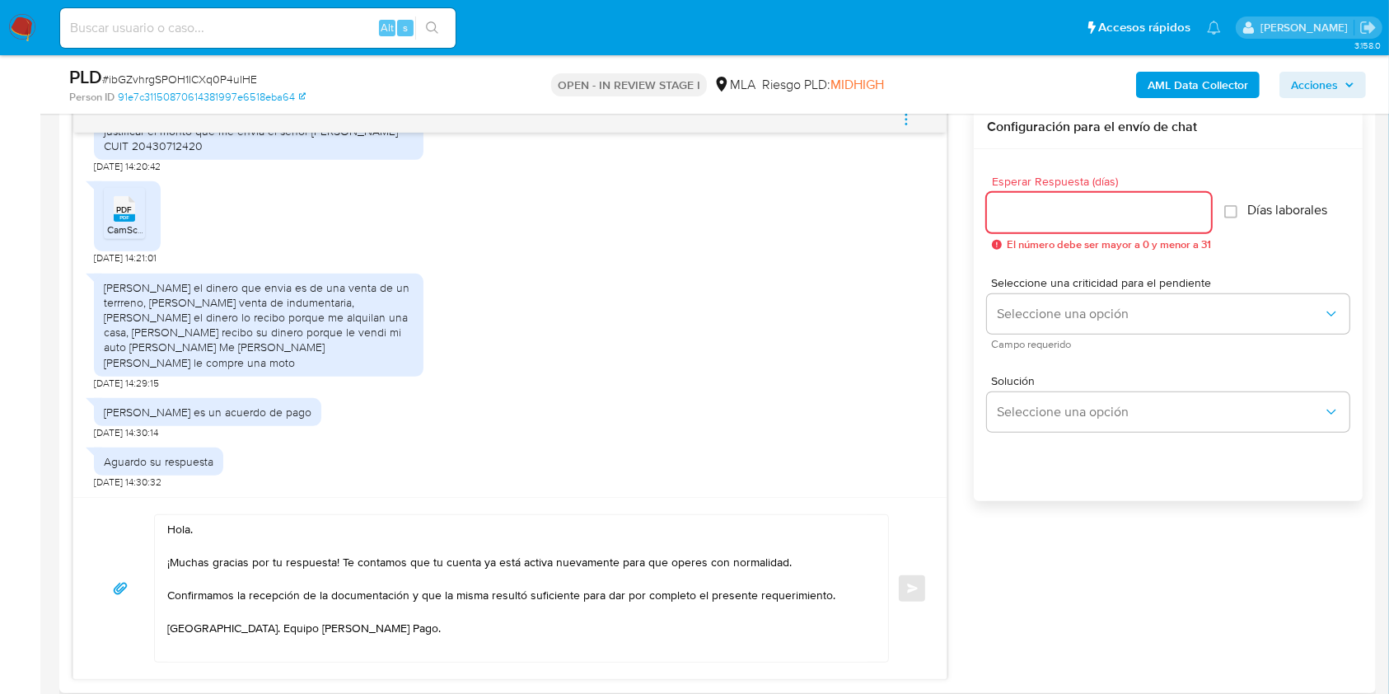
click at [1082, 213] on input "Esperar Respuesta (días)" at bounding box center [1099, 212] width 224 height 21
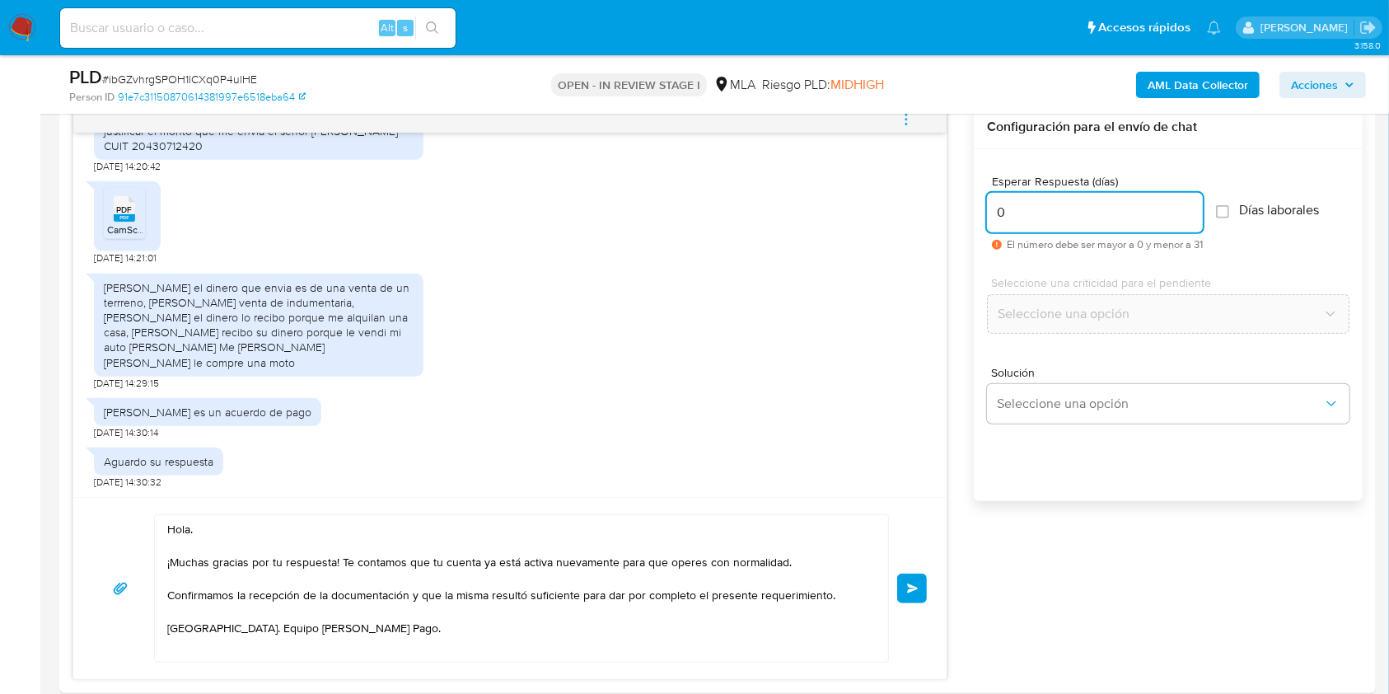
type input "0"
click at [923, 583] on button "Enviar" at bounding box center [912, 588] width 30 height 30
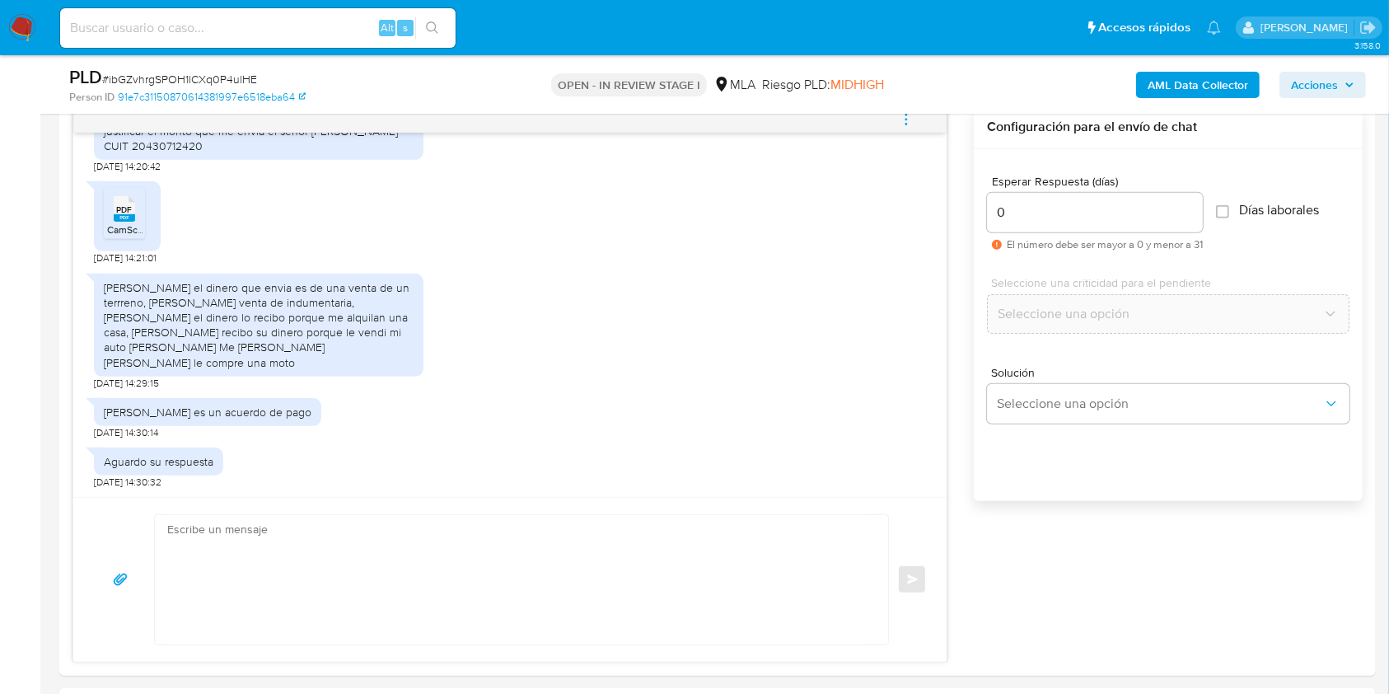
scroll to position [1254, 0]
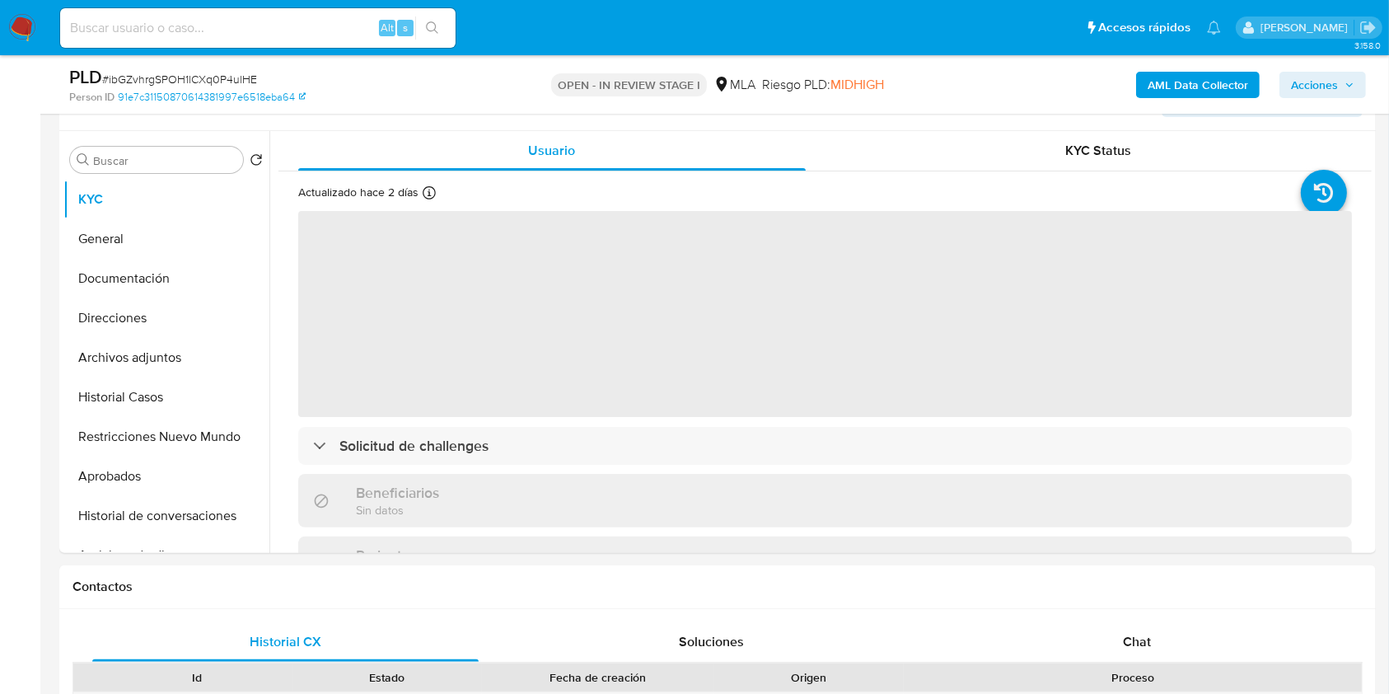
scroll to position [307, 0]
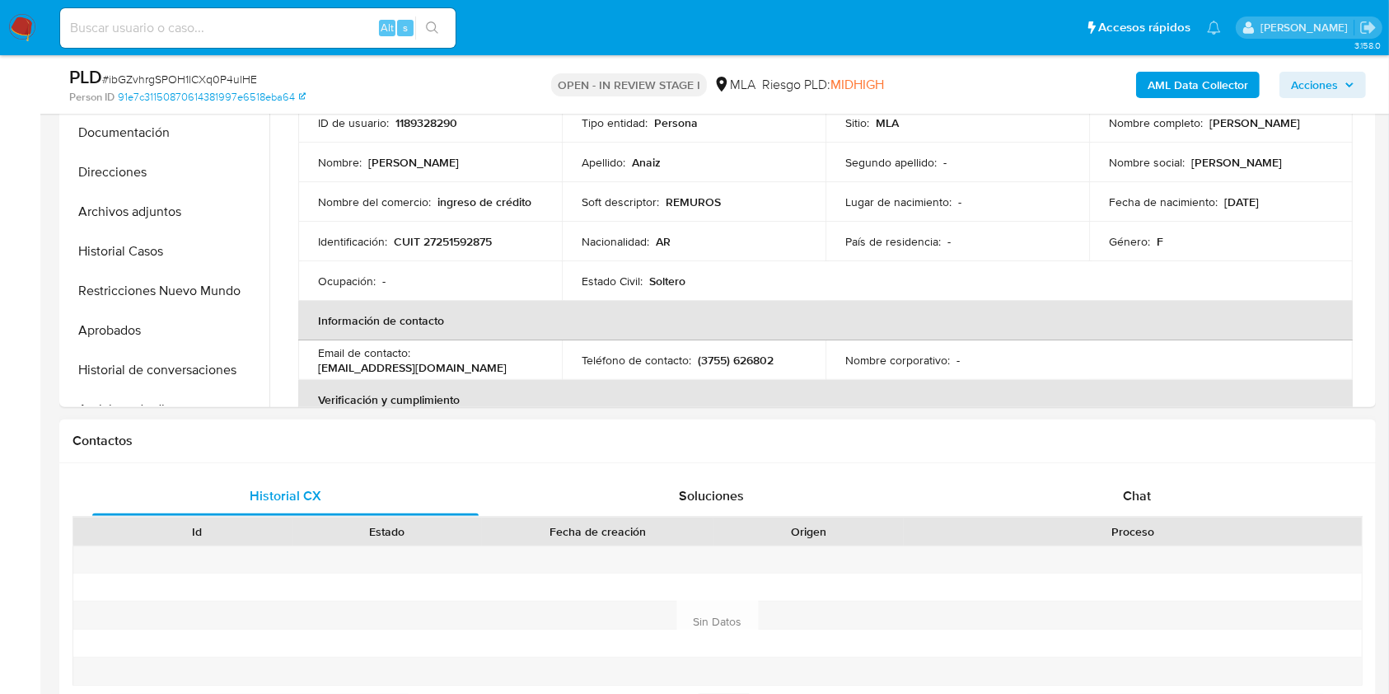
select select "10"
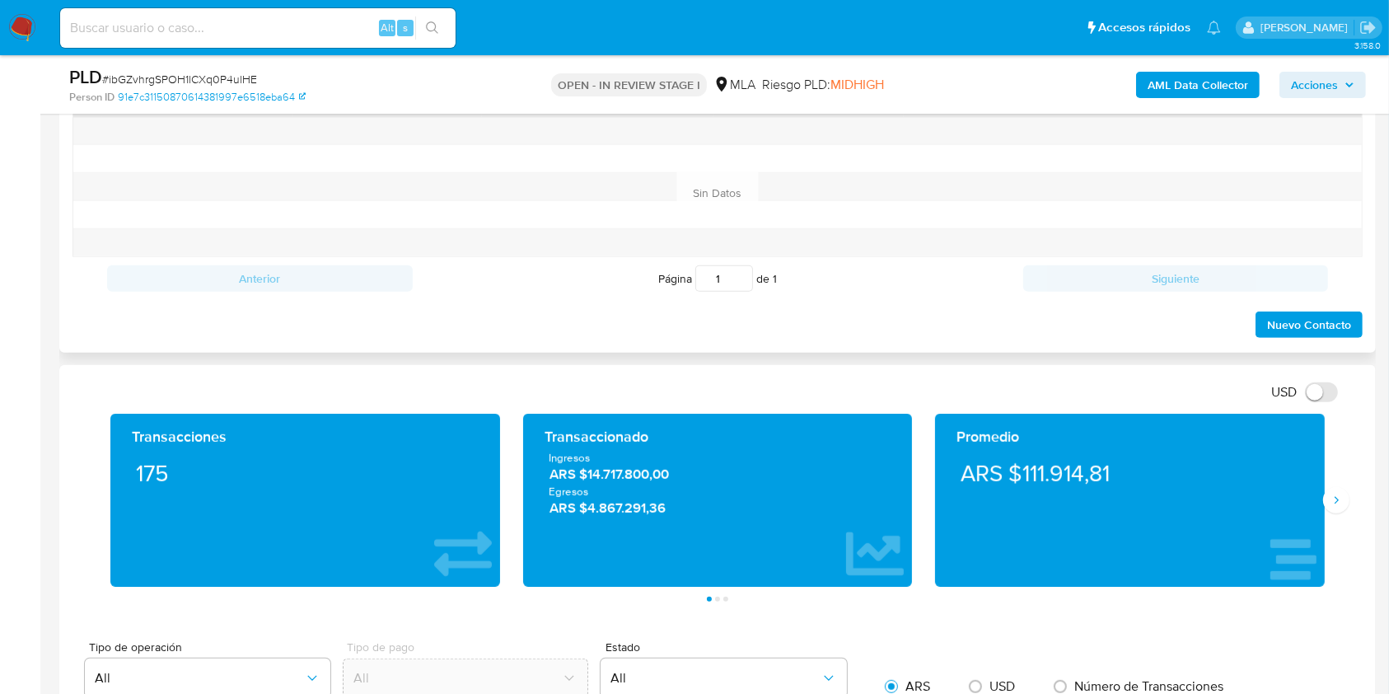
scroll to position [557, 0]
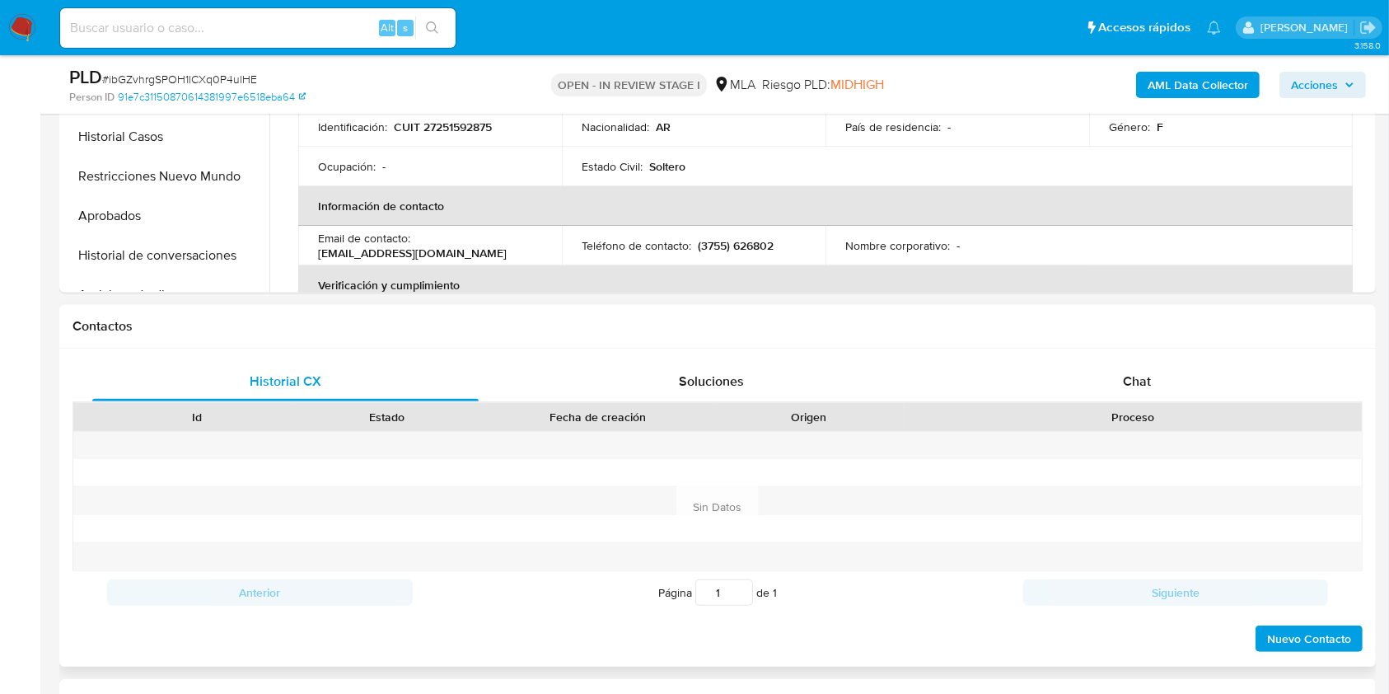
drag, startPoint x: 1114, startPoint y: 386, endPoint x: 875, endPoint y: 326, distance: 247.1
click at [875, 326] on div "Contactos Historial CX Soluciones Chat Id Estado Fecha de creación Origen Proce…" at bounding box center [717, 486] width 1316 height 362
click at [1014, 384] on div "Chat" at bounding box center [1137, 382] width 386 height 40
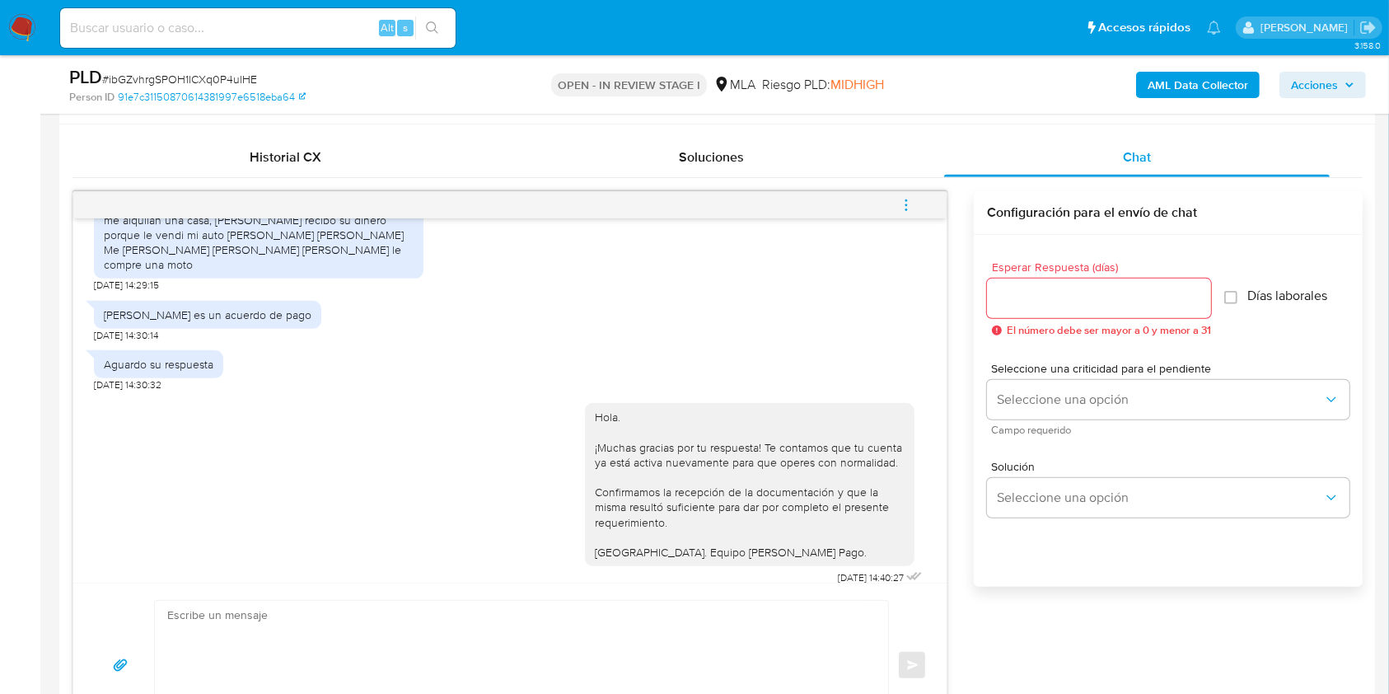
scroll to position [804, 0]
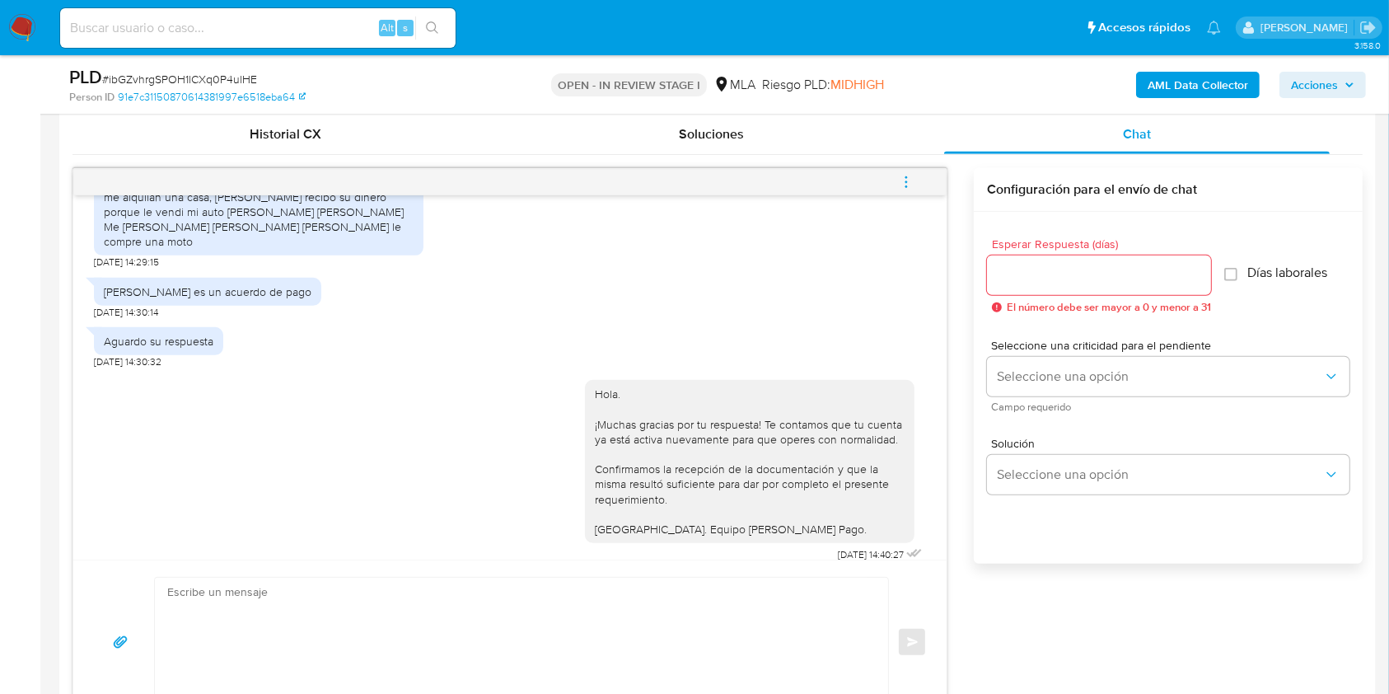
click at [903, 168] on span "menu-action" at bounding box center [906, 182] width 15 height 40
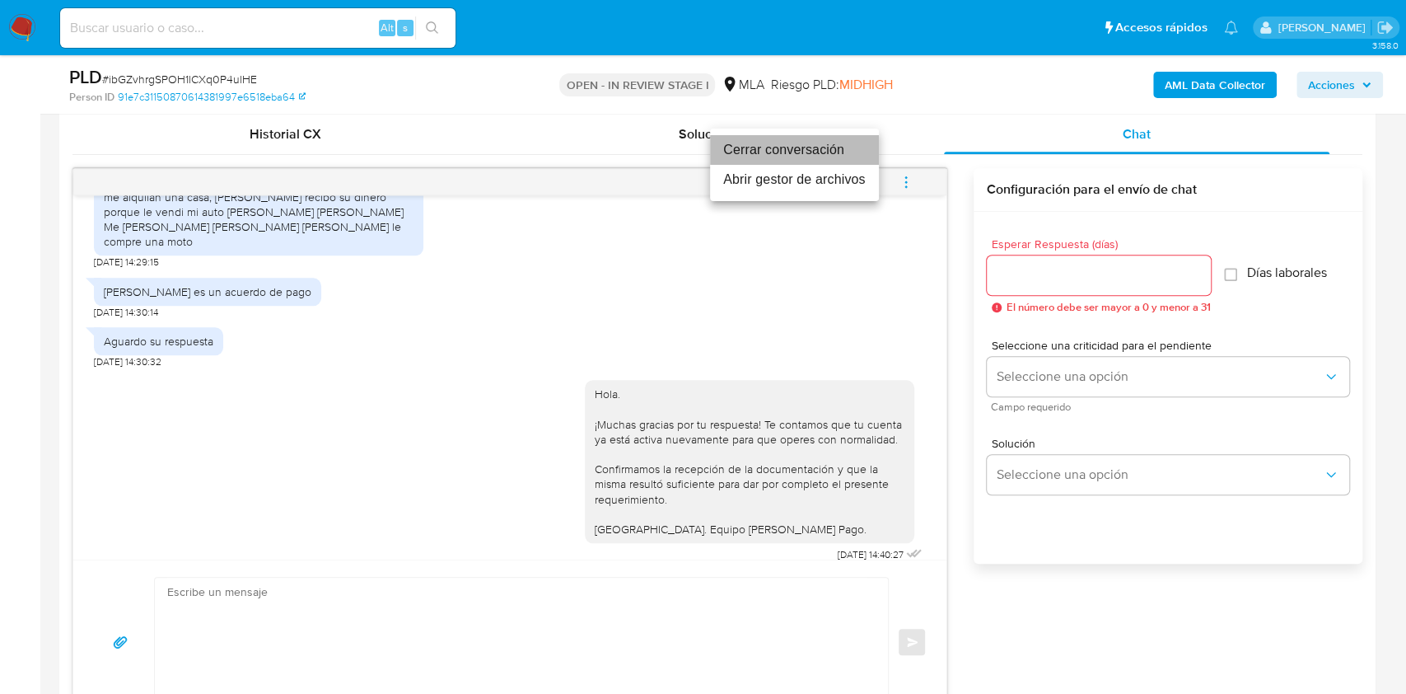
click at [802, 141] on li "Cerrar conversación" at bounding box center [794, 150] width 169 height 30
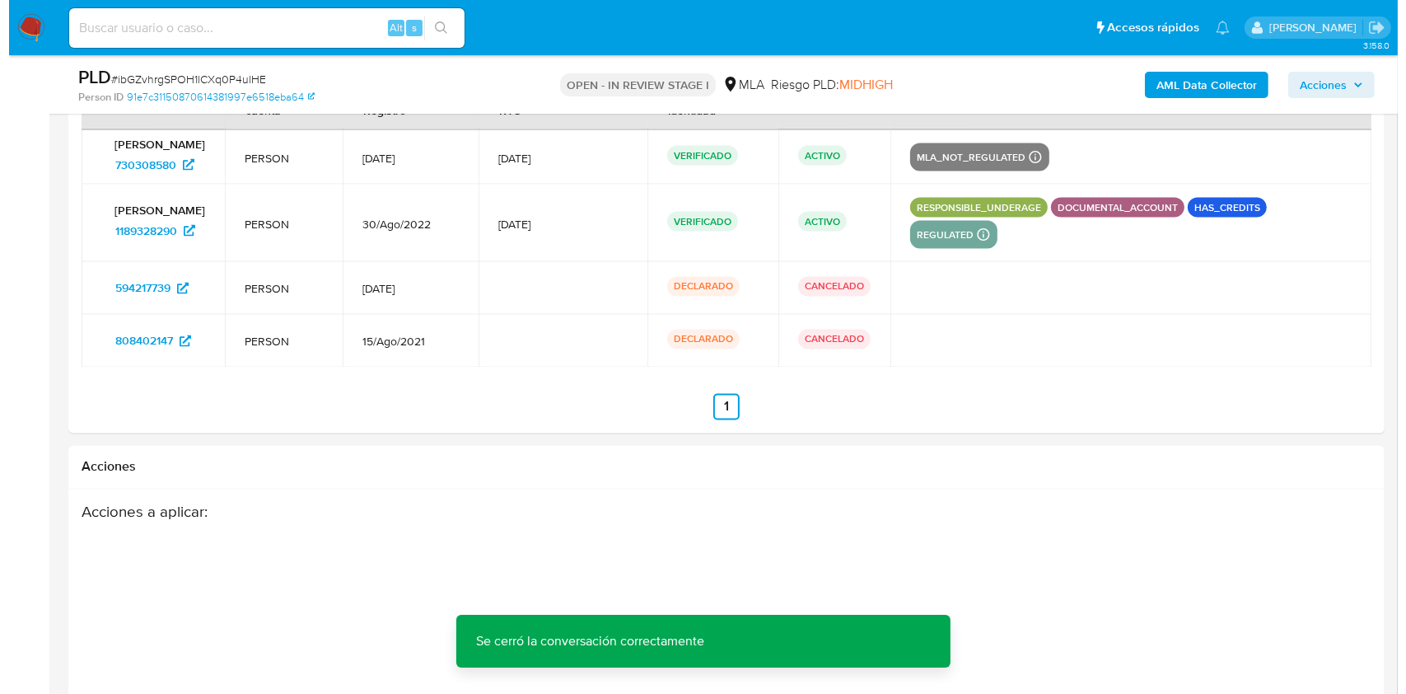
scroll to position [3112, 0]
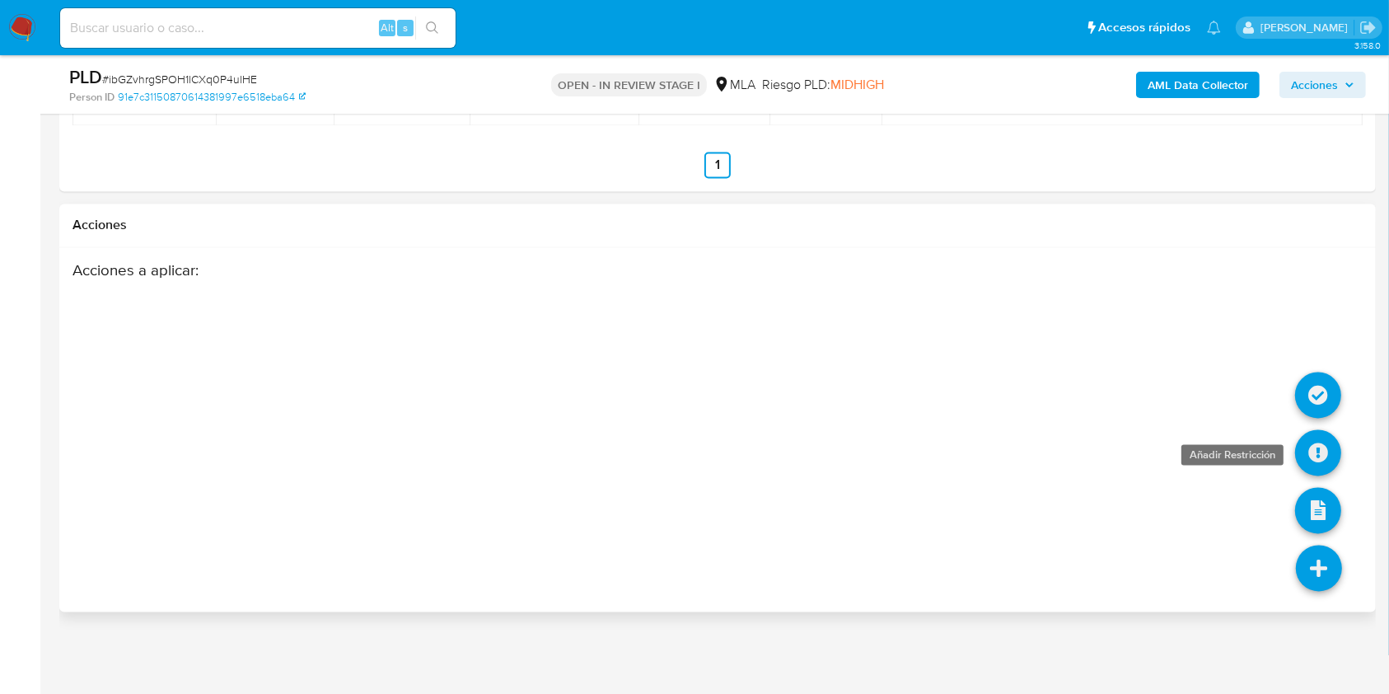
click at [1320, 450] on icon at bounding box center [1318, 453] width 46 height 46
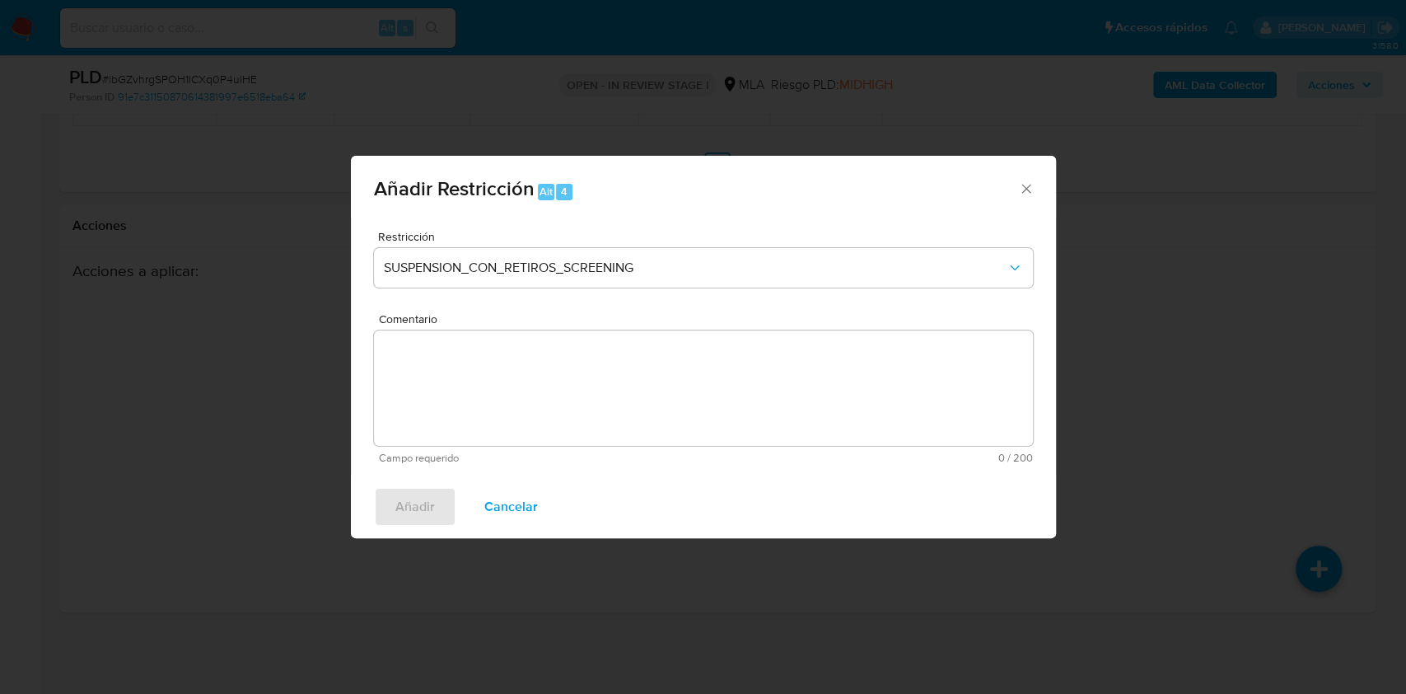
click at [1026, 188] on icon "Cerrar ventana" at bounding box center [1025, 189] width 9 height 9
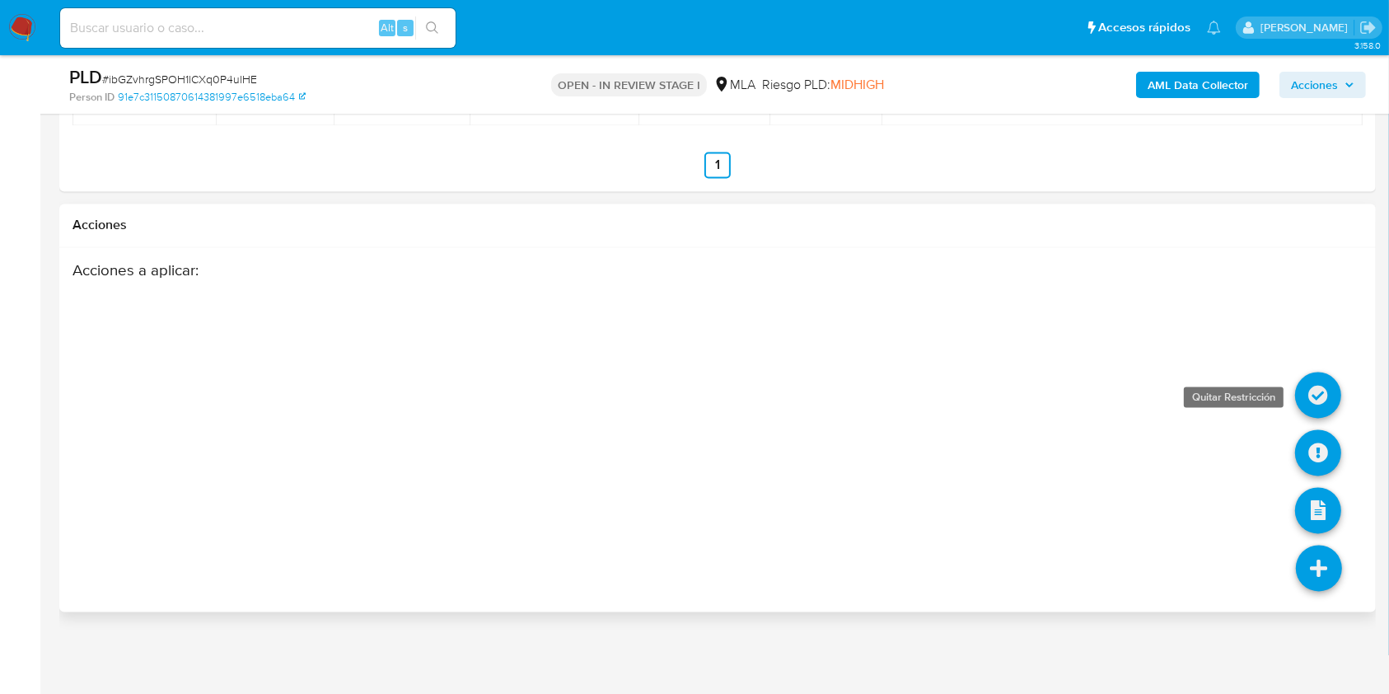
click at [1311, 404] on icon at bounding box center [1318, 395] width 46 height 46
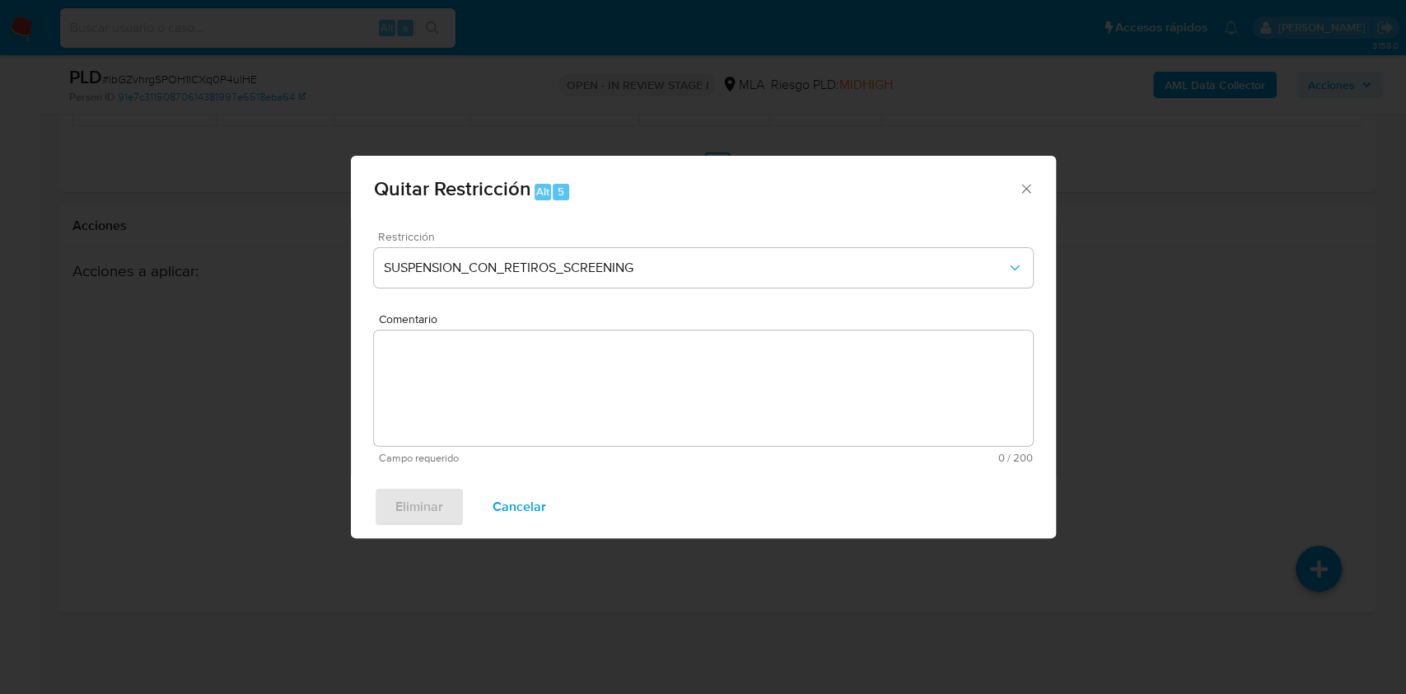
click at [755, 247] on div "Restricción SUSPENSION_CON_RETIROS_SCREENING" at bounding box center [703, 270] width 659 height 78
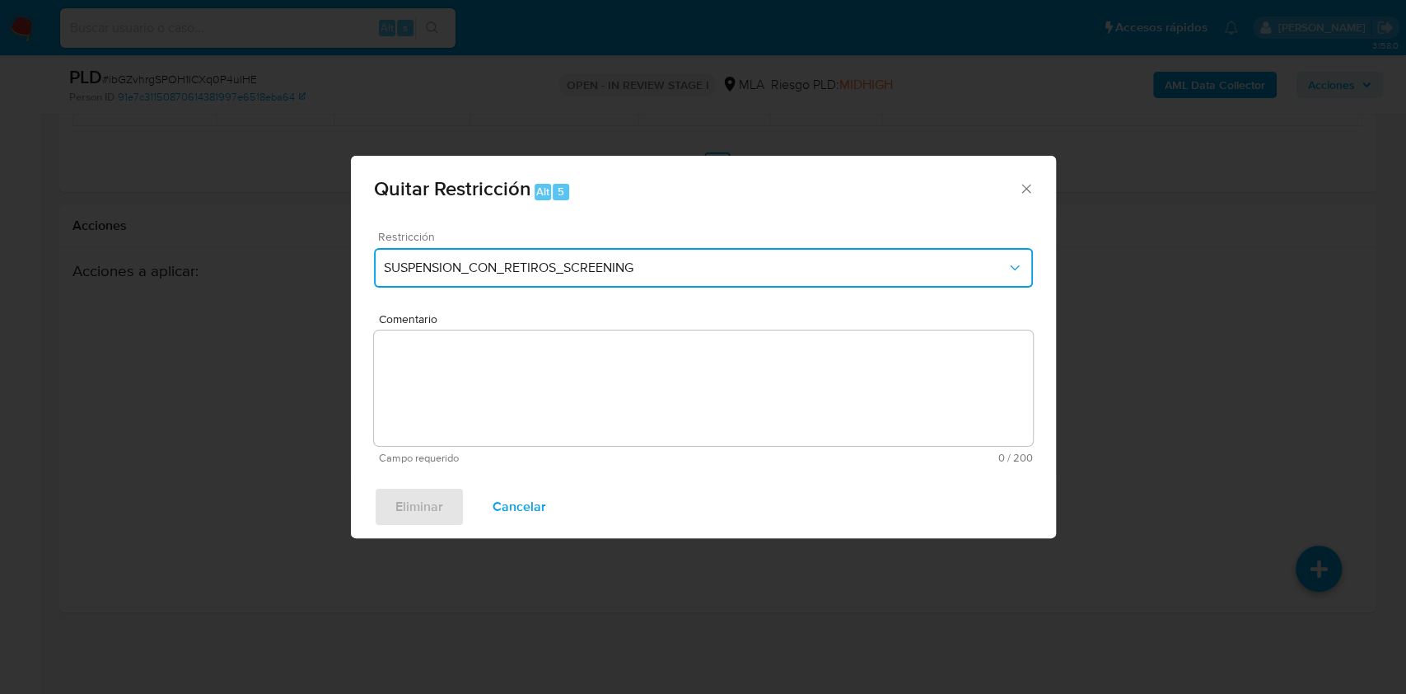
click at [708, 255] on button "SUSPENSION_CON_RETIROS_SCREENING" at bounding box center [703, 268] width 659 height 40
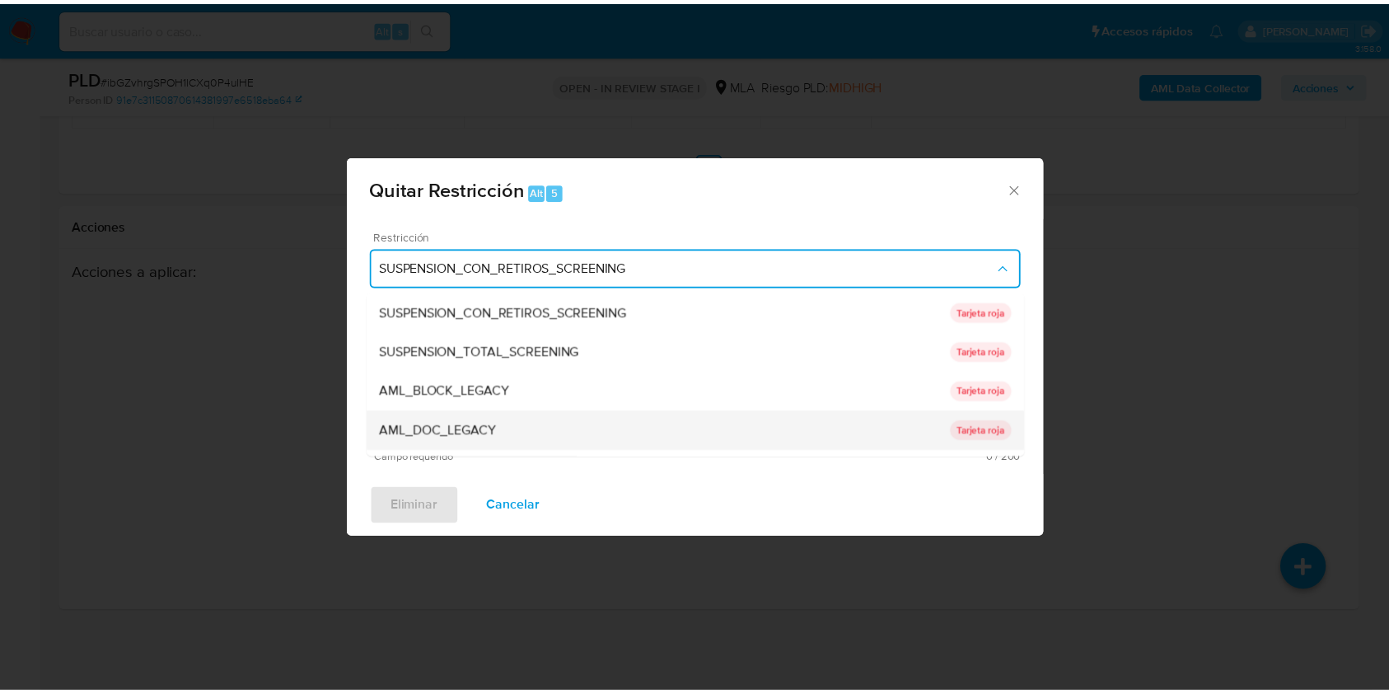
scroll to position [349, 0]
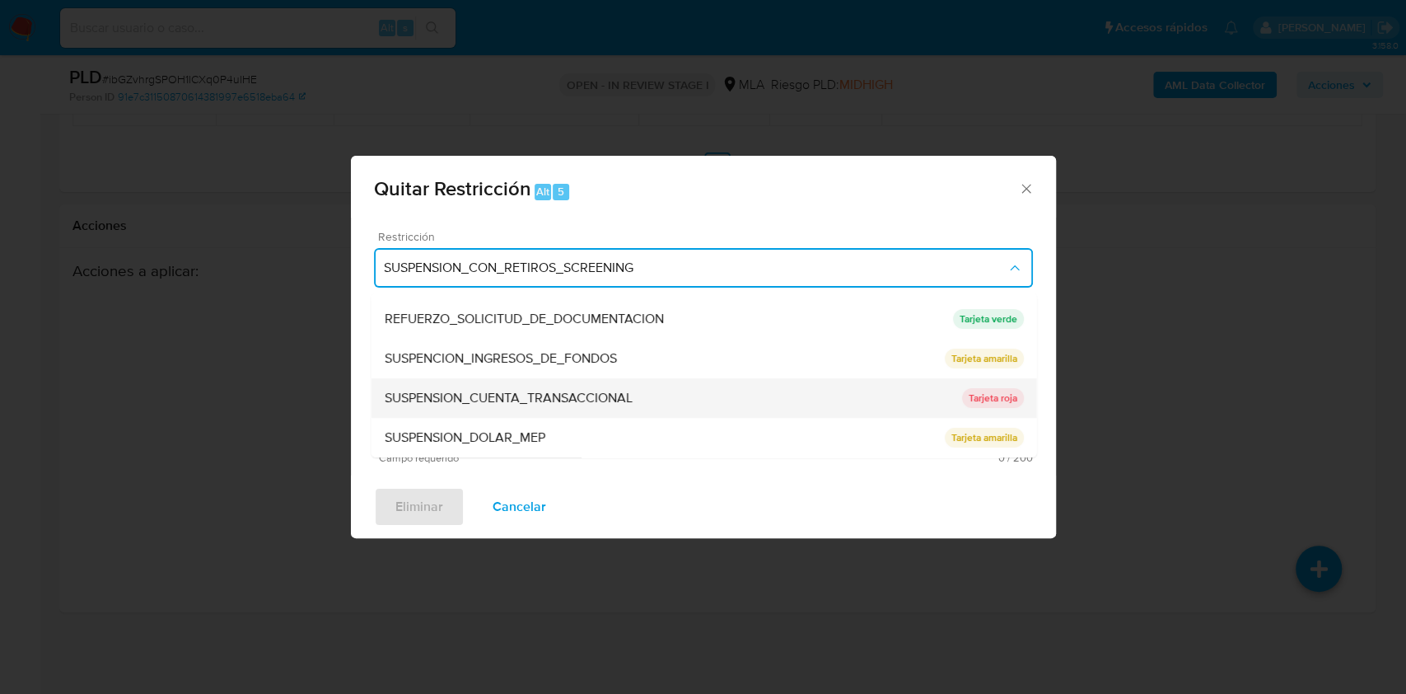
click at [600, 394] on span "SUSPENSION_CUENTA_TRANSACCIONAL" at bounding box center [508, 398] width 248 height 16
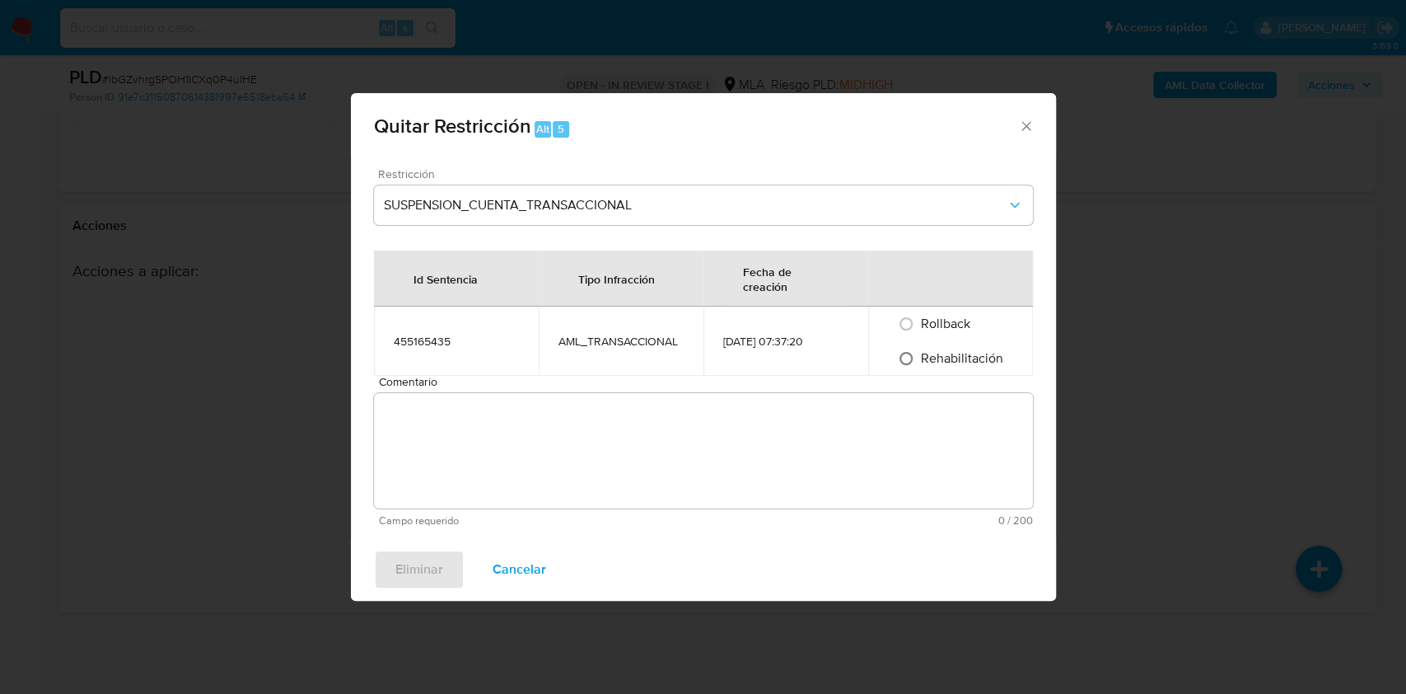
click at [905, 364] on input "Rehabilitación" at bounding box center [906, 358] width 26 height 26
radio input "true"
click at [817, 420] on textarea "Comentario" at bounding box center [703, 450] width 659 height 115
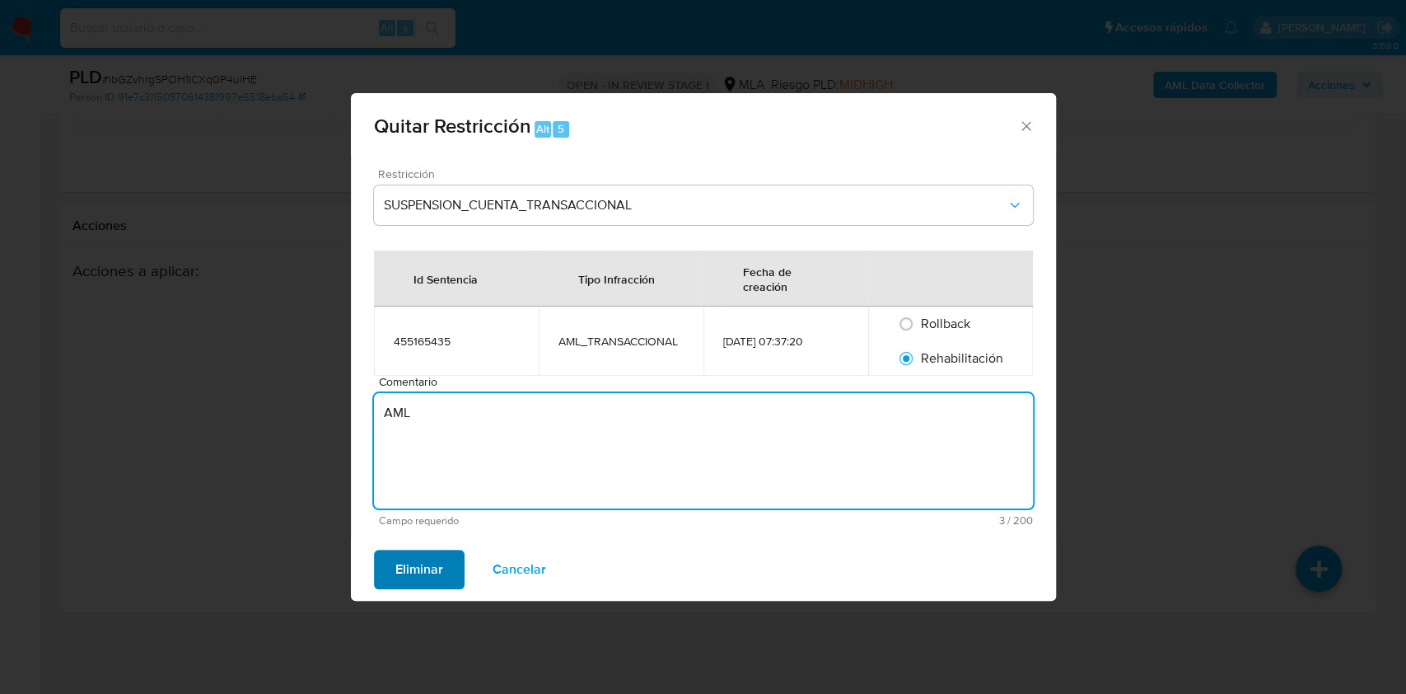
type textarea "AML"
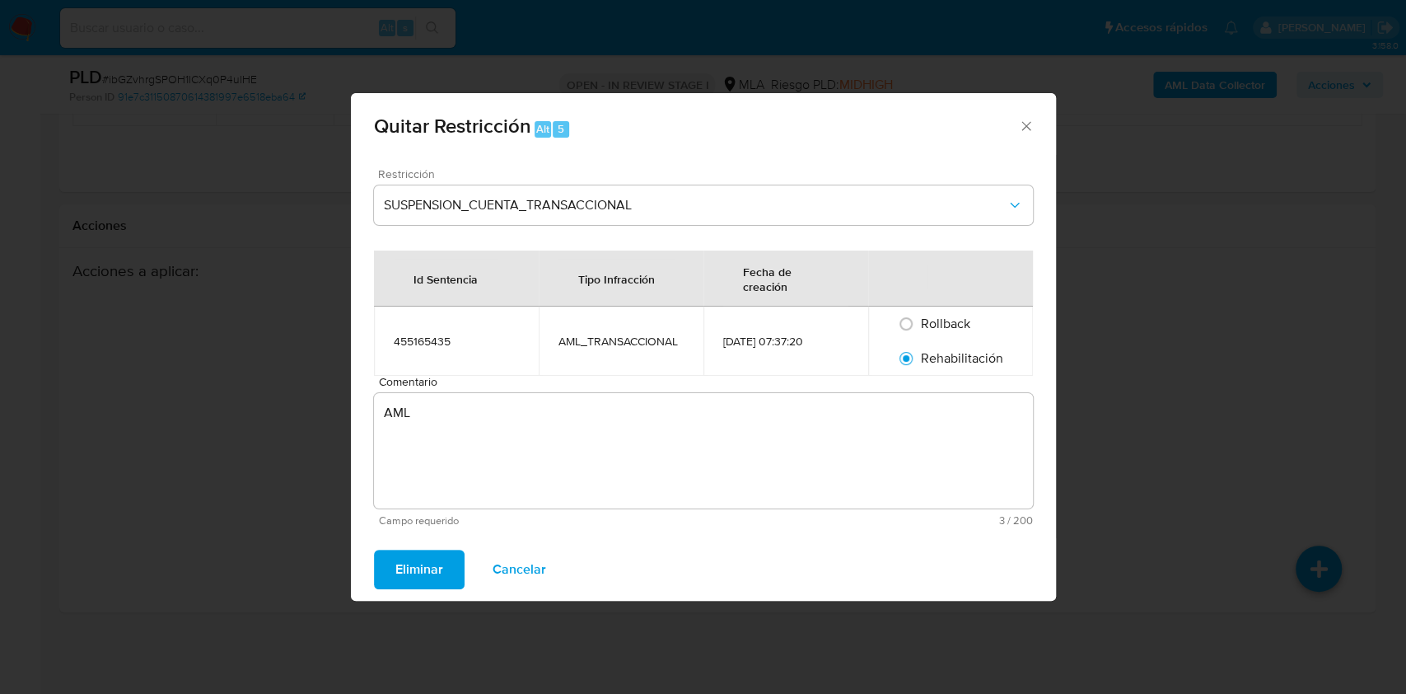
click at [421, 567] on span "Eliminar" at bounding box center [419, 569] width 48 height 36
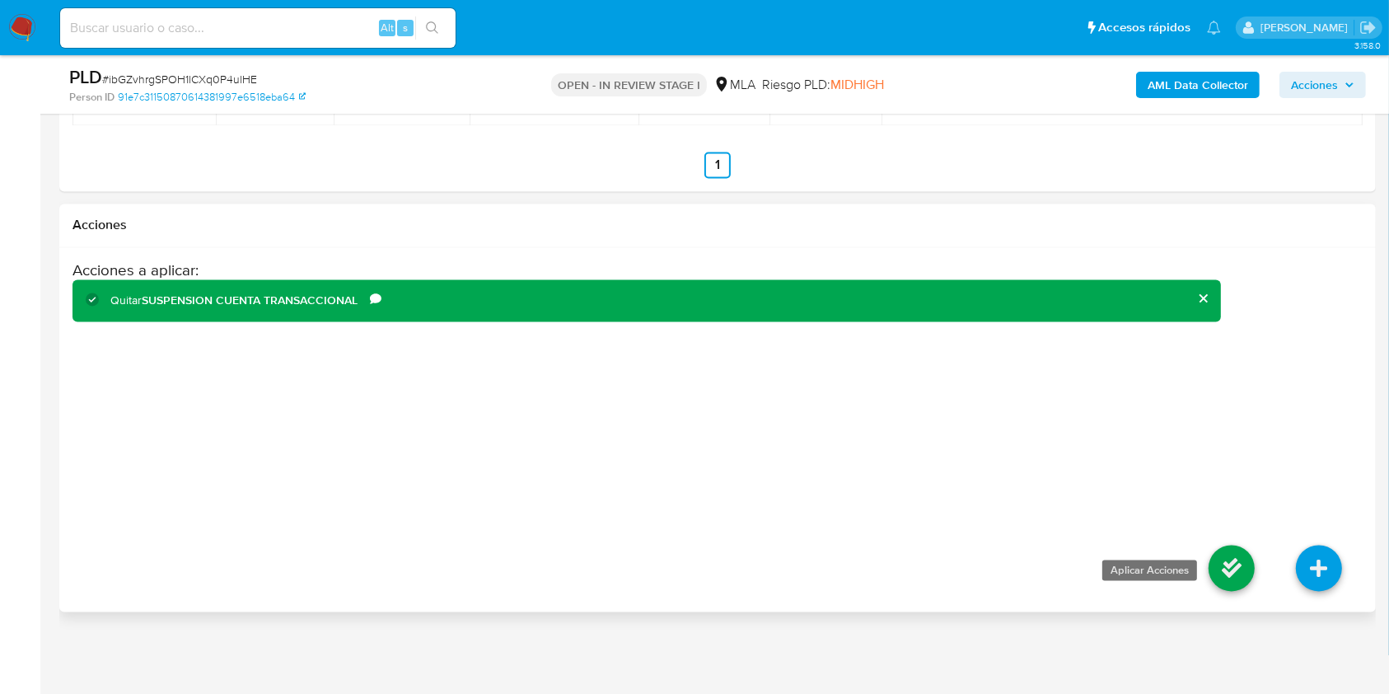
click at [1221, 572] on icon at bounding box center [1231, 568] width 46 height 46
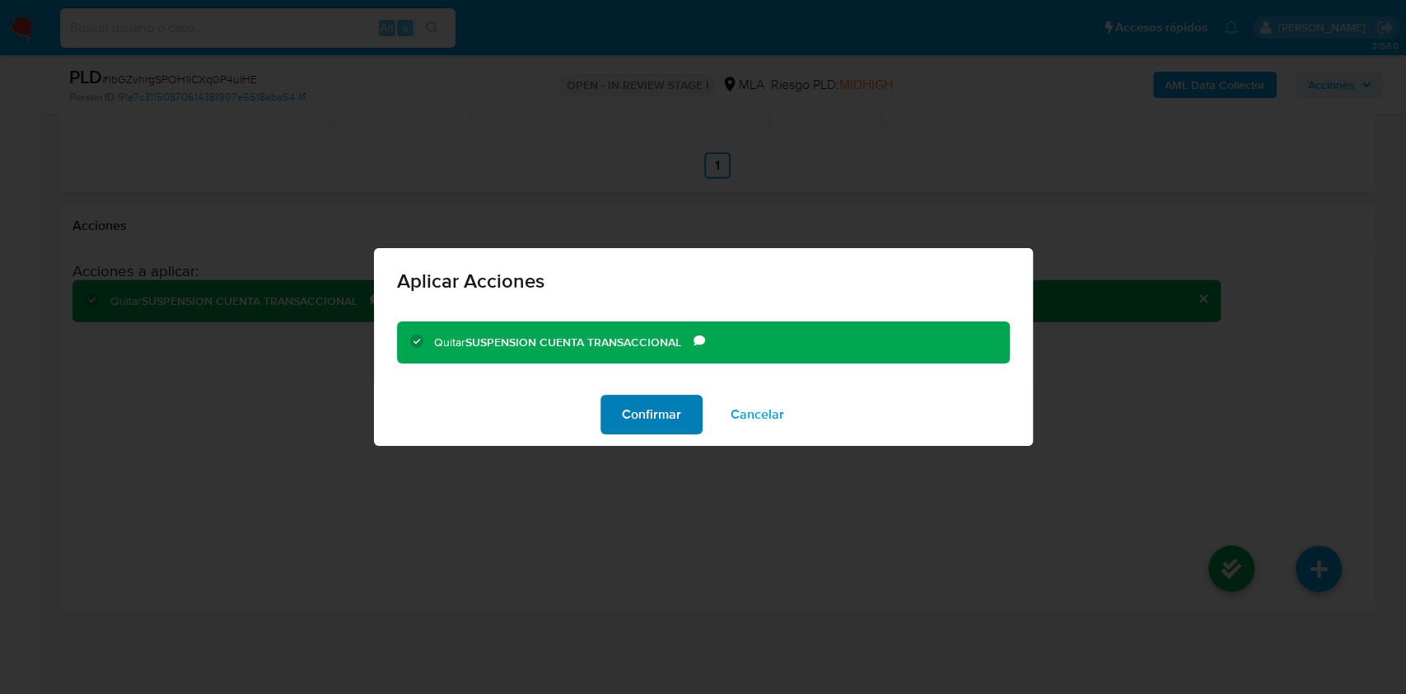
click at [639, 405] on span "Confirmar" at bounding box center [651, 414] width 59 height 36
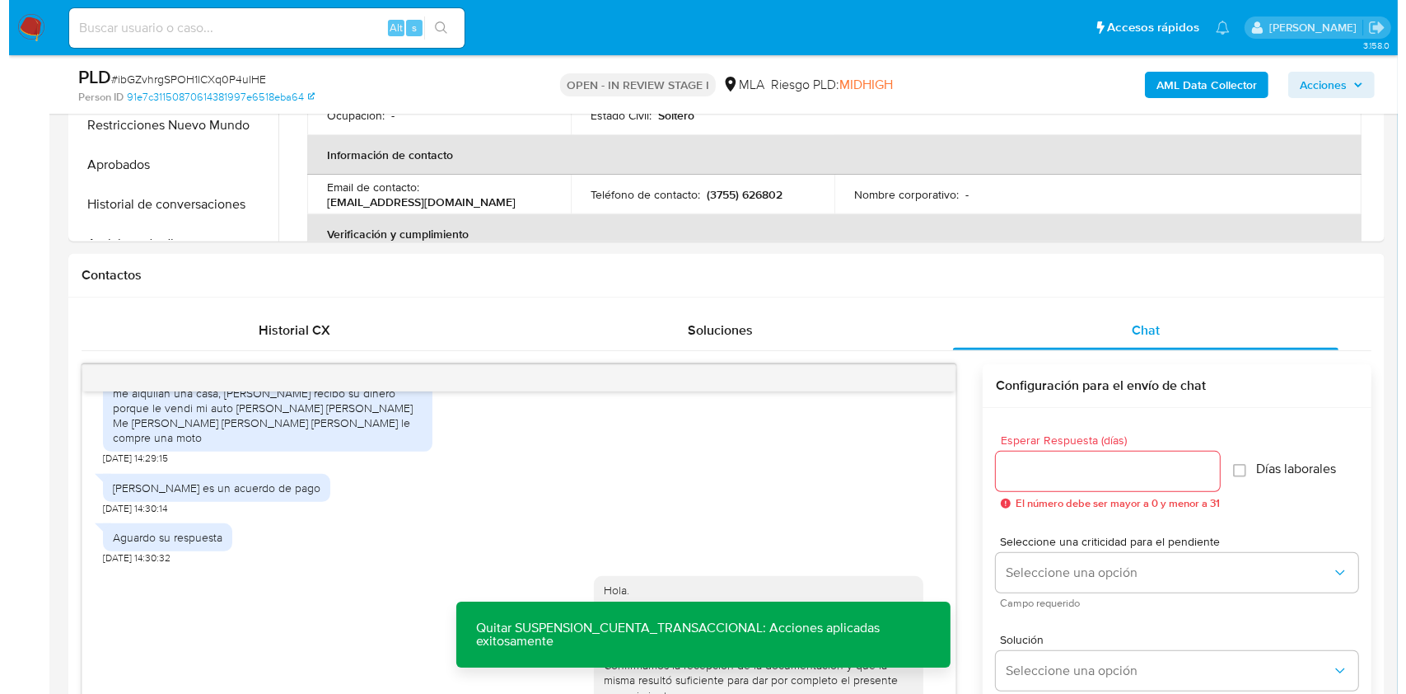
scroll to position [199, 0]
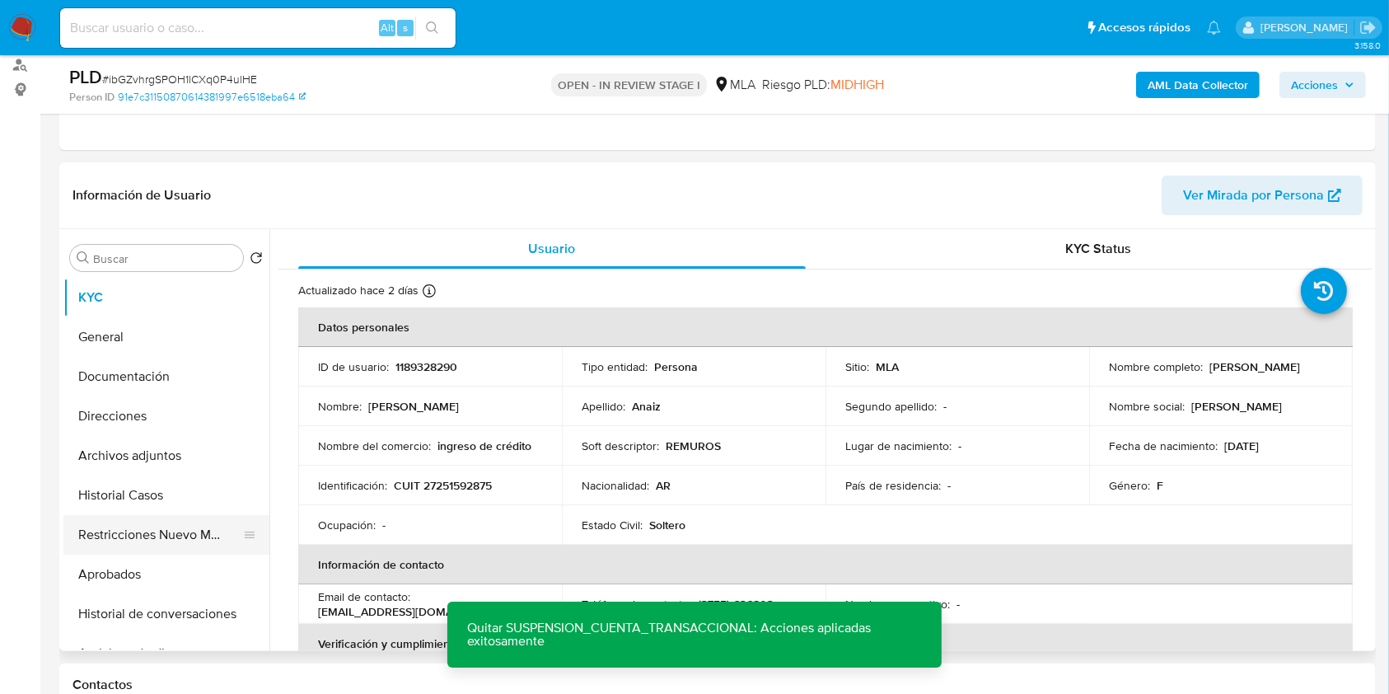
click at [105, 541] on button "Restricciones Nuevo Mundo" at bounding box center [159, 535] width 193 height 40
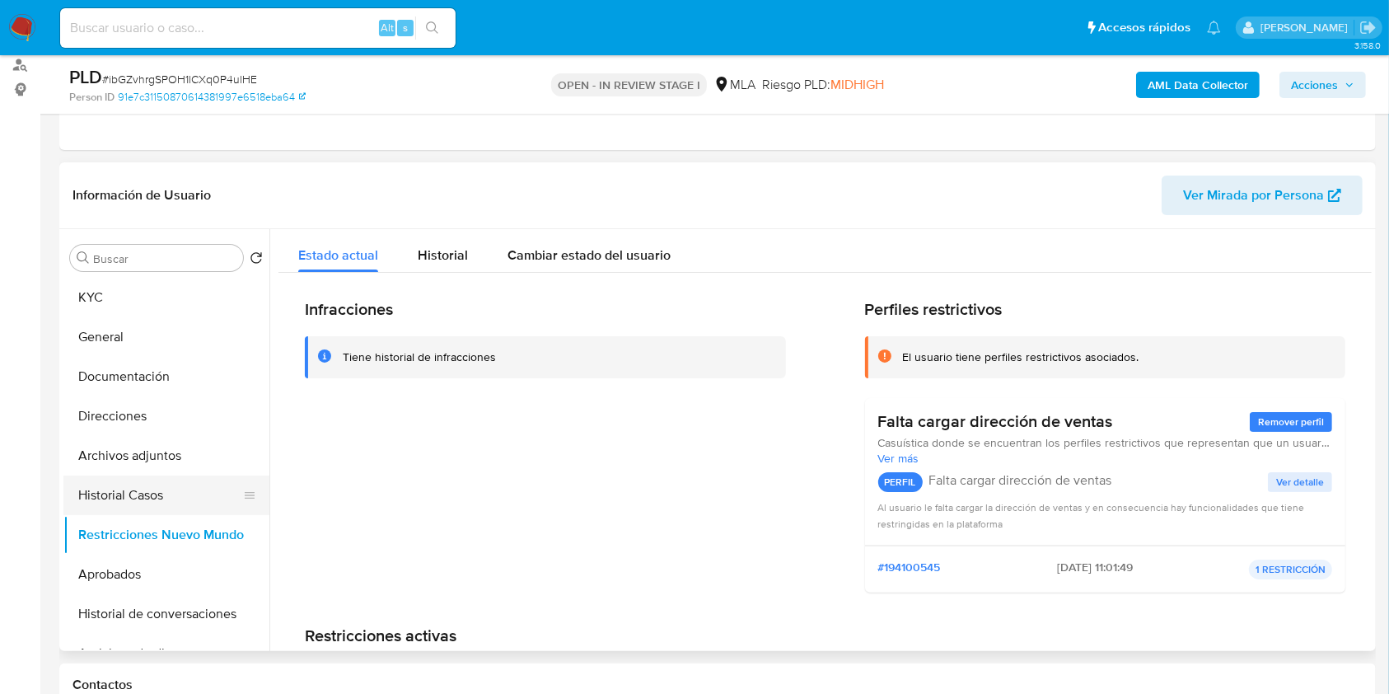
click at [158, 479] on button "Historial Casos" at bounding box center [159, 495] width 193 height 40
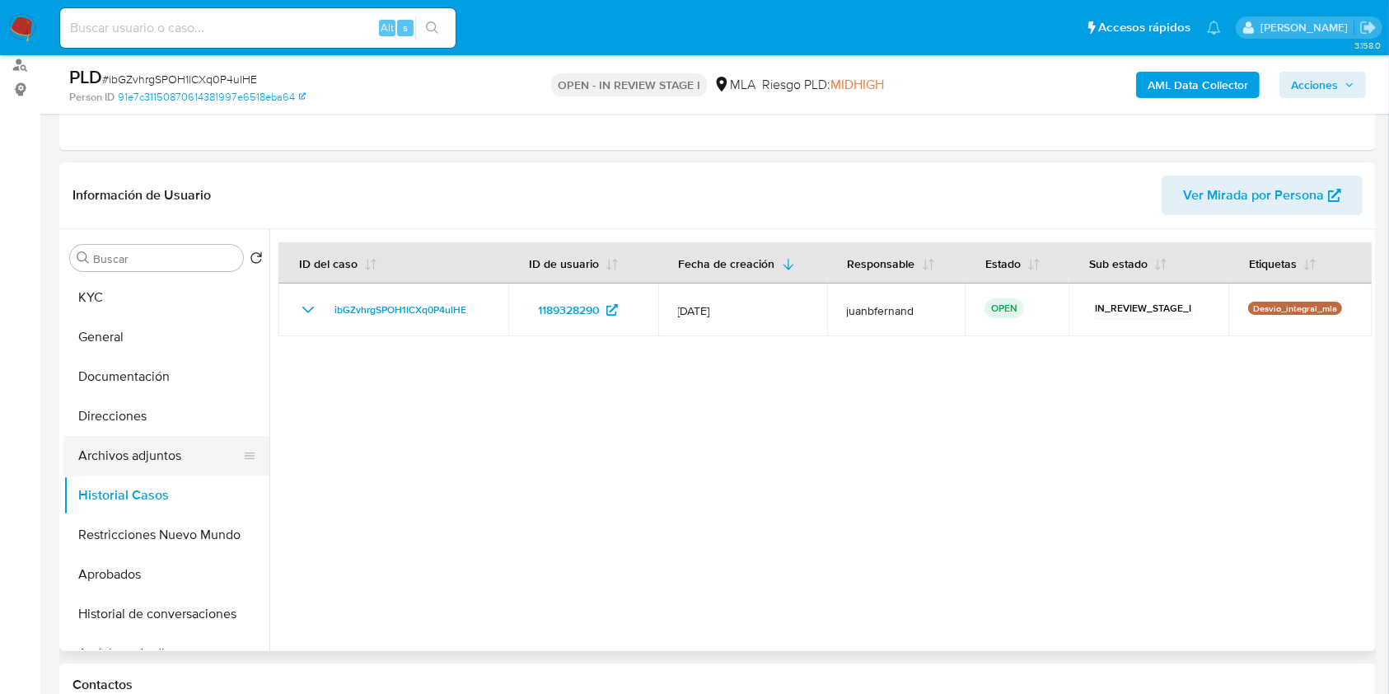
click at [160, 460] on button "Archivos adjuntos" at bounding box center [159, 456] width 193 height 40
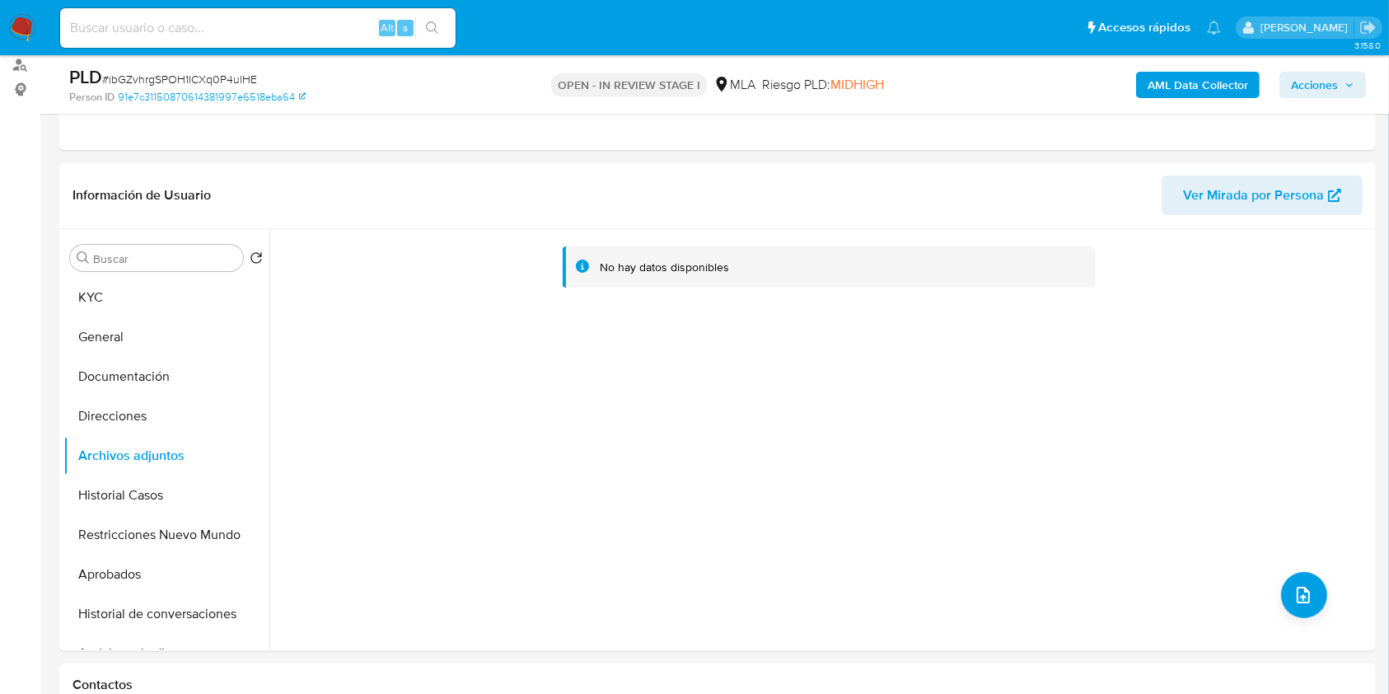
click at [1185, 82] on b "AML Data Collector" at bounding box center [1197, 85] width 100 height 26
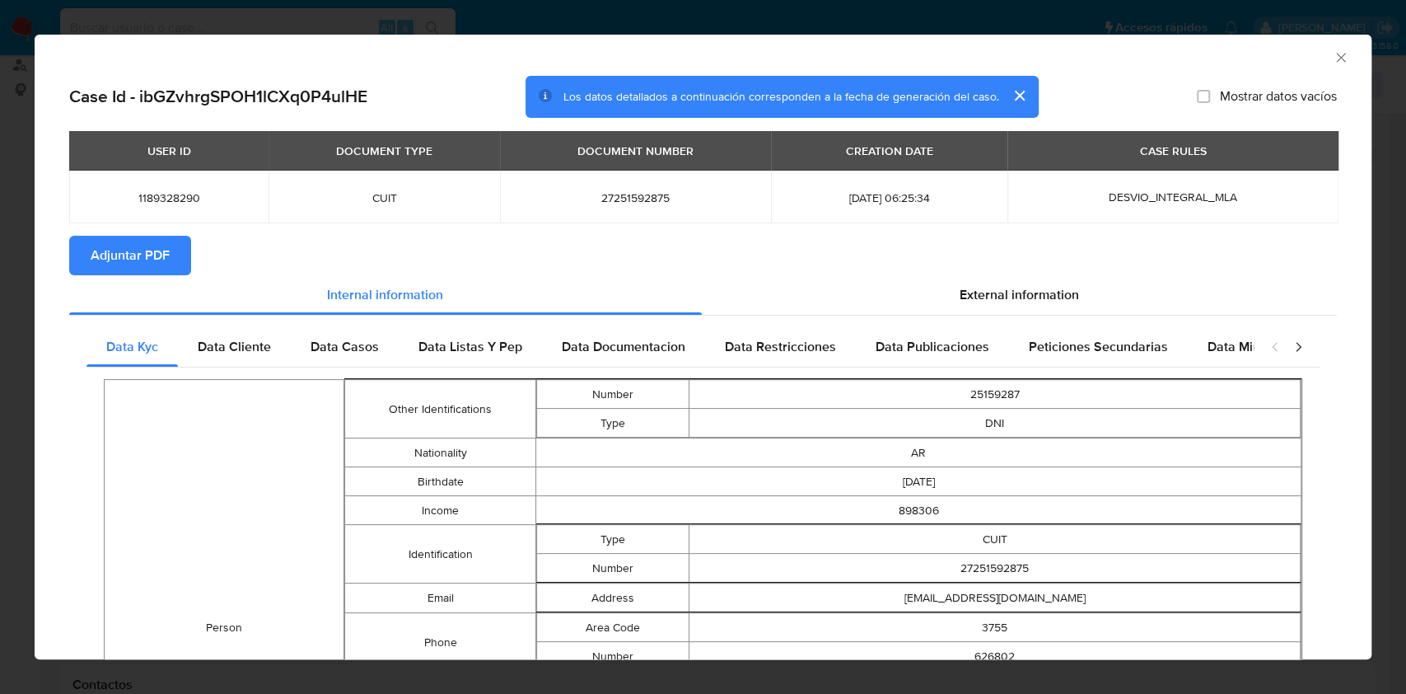
click at [175, 253] on button "Adjuntar PDF" at bounding box center [130, 256] width 122 height 40
click at [1333, 49] on icon "Cerrar ventana" at bounding box center [1341, 57] width 16 height 16
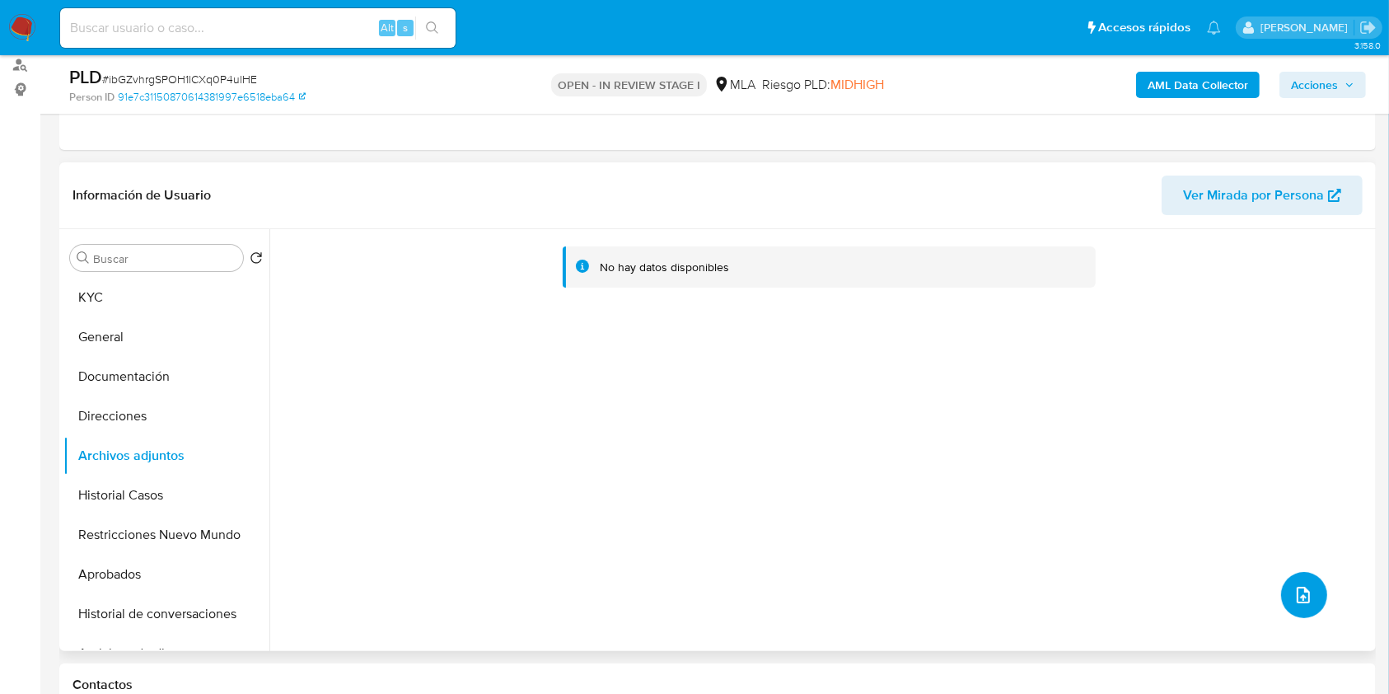
click at [1299, 572] on button "upload-file" at bounding box center [1304, 595] width 46 height 46
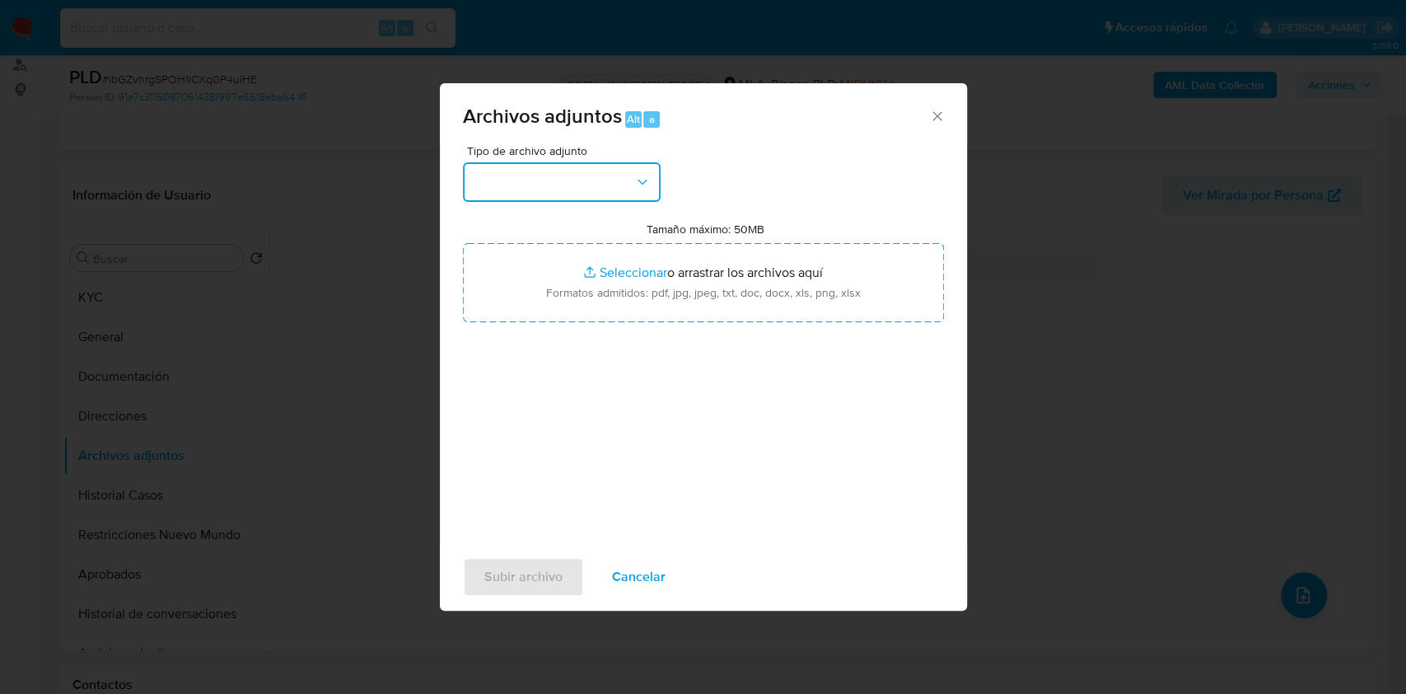
click at [647, 196] on button "button" at bounding box center [562, 182] width 198 height 40
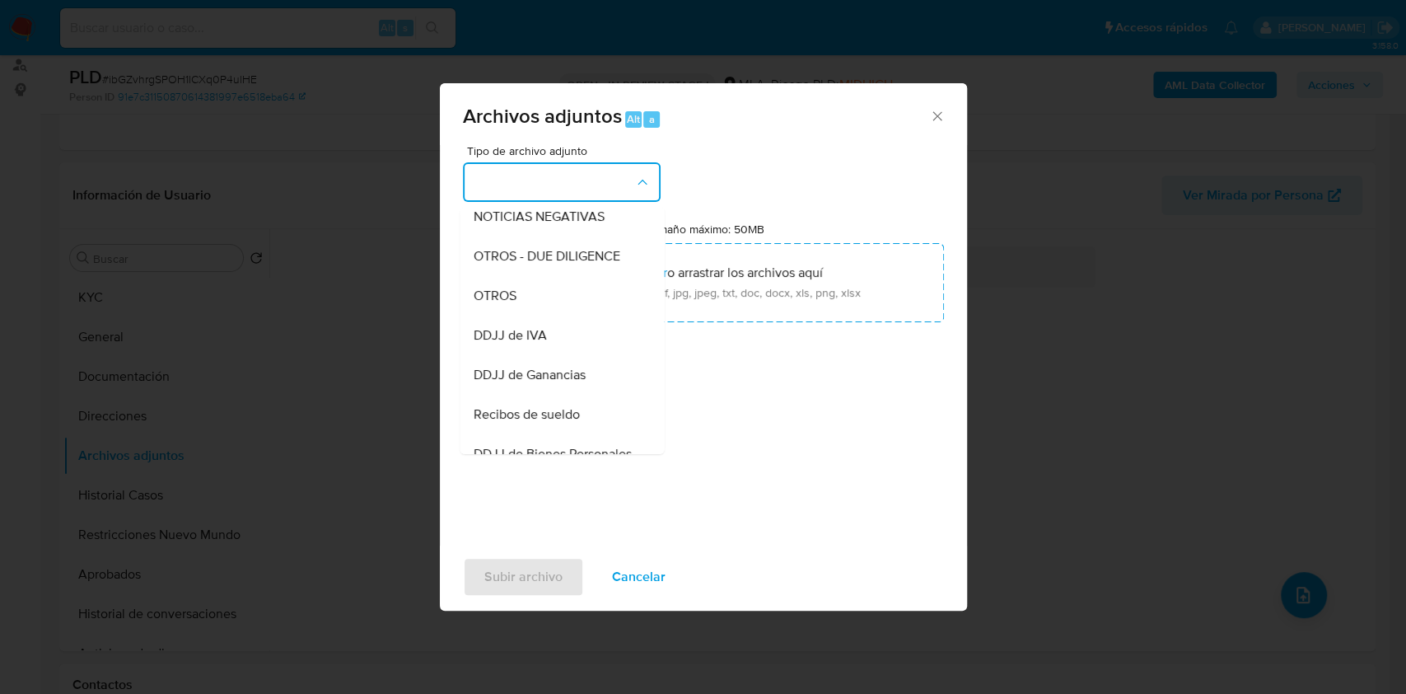
scroll to position [248, 0]
click at [496, 303] on span "OTROS" at bounding box center [494, 295] width 43 height 16
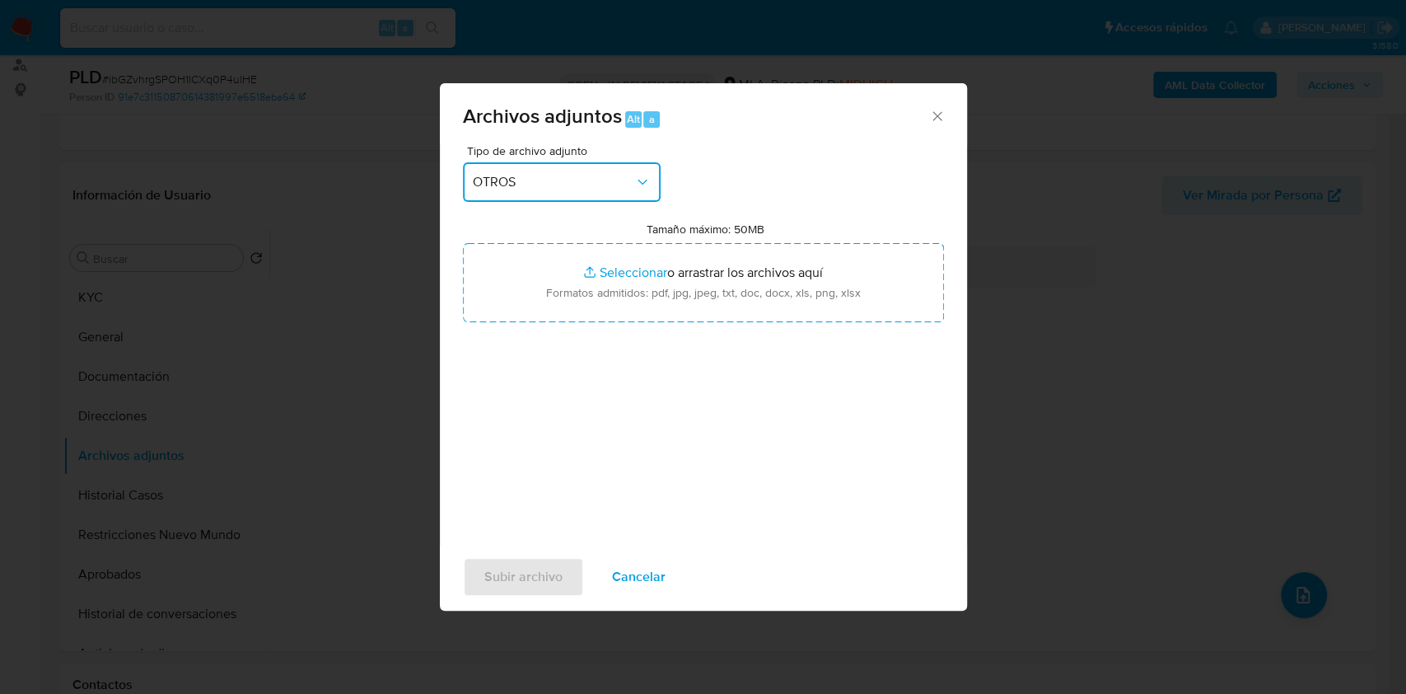
click at [251, 407] on div "Archivos adjuntos Alt a Tipo de archivo adjunto OTROS Tamaño máximo: 50MB Selec…" at bounding box center [703, 347] width 1406 height 694
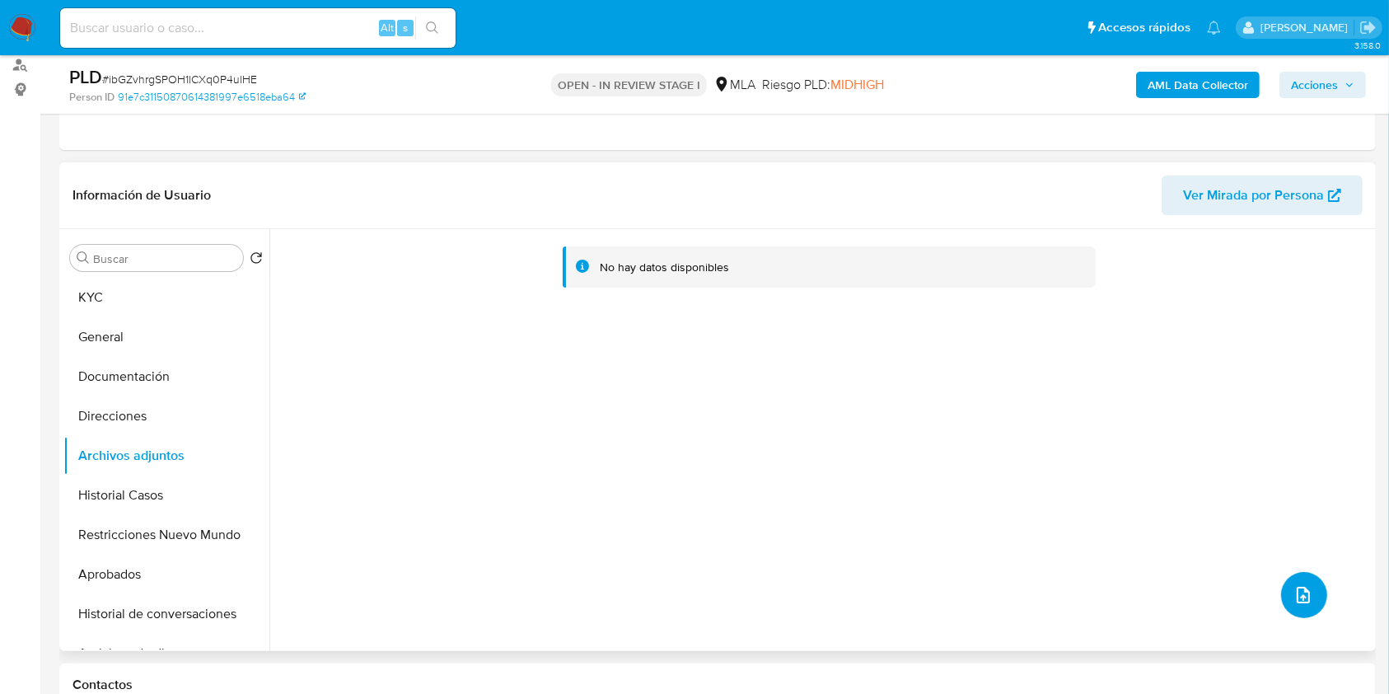
click at [1293, 596] on icon "upload-file" at bounding box center [1303, 595] width 20 height 20
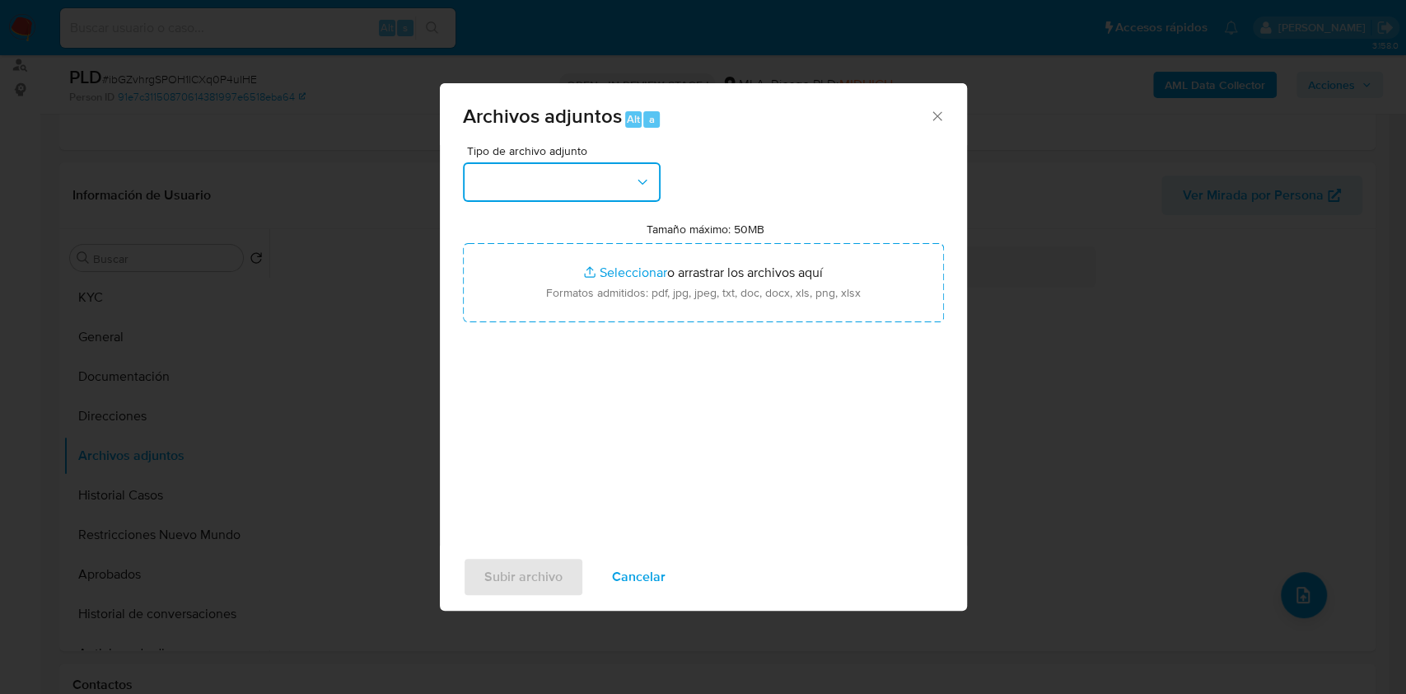
click at [649, 193] on button "button" at bounding box center [562, 182] width 198 height 40
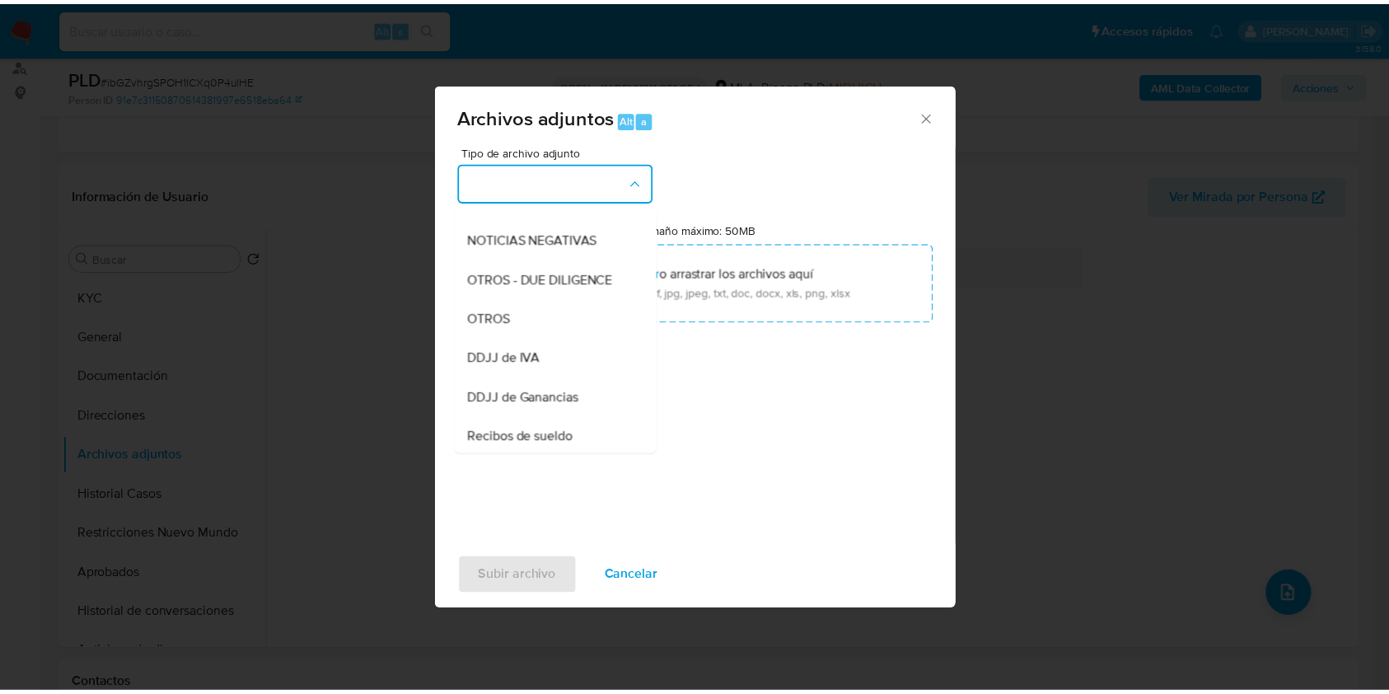
scroll to position [227, 0]
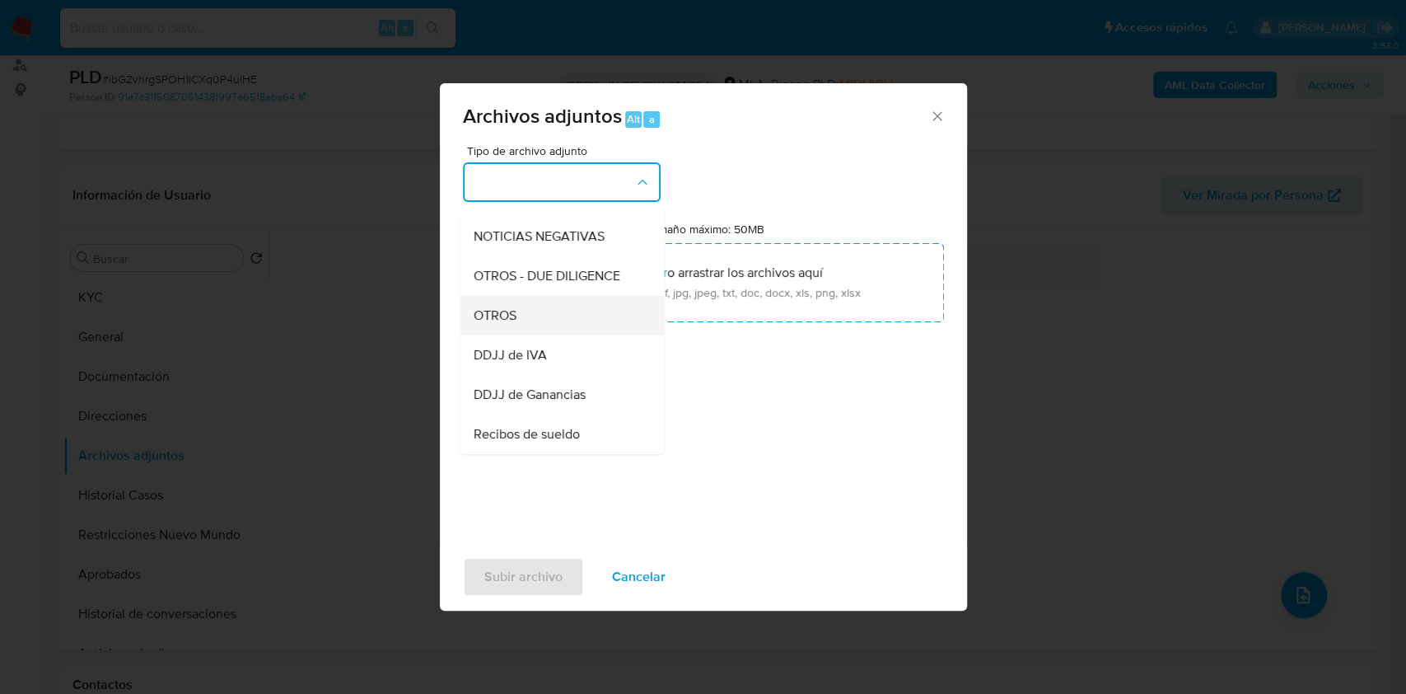
click at [549, 315] on div "OTROS" at bounding box center [557, 316] width 168 height 40
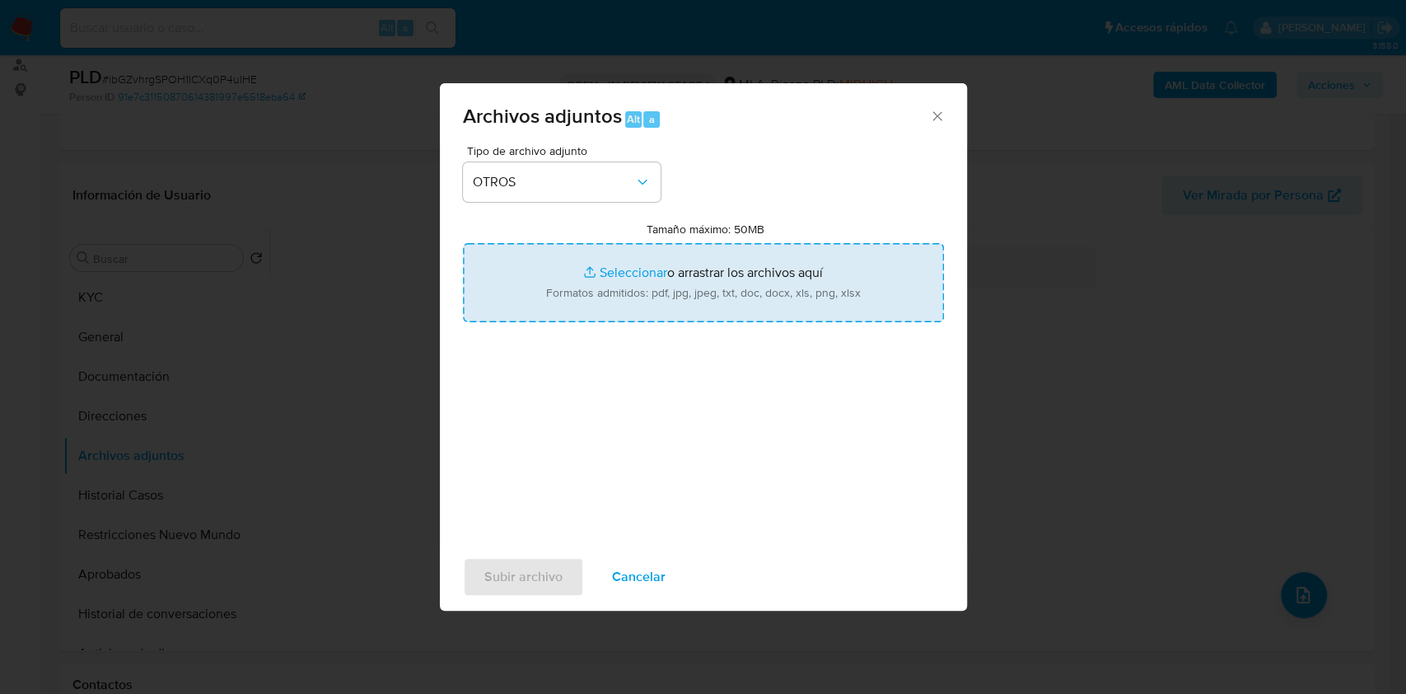
type input "C:\fakepath\Caselog ibGZvhrgSPOH1lCXq0P4ulHE_2025_07_17_23_48_19.docx"
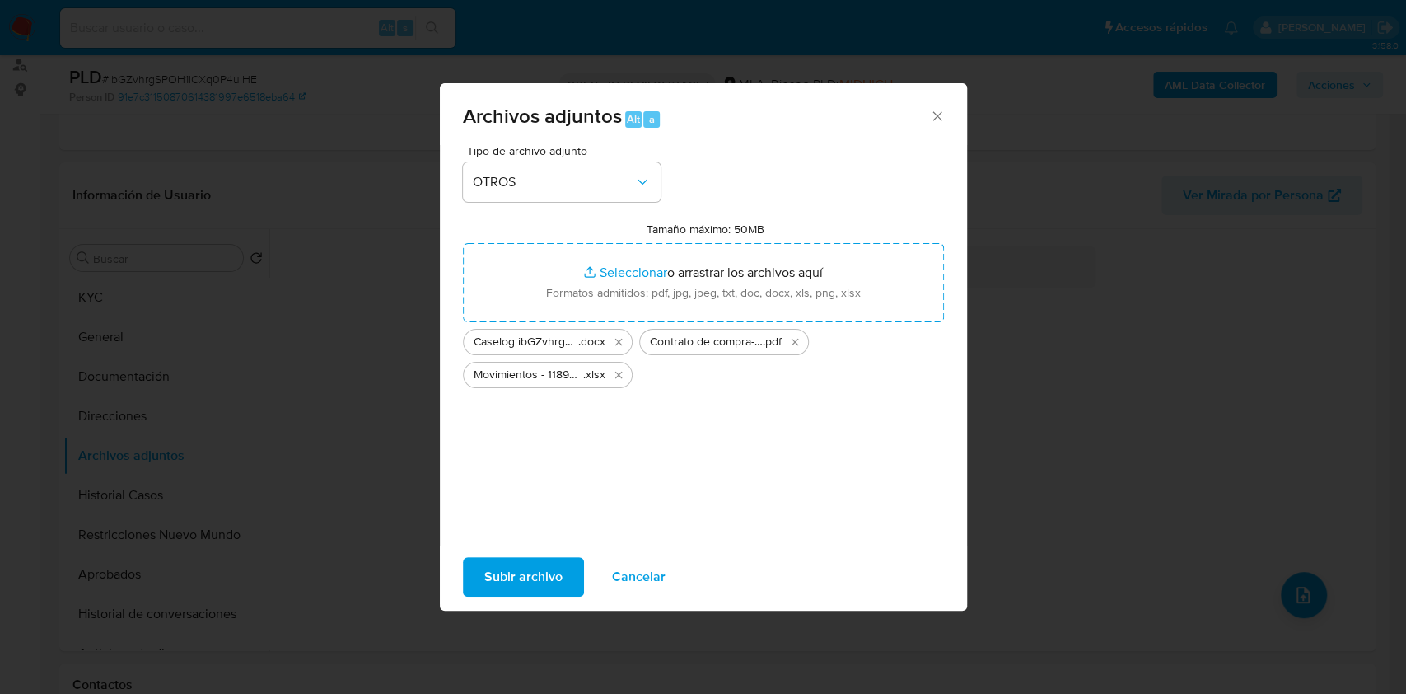
click at [540, 572] on span "Subir archivo" at bounding box center [523, 576] width 78 height 36
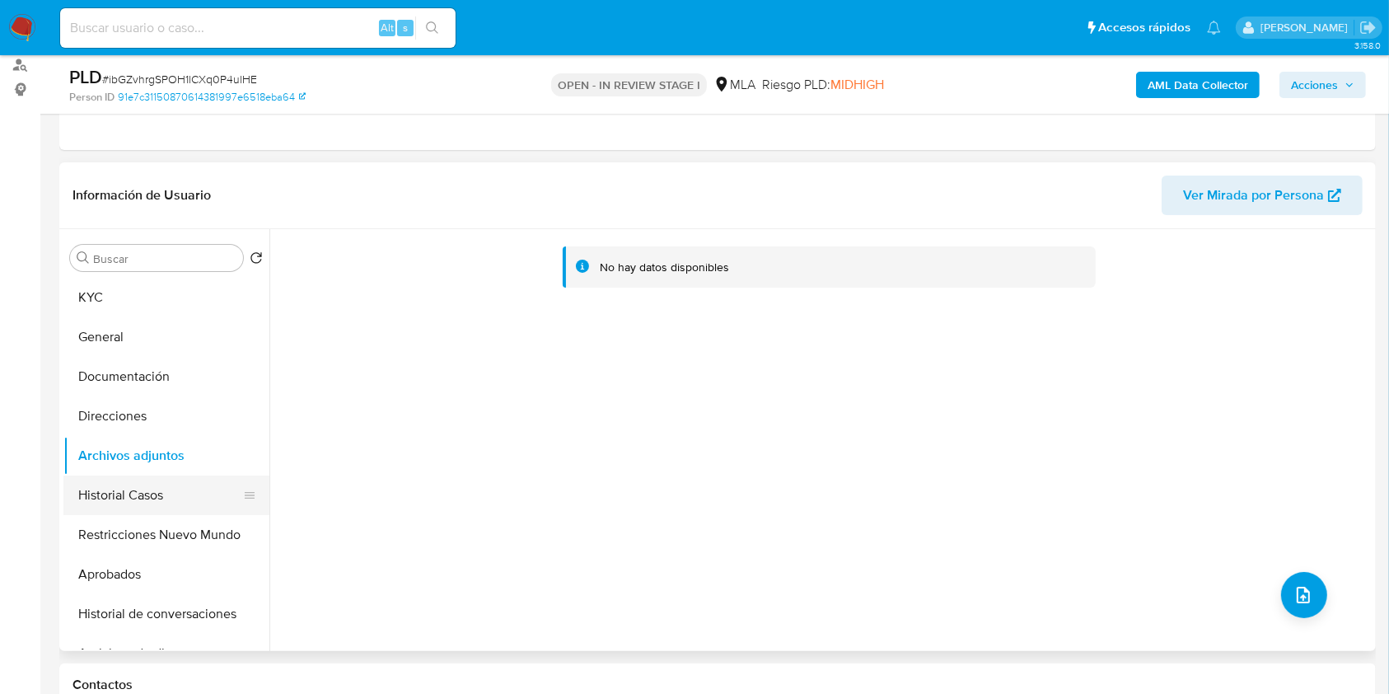
click at [147, 485] on button "Historial Casos" at bounding box center [159, 495] width 193 height 40
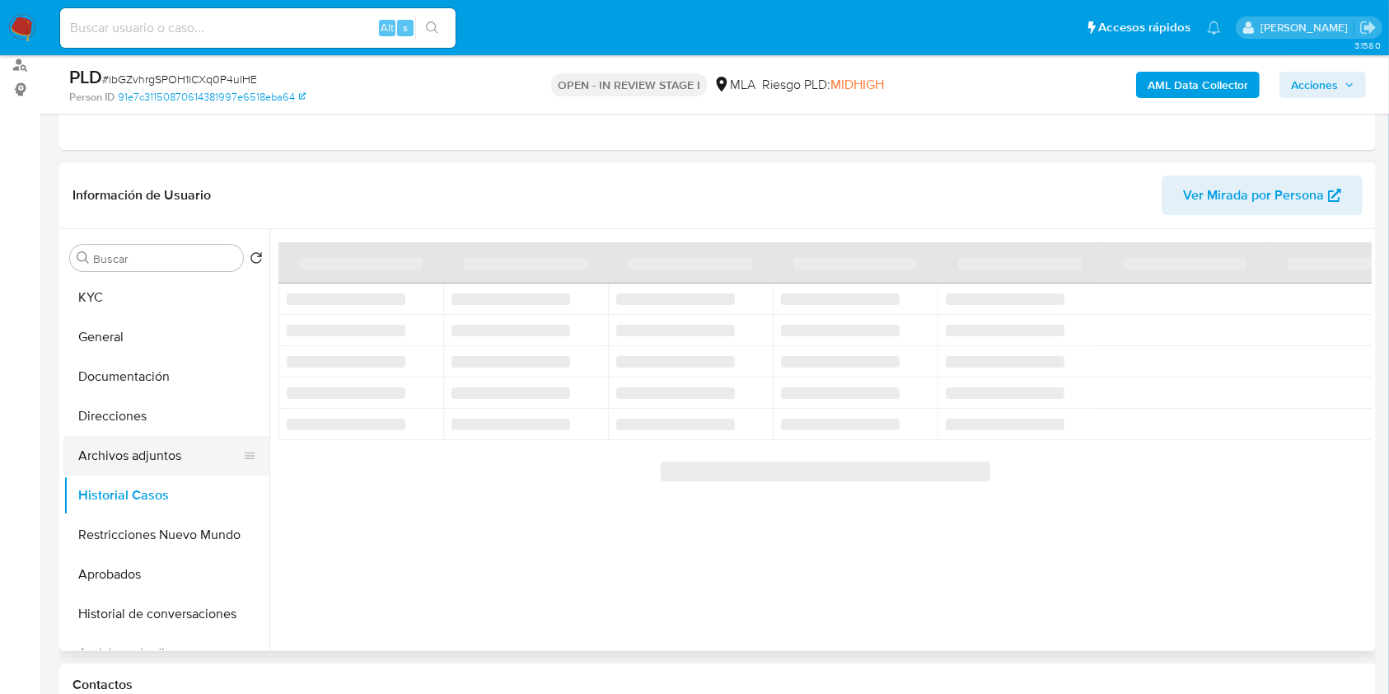
click at [156, 460] on button "Archivos adjuntos" at bounding box center [159, 456] width 193 height 40
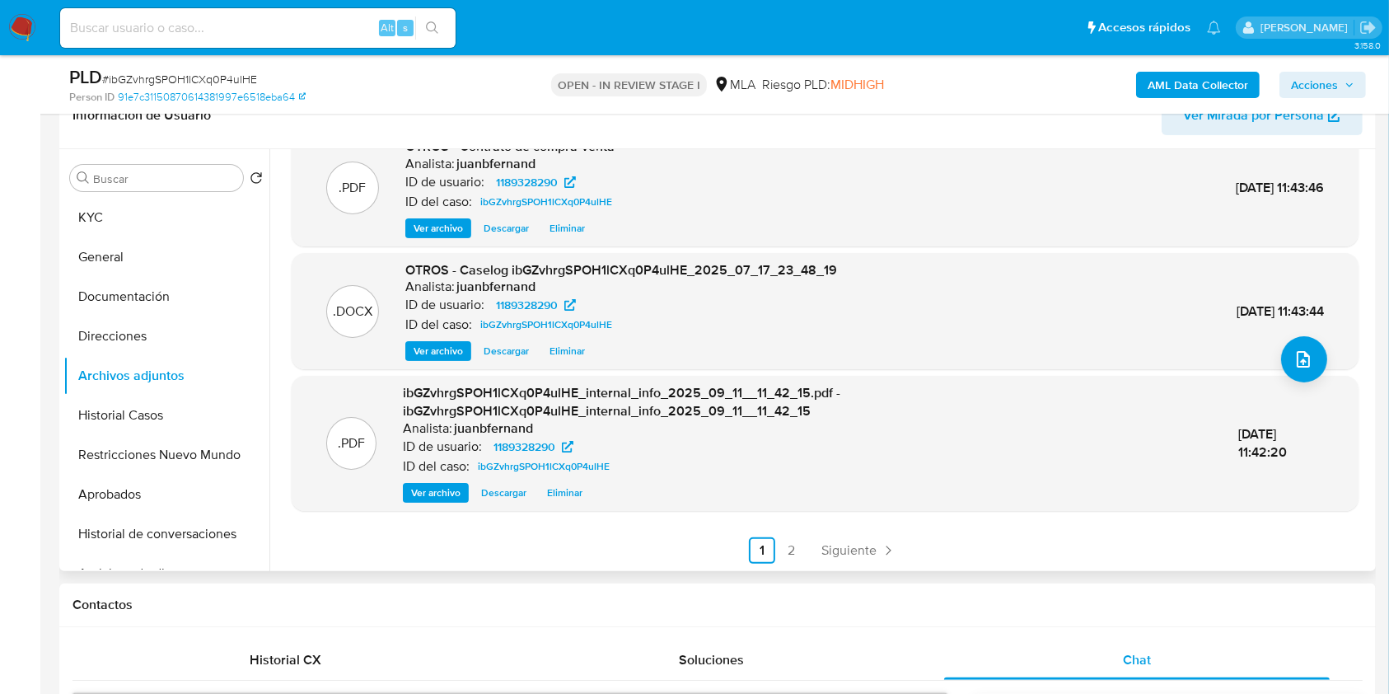
scroll to position [157, 0]
click at [825, 543] on span "Siguiente" at bounding box center [848, 549] width 55 height 13
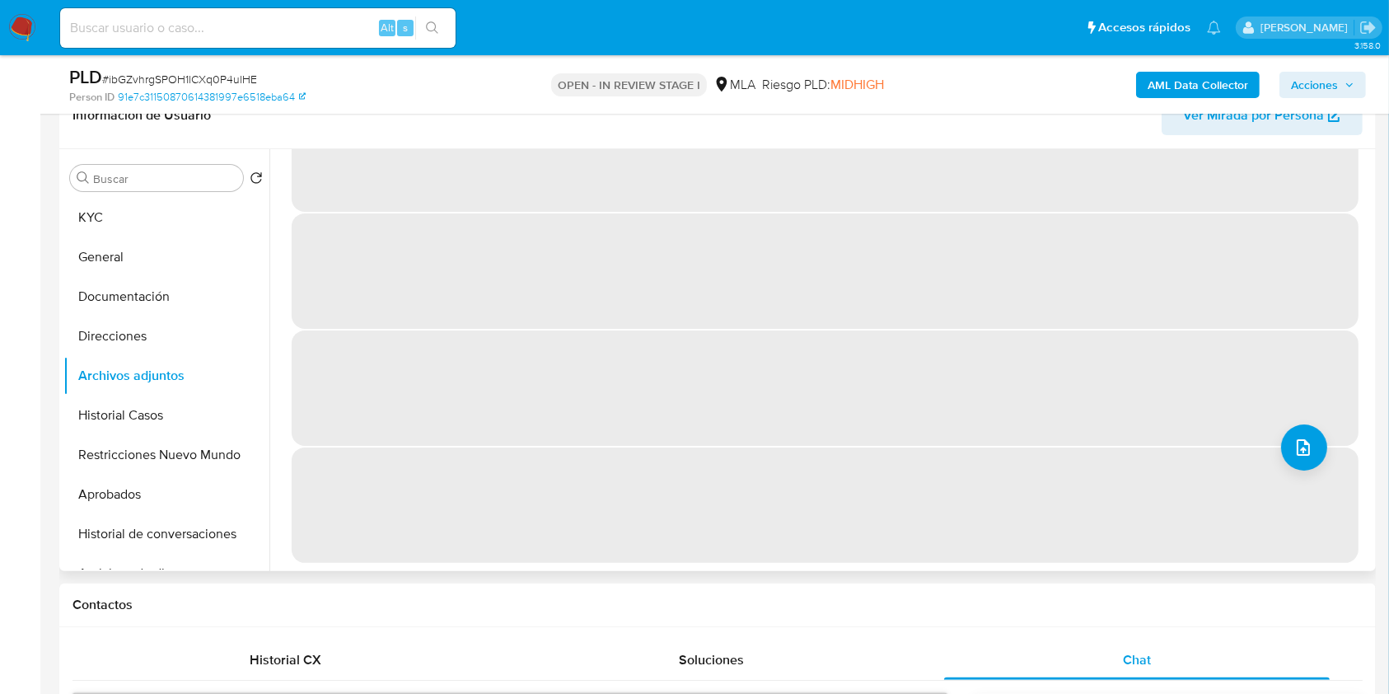
scroll to position [0, 0]
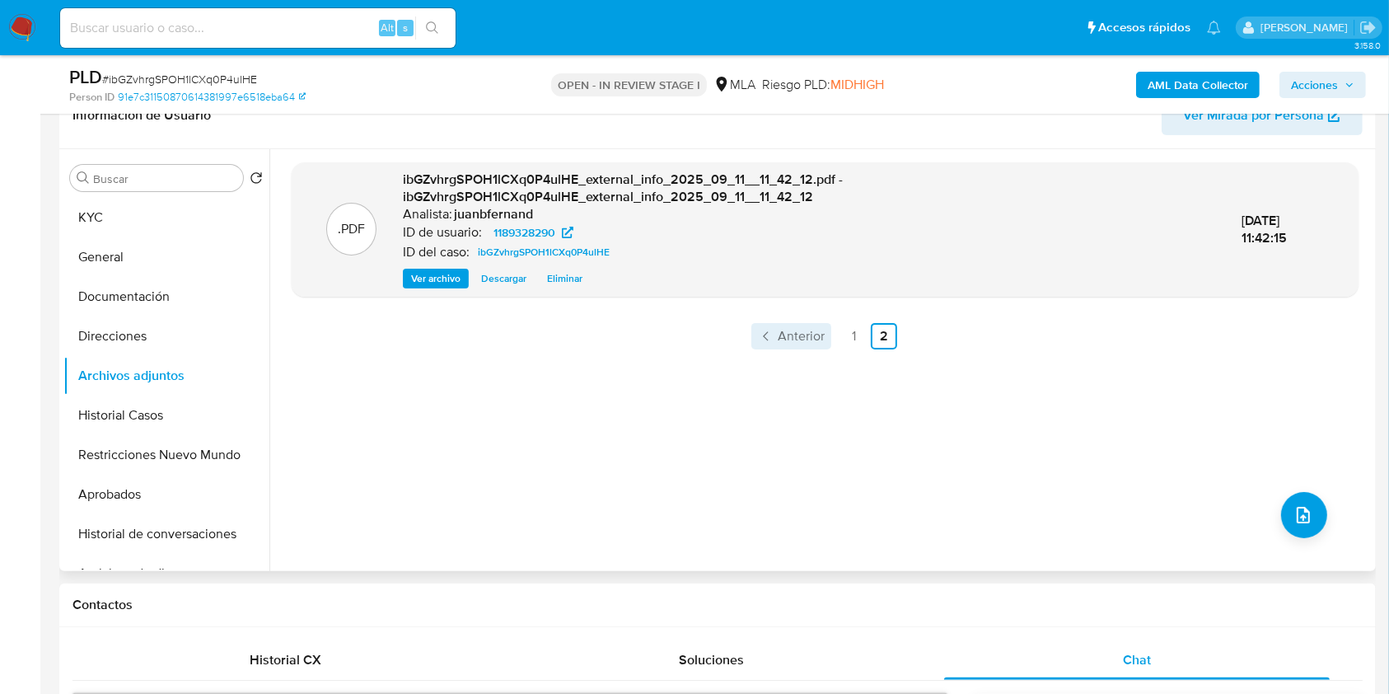
click at [805, 329] on span "Anterior" at bounding box center [801, 335] width 47 height 13
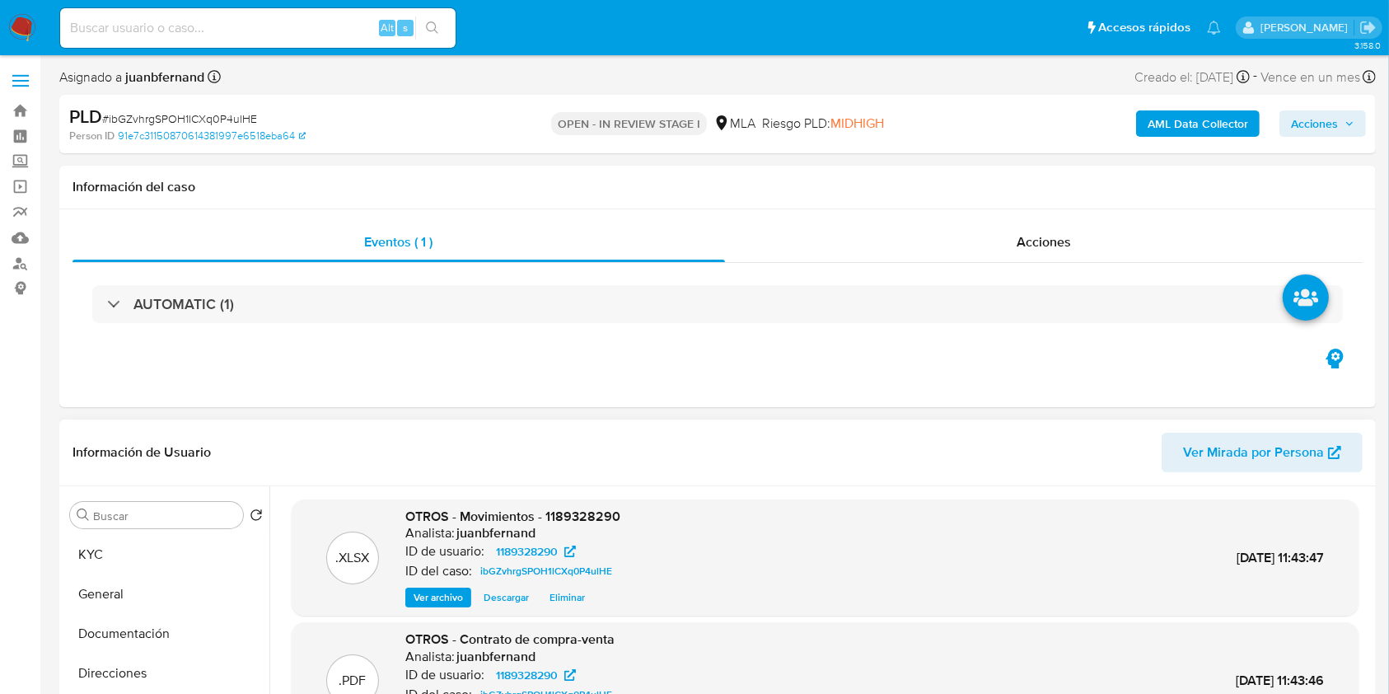
click at [1338, 117] on span "Acciones" at bounding box center [1322, 123] width 63 height 23
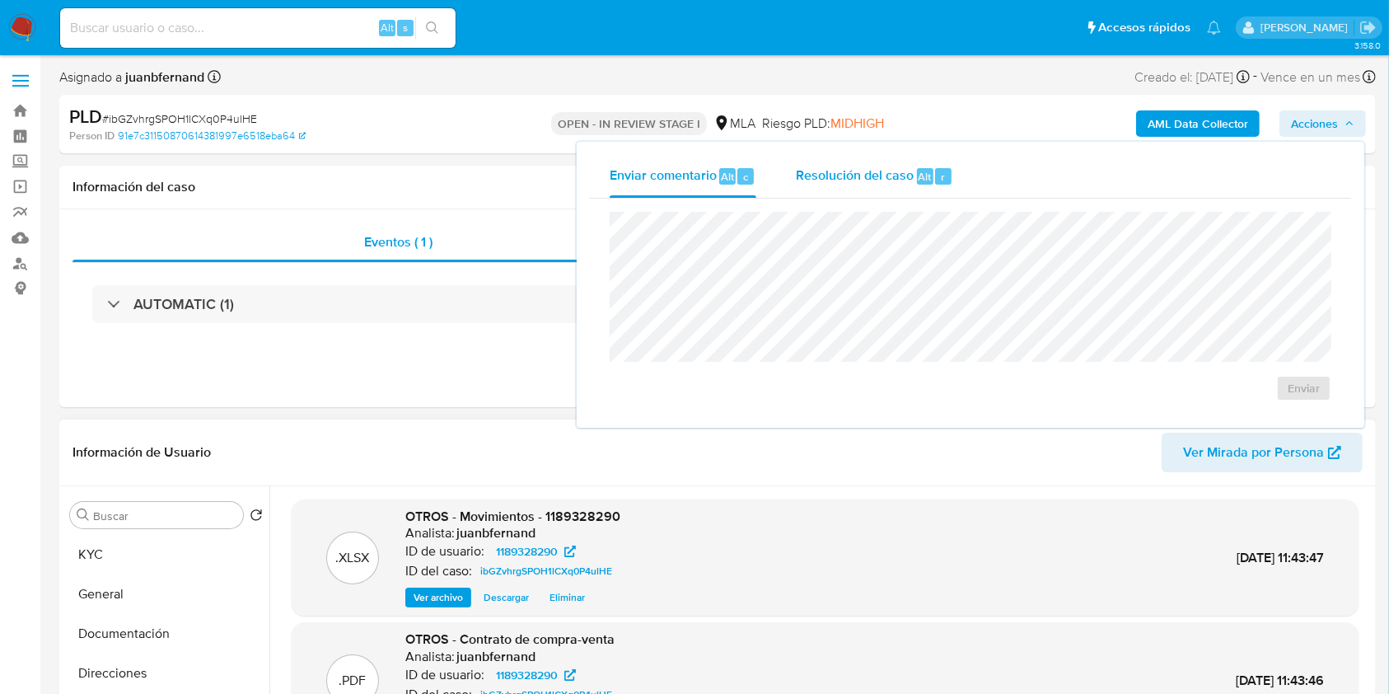
click at [920, 184] on div "Alt" at bounding box center [925, 176] width 16 height 16
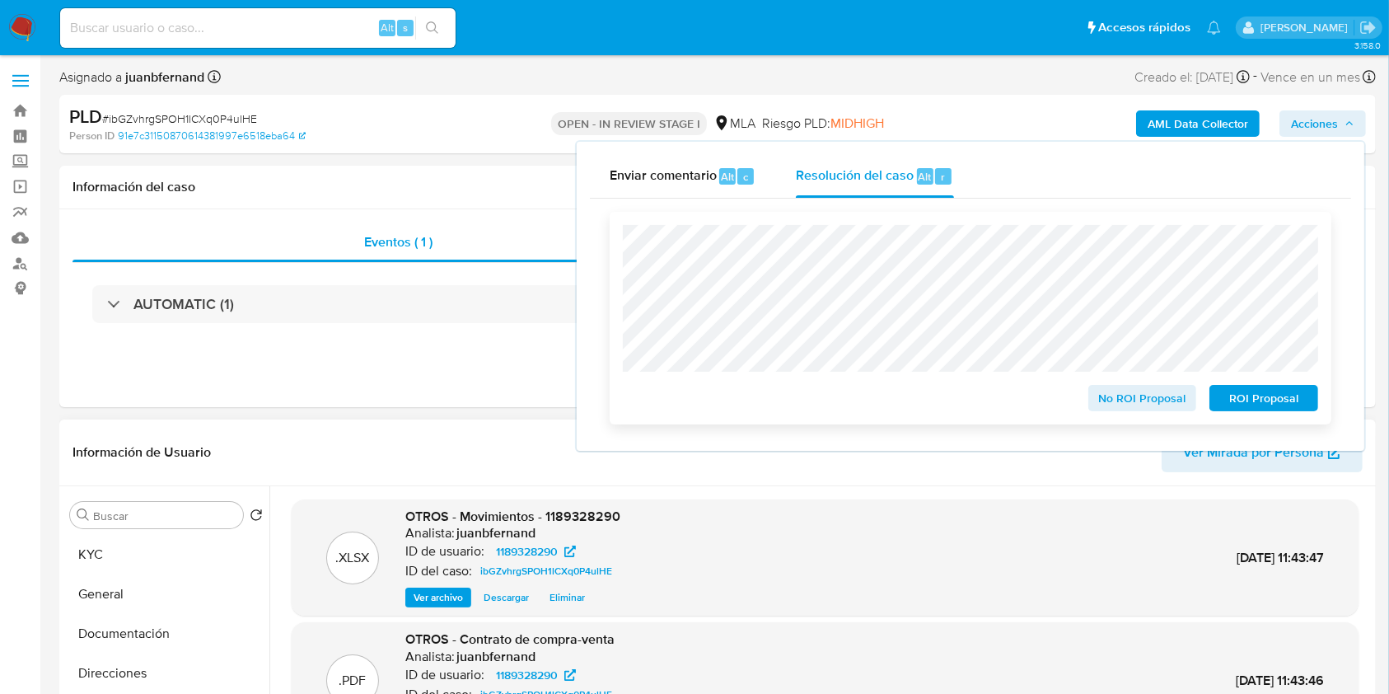
click at [1119, 399] on span "No ROI Proposal" at bounding box center [1143, 397] width 86 height 23
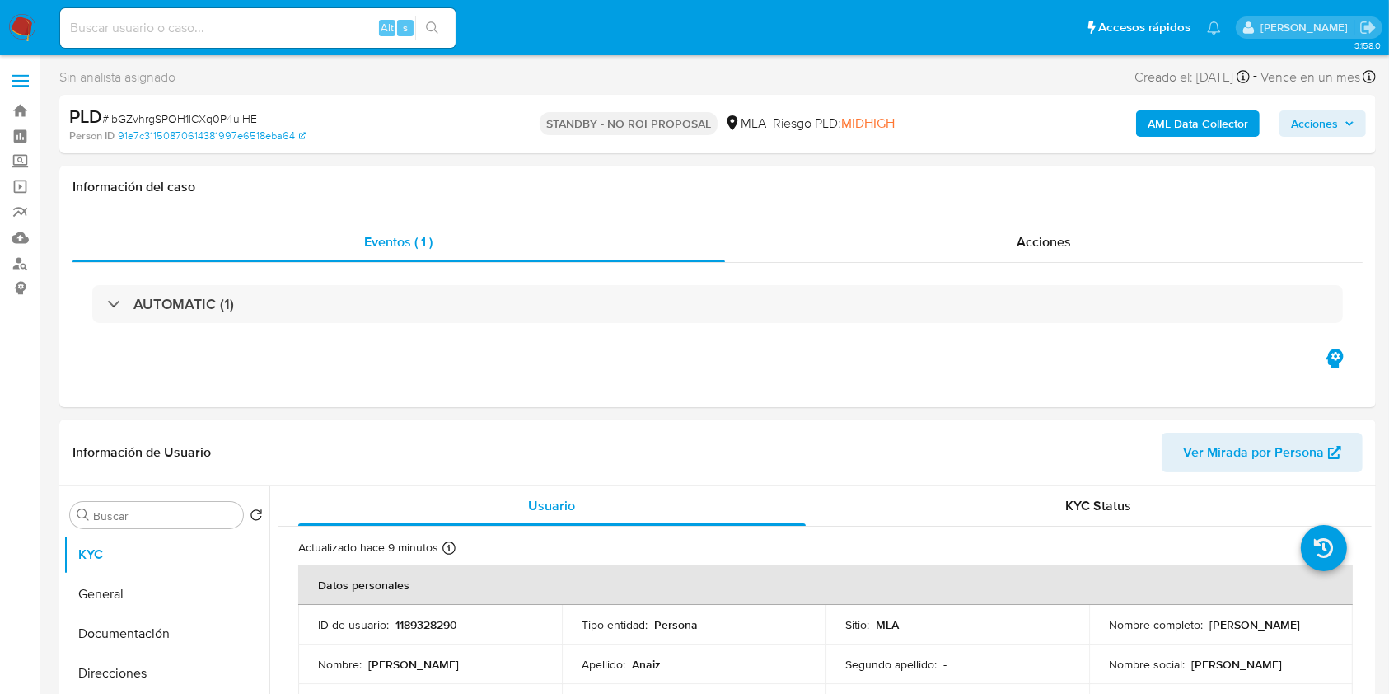
select select "10"
click at [365, 31] on input at bounding box center [257, 27] width 395 height 21
paste input "wK20E31DCAxGvkpoYlGPJxpU"
type input "wK20E31DCAxGvkpoYlGPJxpU"
select select "10"
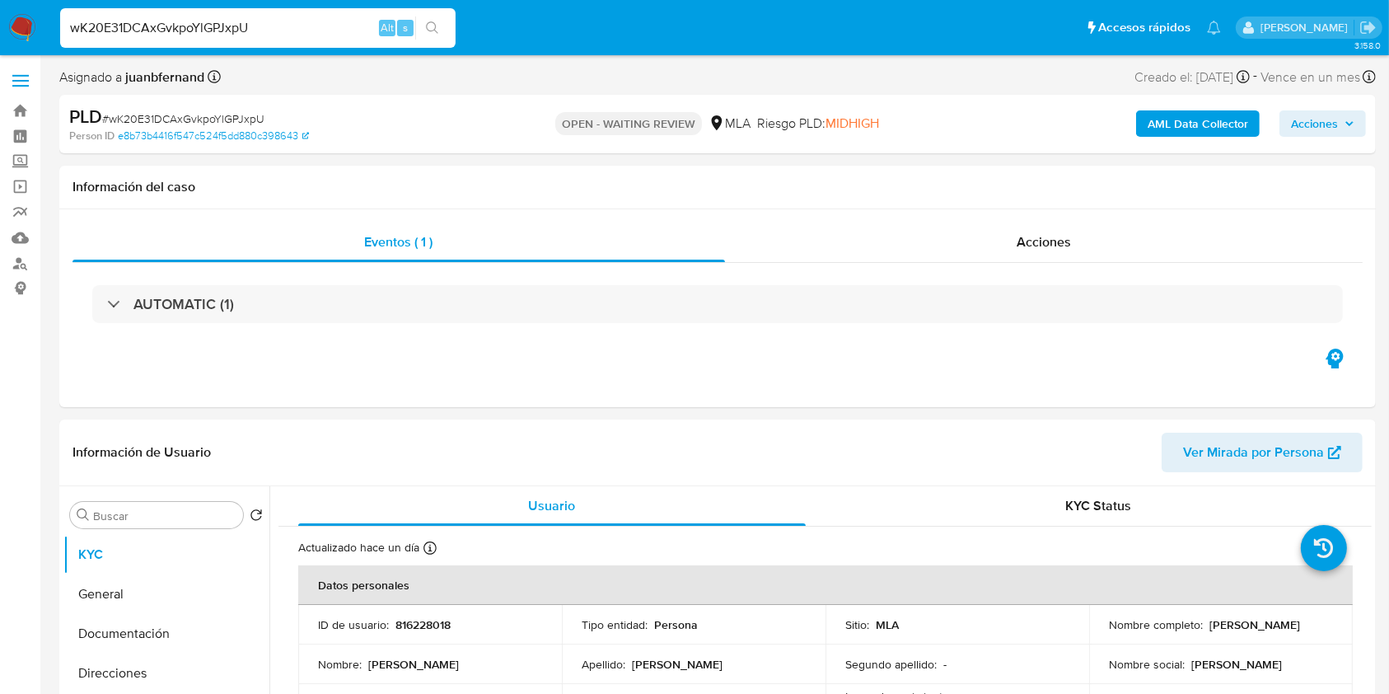
click at [222, 146] on div "PLD # wK20E31DCAxGvkpoYlGPJxpU Person ID e8b73b4416f547c524f5dd880c398643 OPEN …" at bounding box center [717, 124] width 1316 height 58
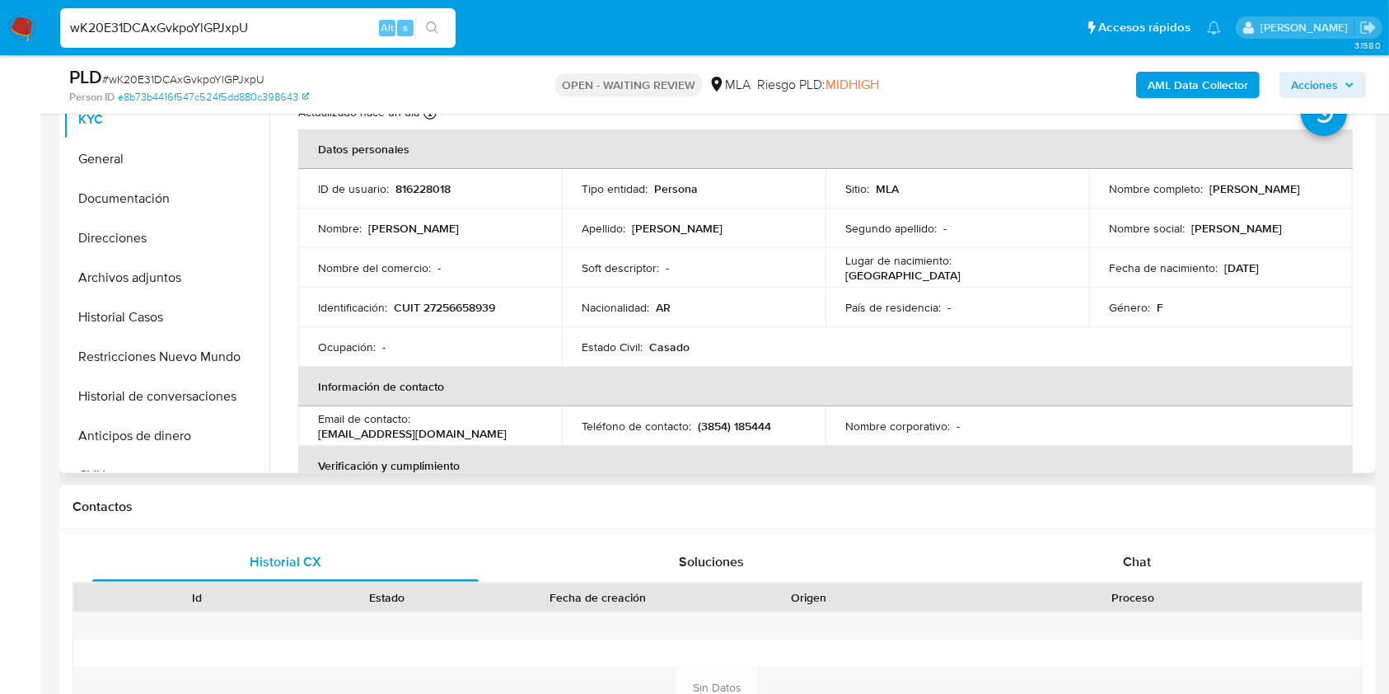
scroll to position [377, 0]
click at [1130, 560] on span "Chat" at bounding box center [1137, 560] width 28 height 19
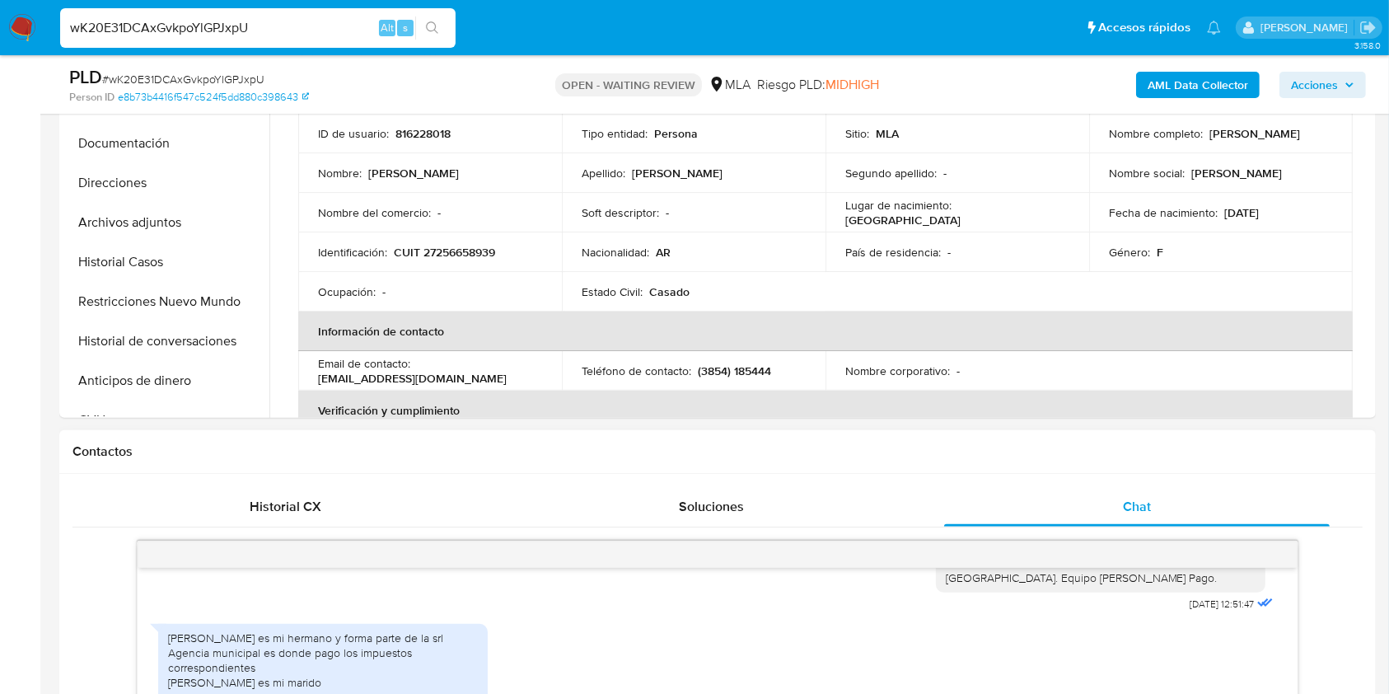
scroll to position [429, 0]
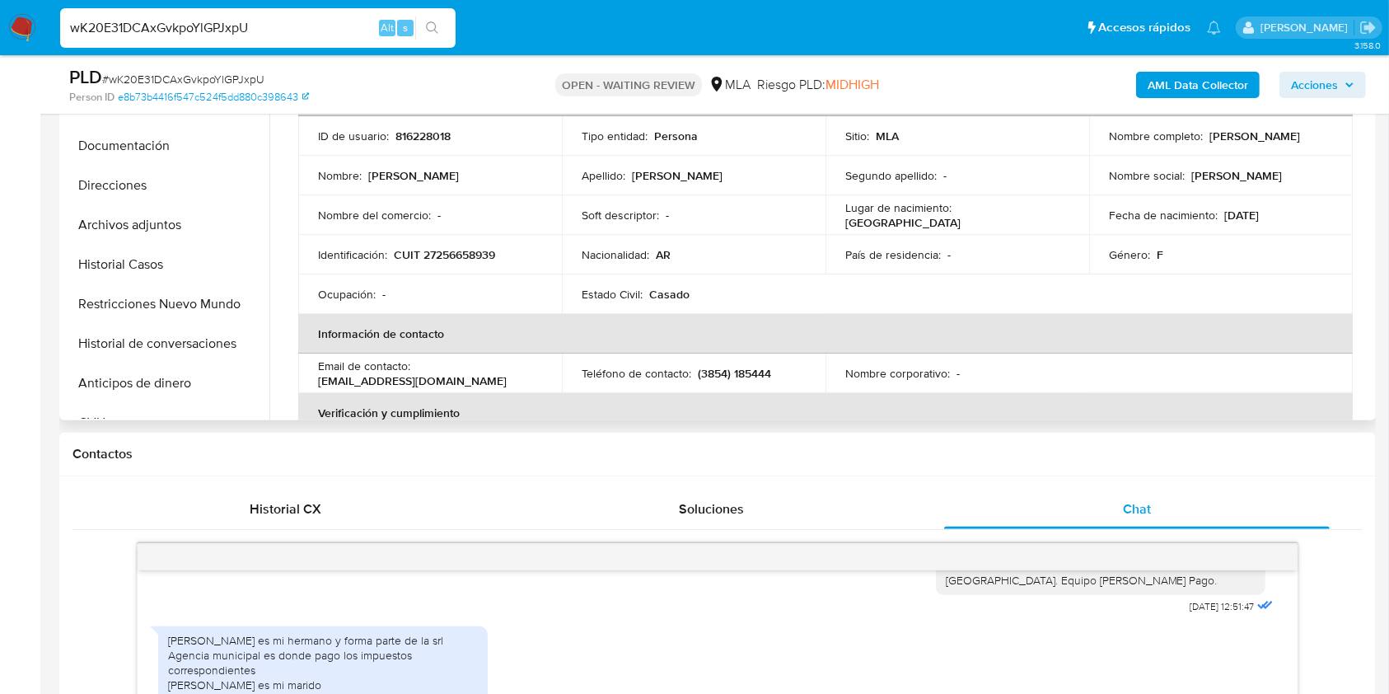
click at [468, 255] on p "CUIT 27256658939" at bounding box center [444, 254] width 101 height 15
copy p "27256658939"
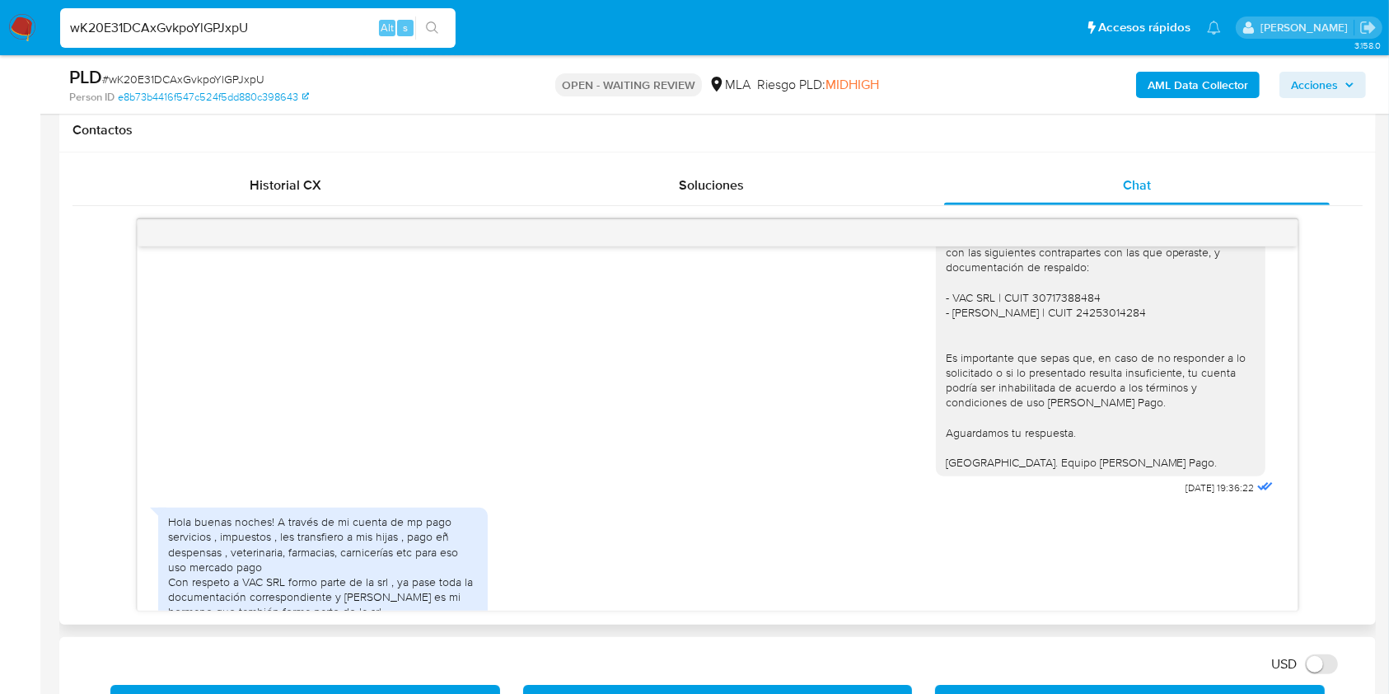
scroll to position [4767, 0]
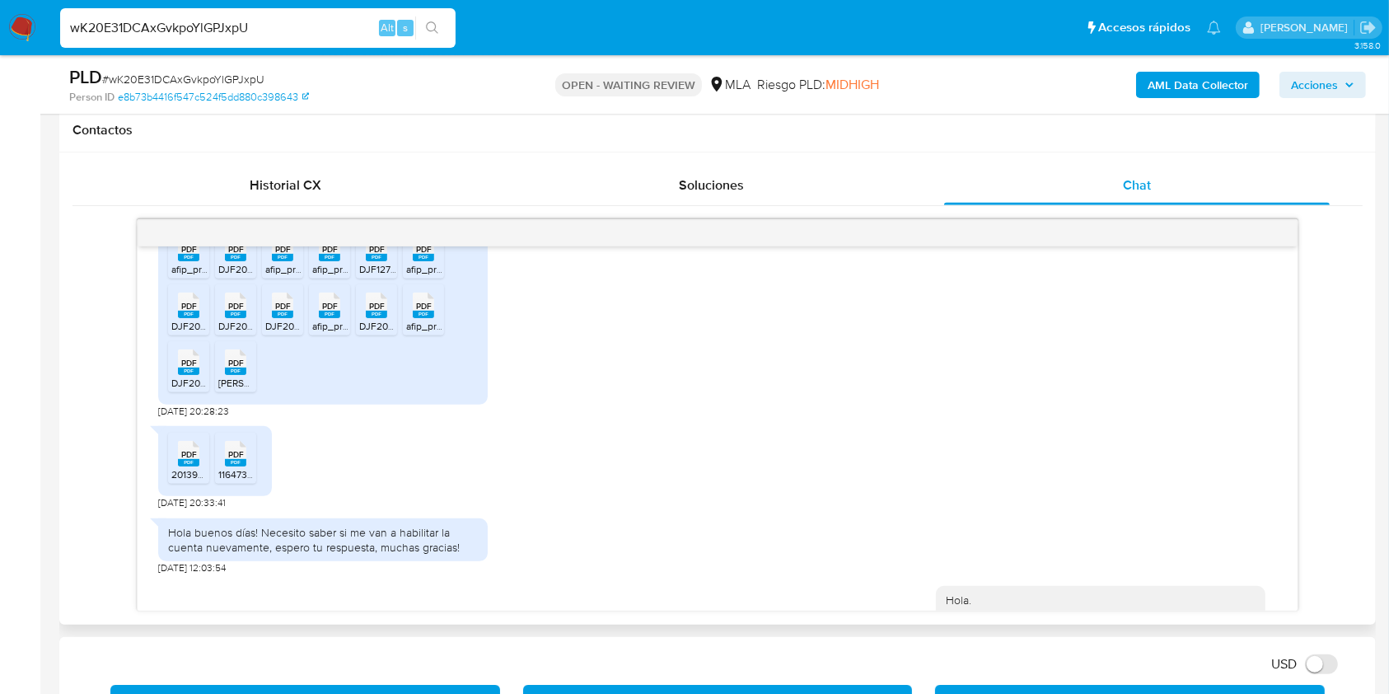
scroll to position [2444, 0]
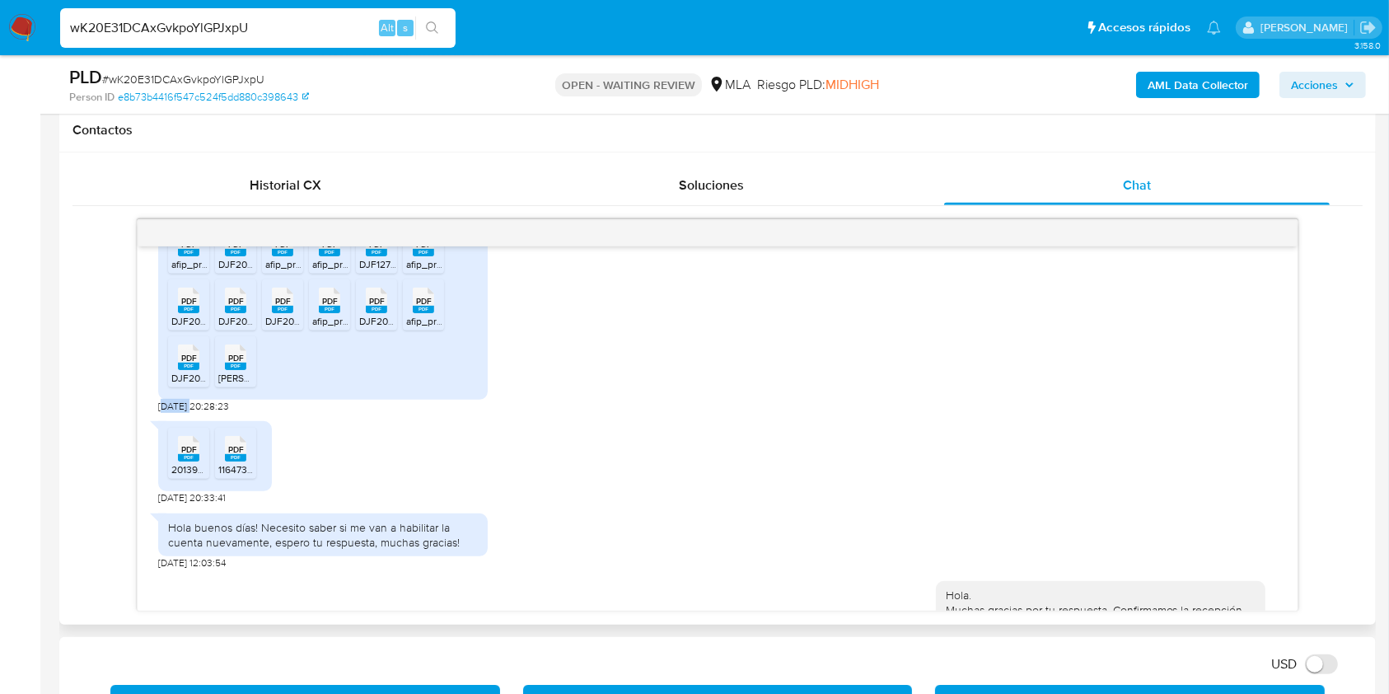
drag, startPoint x: 161, startPoint y: 433, endPoint x: 192, endPoint y: 435, distance: 30.5
click at [192, 413] on span "28/08/2025 20:28:23" at bounding box center [193, 405] width 71 height 13
drag, startPoint x: 192, startPoint y: 435, endPoint x: 163, endPoint y: 431, distance: 29.1
click at [163, 413] on span "28/08/2025 20:28:23" at bounding box center [193, 405] width 71 height 13
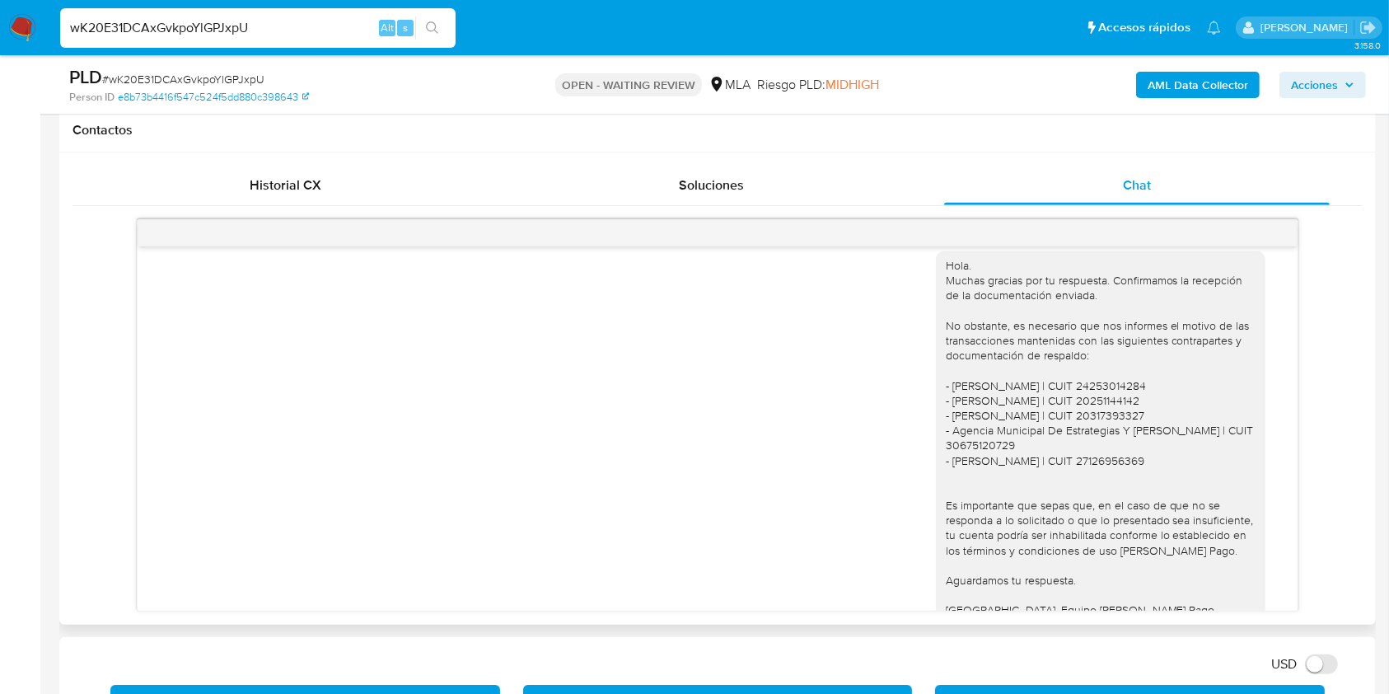
click at [539, 405] on div "Hola. Muchas gracias por tu respuesta. Confirmamos la recepción de la documenta…" at bounding box center [717, 444] width 1118 height 408
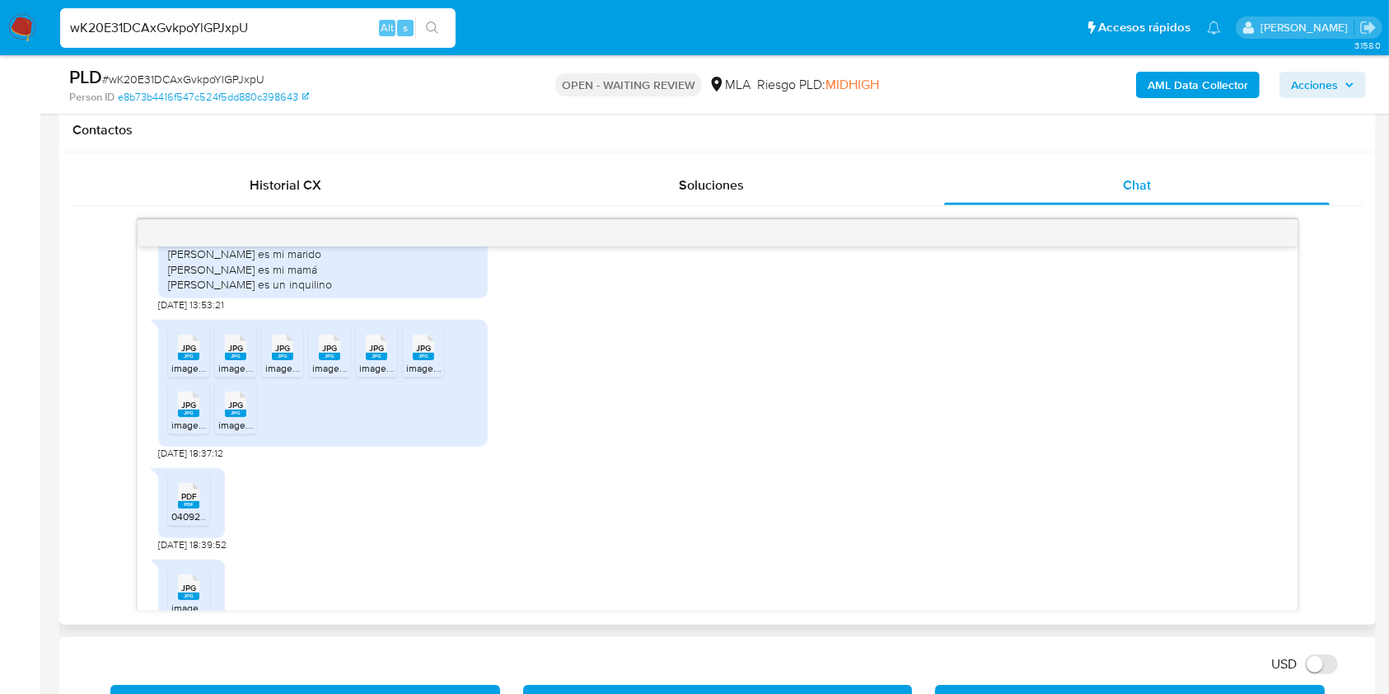
scroll to position [3184, 0]
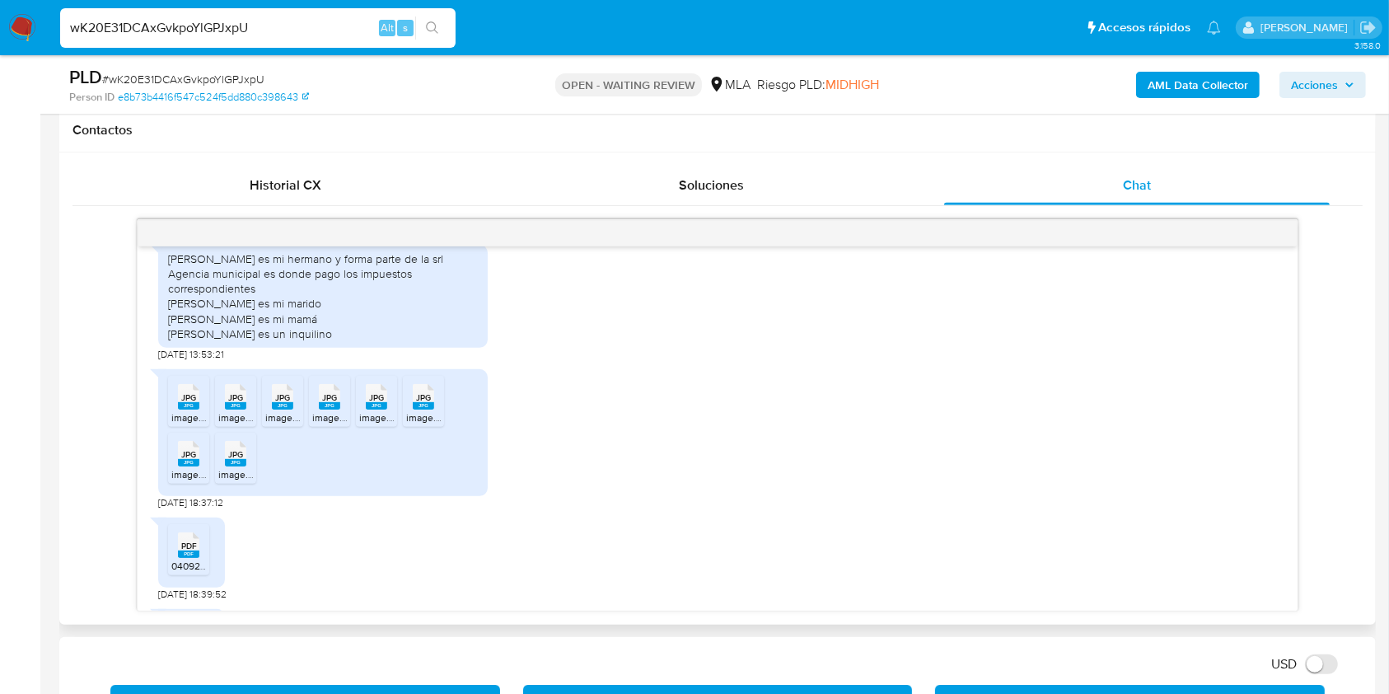
click at [178, 287] on div "Leon augusto Gauna es mi hermano y forma parte de la srl Agencia municipal es d…" at bounding box center [323, 296] width 310 height 90
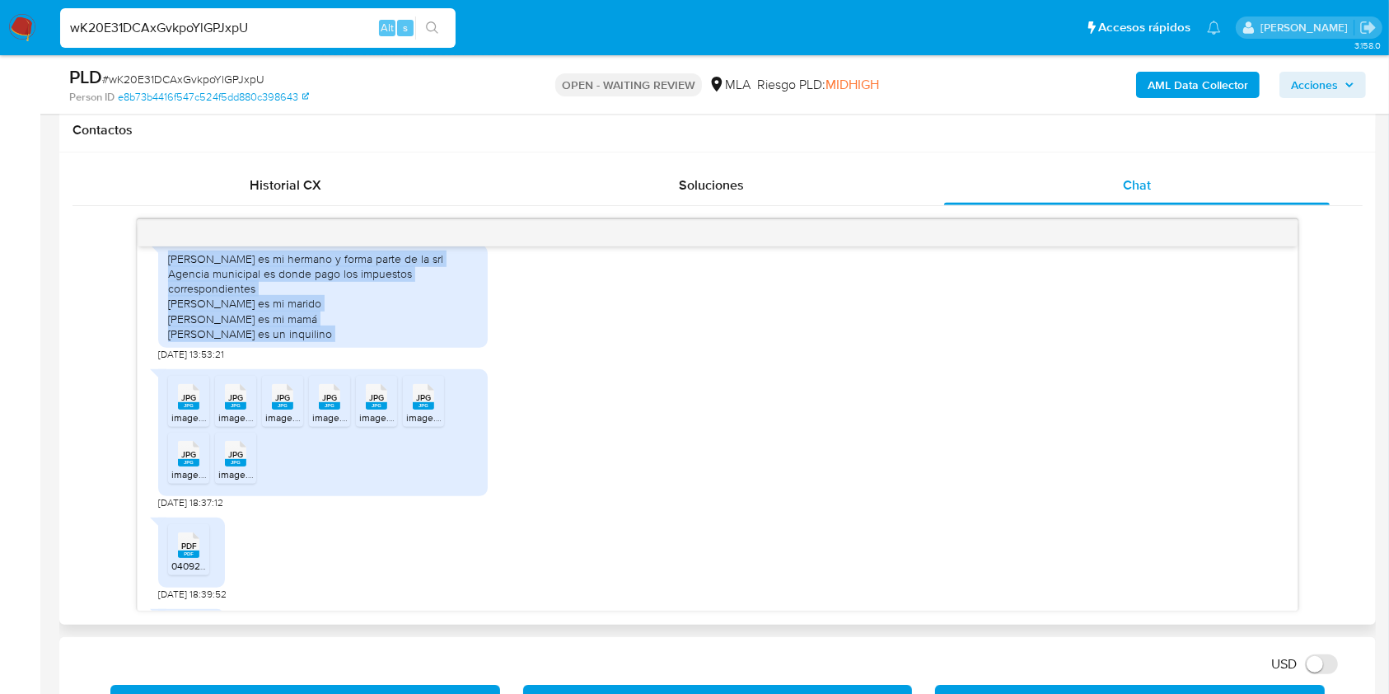
drag, startPoint x: 178, startPoint y: 287, endPoint x: 393, endPoint y: 359, distance: 226.9
click at [393, 341] on div "Leon augusto Gauna es mi hermano y forma parte de la srl Agencia municipal es d…" at bounding box center [323, 296] width 310 height 90
copy div "Leon augusto Gauna es mi hermano y forma parte de la srl Agencia municipal es d…"
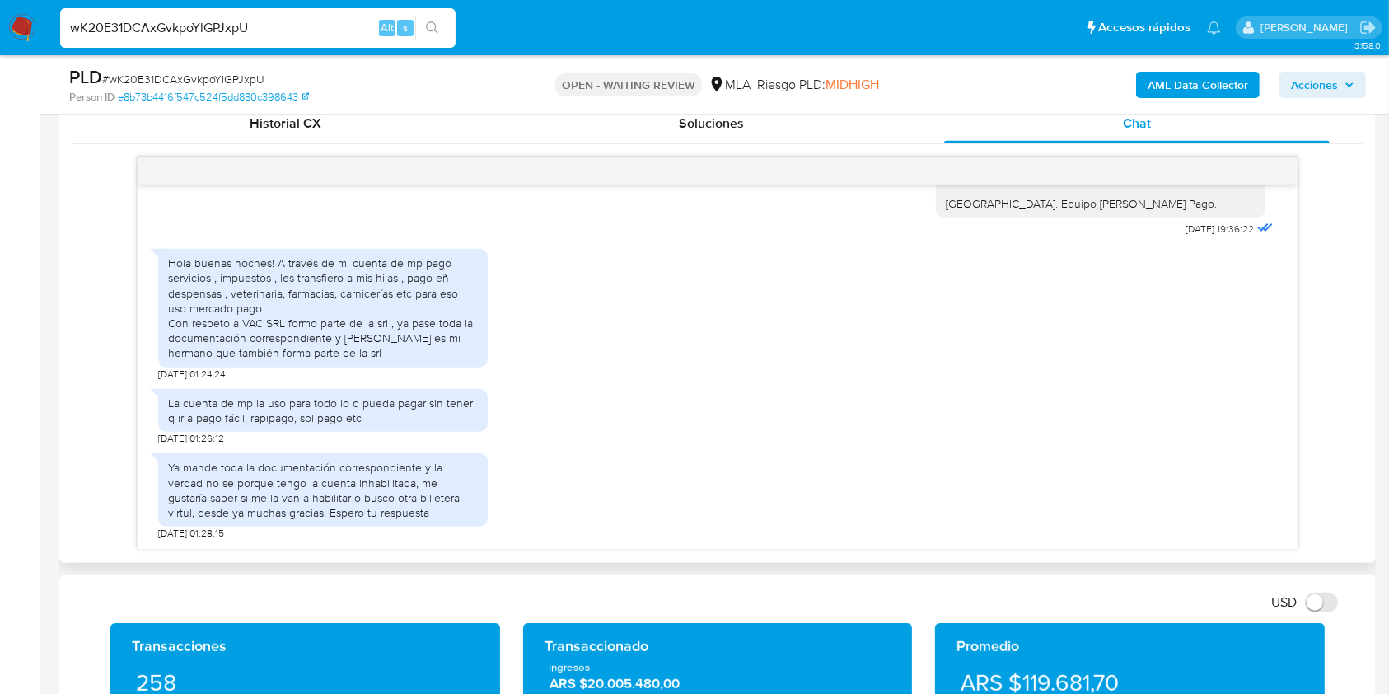
scroll to position [863, 0]
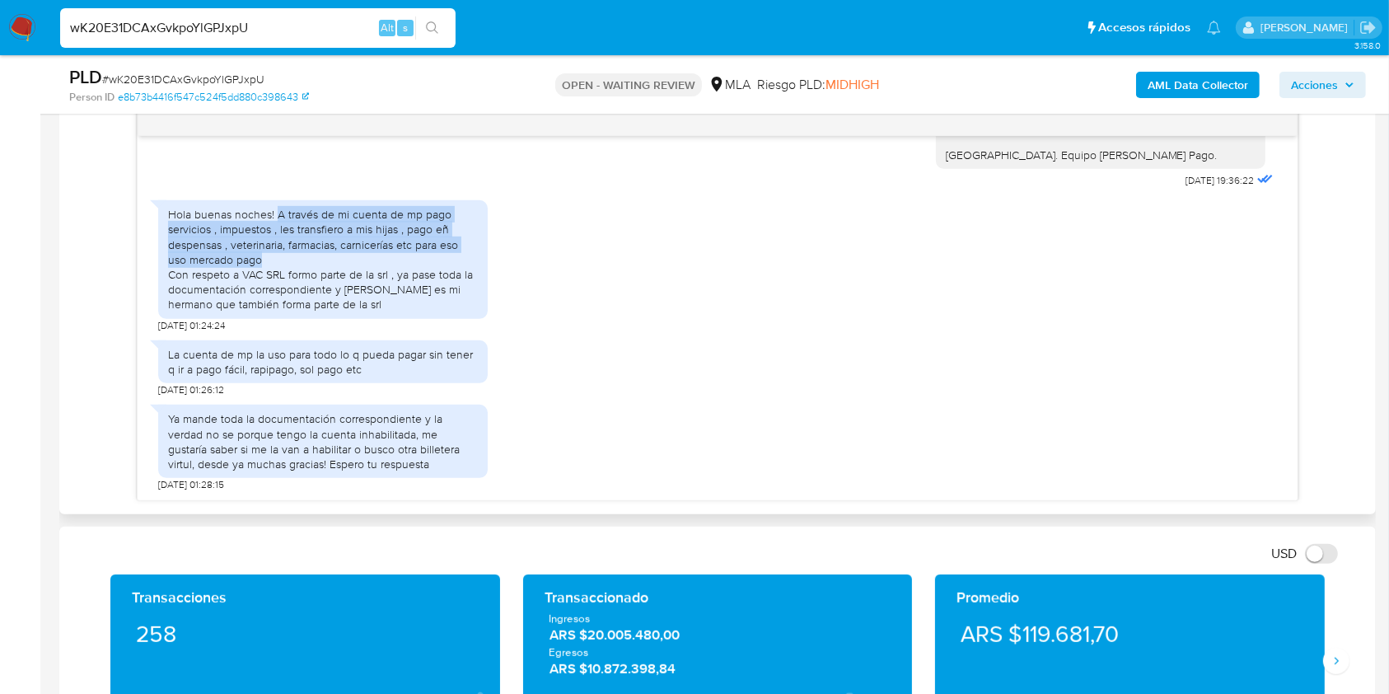
drag, startPoint x: 277, startPoint y: 214, endPoint x: 450, endPoint y: 255, distance: 177.6
click at [450, 255] on div "Hola buenas noches! A través de mi cuenta de mp pago servicios , impuestos , le…" at bounding box center [323, 259] width 310 height 105
copy div "A través de mi cuenta de mp pago servicios , impuestos , les transfiero a mis h…"
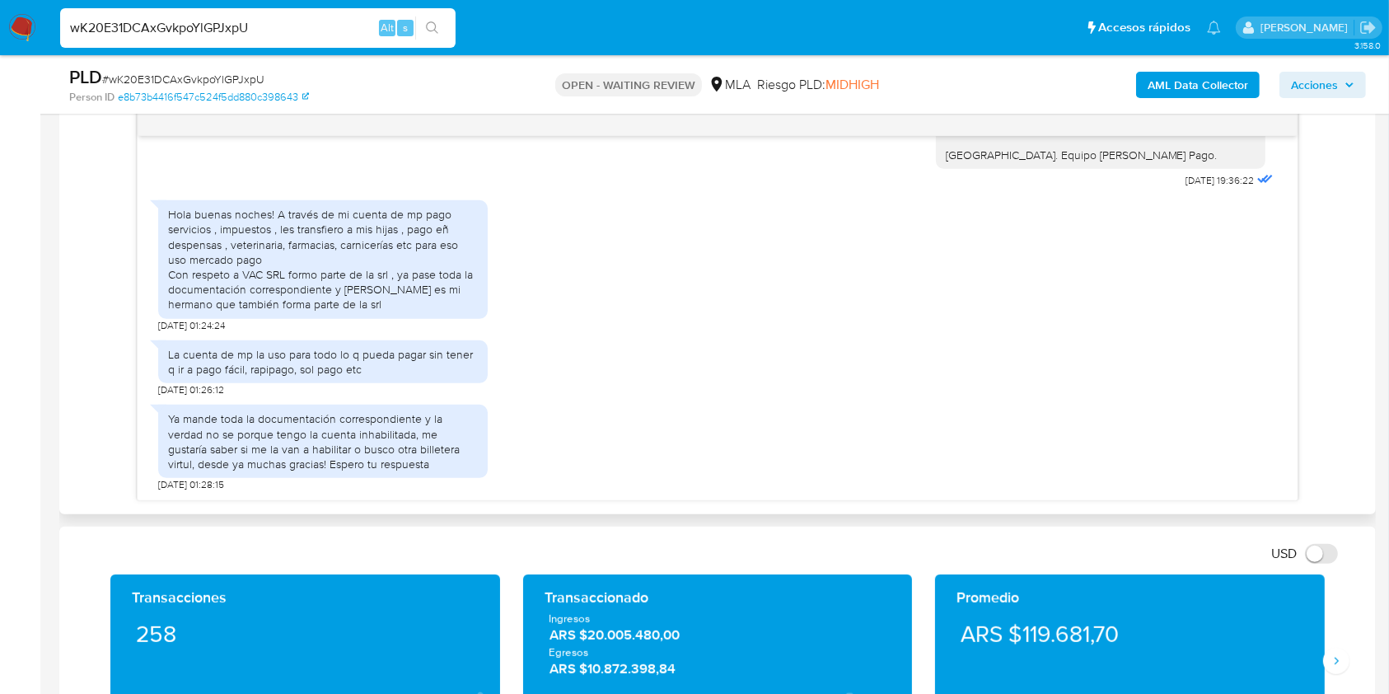
click at [172, 355] on div "La cuenta de mp la uso para todo lo q pueda pagar sin tener q ir a pago fácil, …" at bounding box center [323, 362] width 310 height 30
drag, startPoint x: 172, startPoint y: 355, endPoint x: 373, endPoint y: 366, distance: 201.3
click at [373, 366] on div "La cuenta de mp la uso para todo lo q pueda pagar sin tener q ir a pago fácil, …" at bounding box center [323, 362] width 310 height 30
copy div "La cuenta de mp la uso para todo lo q pueda pagar sin tener q ir a pago fácil, …"
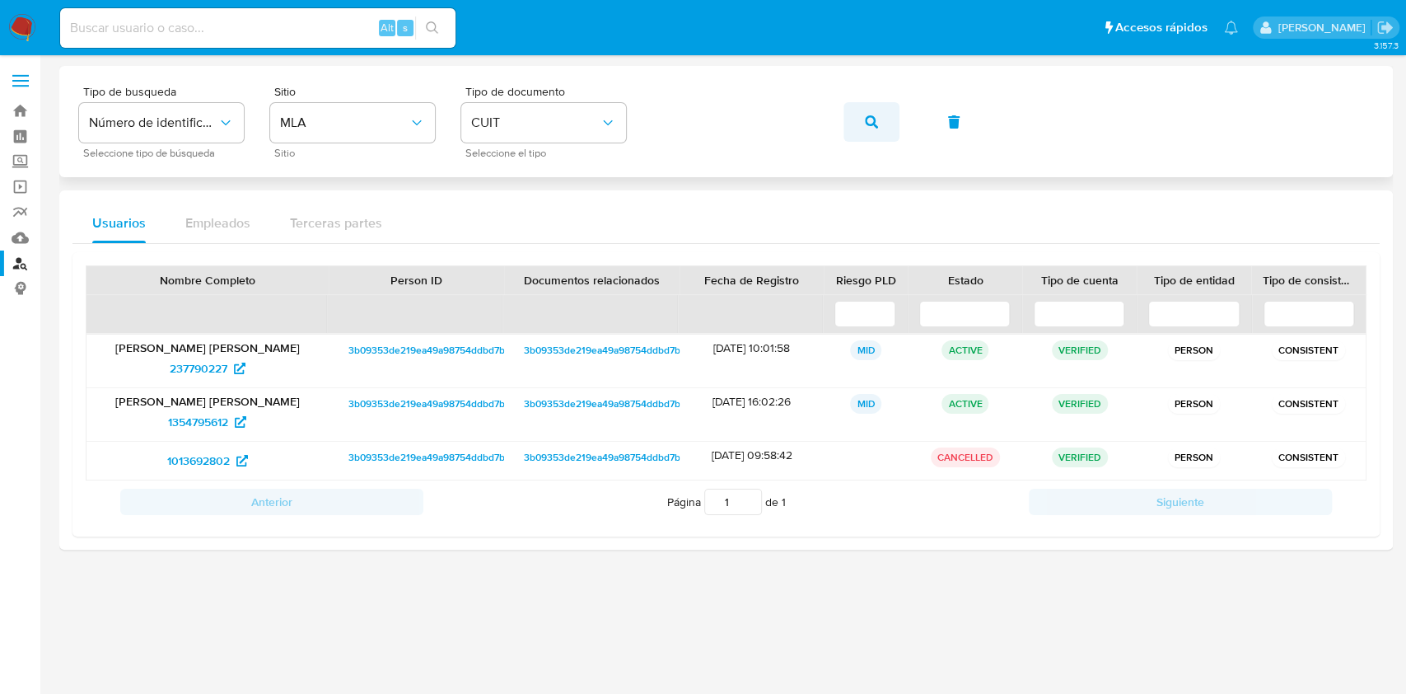
click at [883, 116] on button "button" at bounding box center [871, 122] width 56 height 40
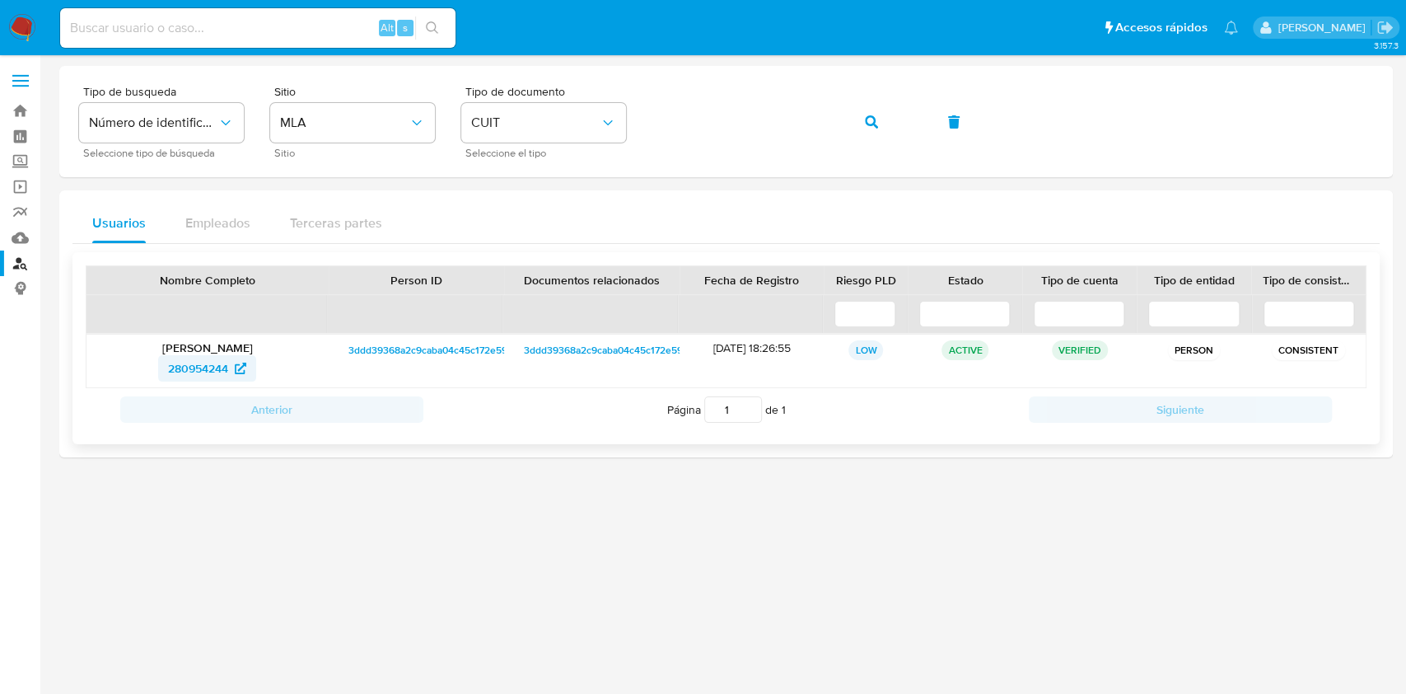
click at [207, 355] on span "280954244" at bounding box center [198, 368] width 60 height 26
click at [876, 113] on span "button" at bounding box center [871, 122] width 13 height 36
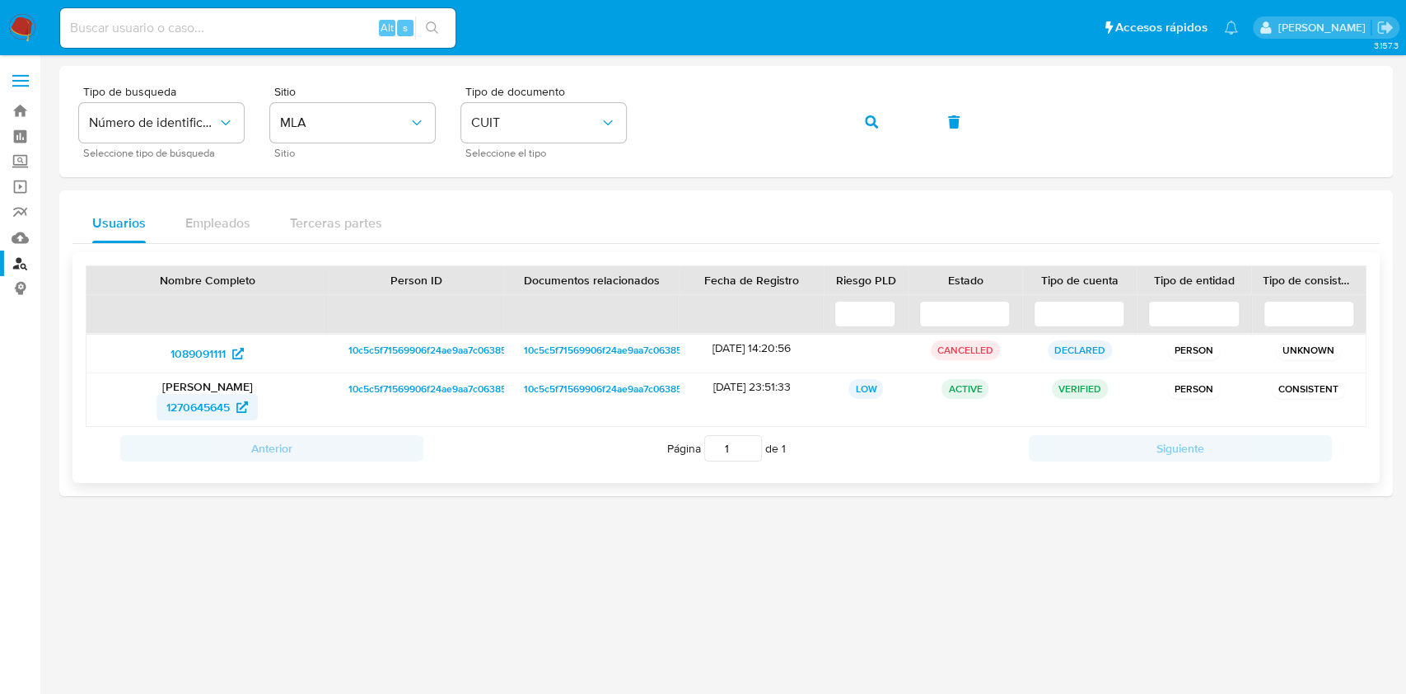
click at [217, 409] on span "1270645645" at bounding box center [197, 407] width 63 height 26
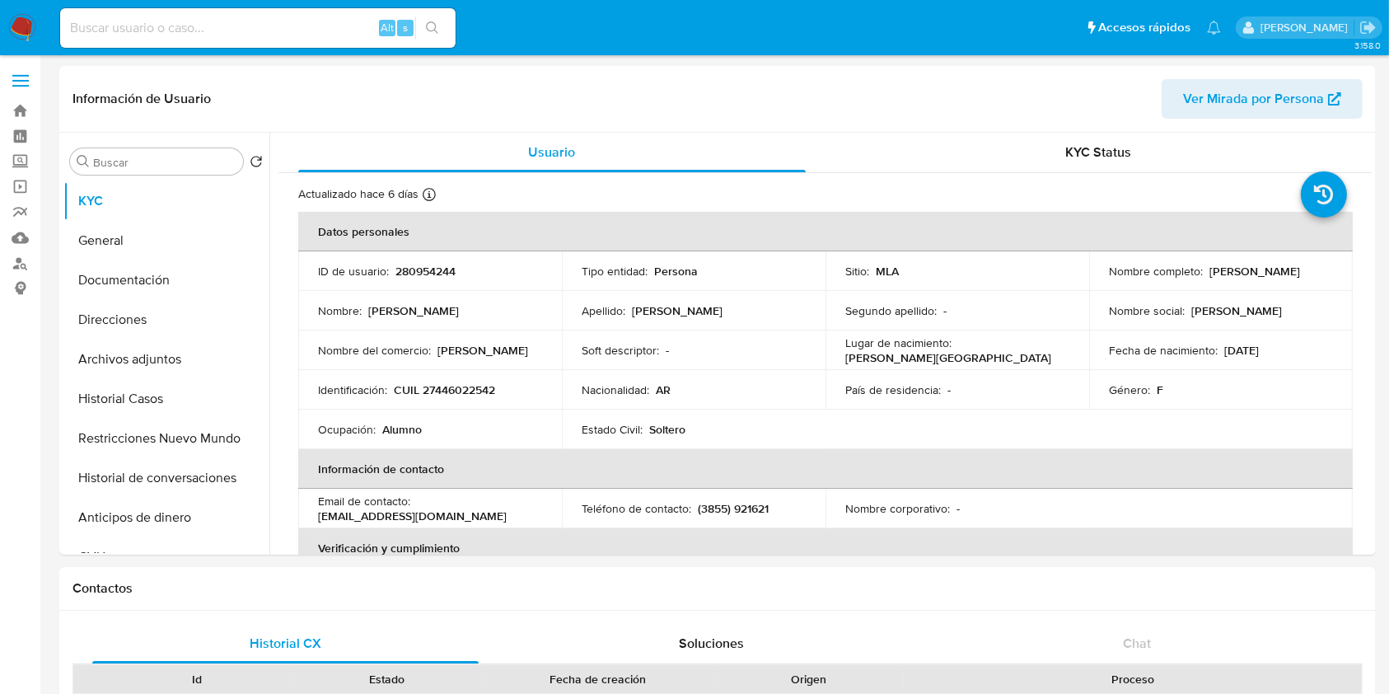
select select "10"
drag, startPoint x: 0, startPoint y: 0, endPoint x: 146, endPoint y: 287, distance: 321.6
click at [146, 287] on ul "KYC General Documentación Direcciones Archivos adjuntos Historial Casos Restric…" at bounding box center [166, 366] width 206 height 371
click at [146, 287] on button "Documentación" at bounding box center [159, 280] width 193 height 40
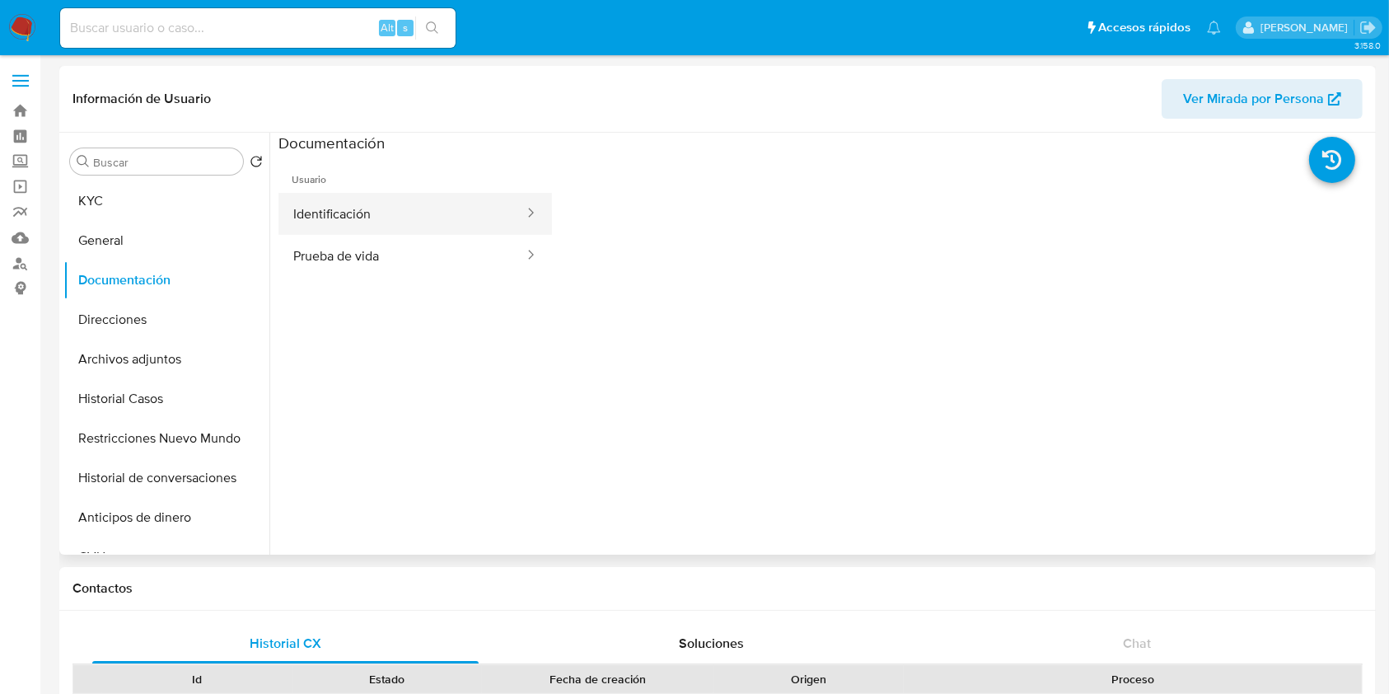
click at [475, 223] on button "Identificación" at bounding box center [401, 214] width 247 height 42
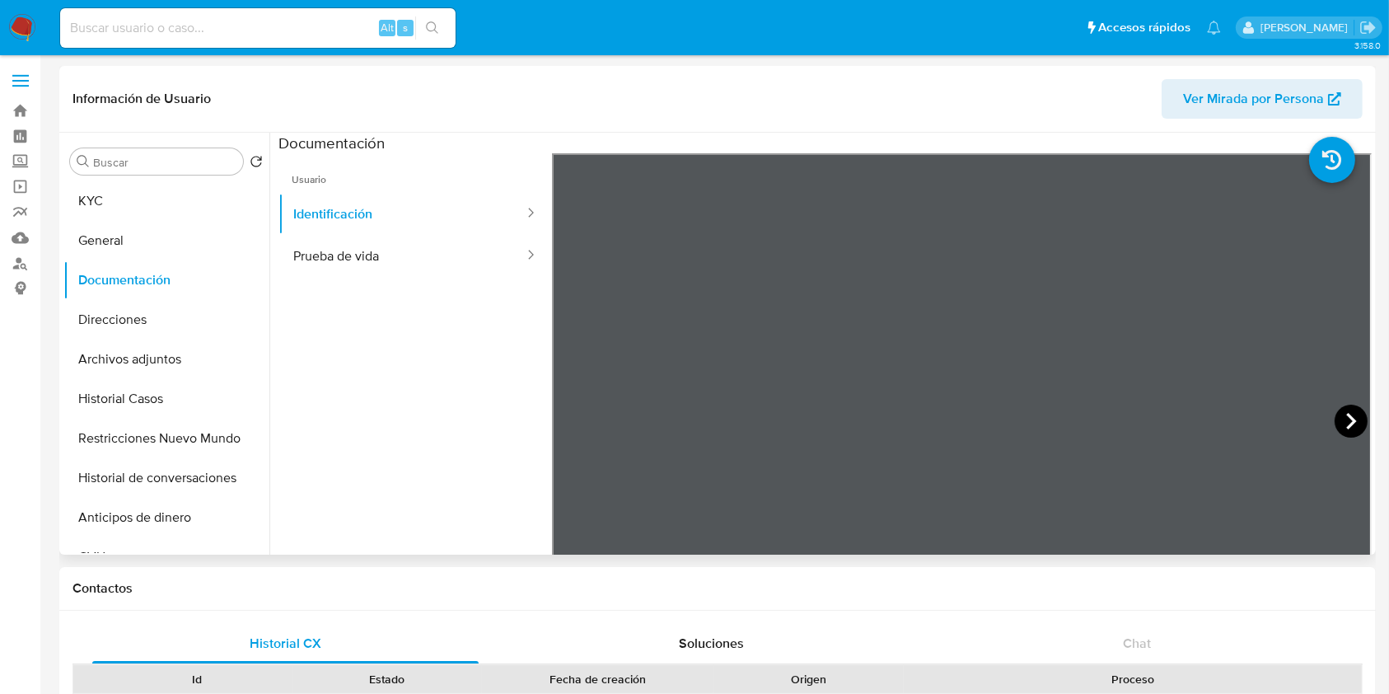
click at [1336, 427] on icon at bounding box center [1350, 420] width 33 height 33
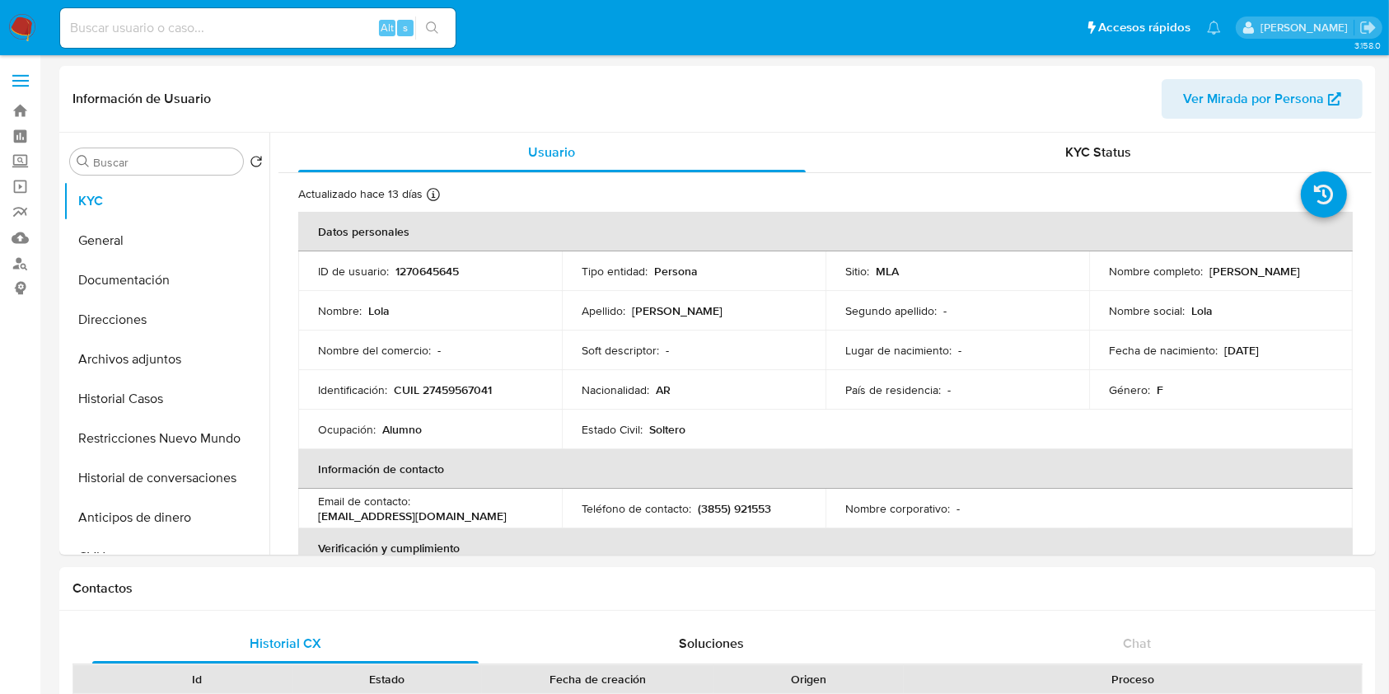
select select "10"
click at [159, 284] on button "Documentación" at bounding box center [159, 280] width 193 height 40
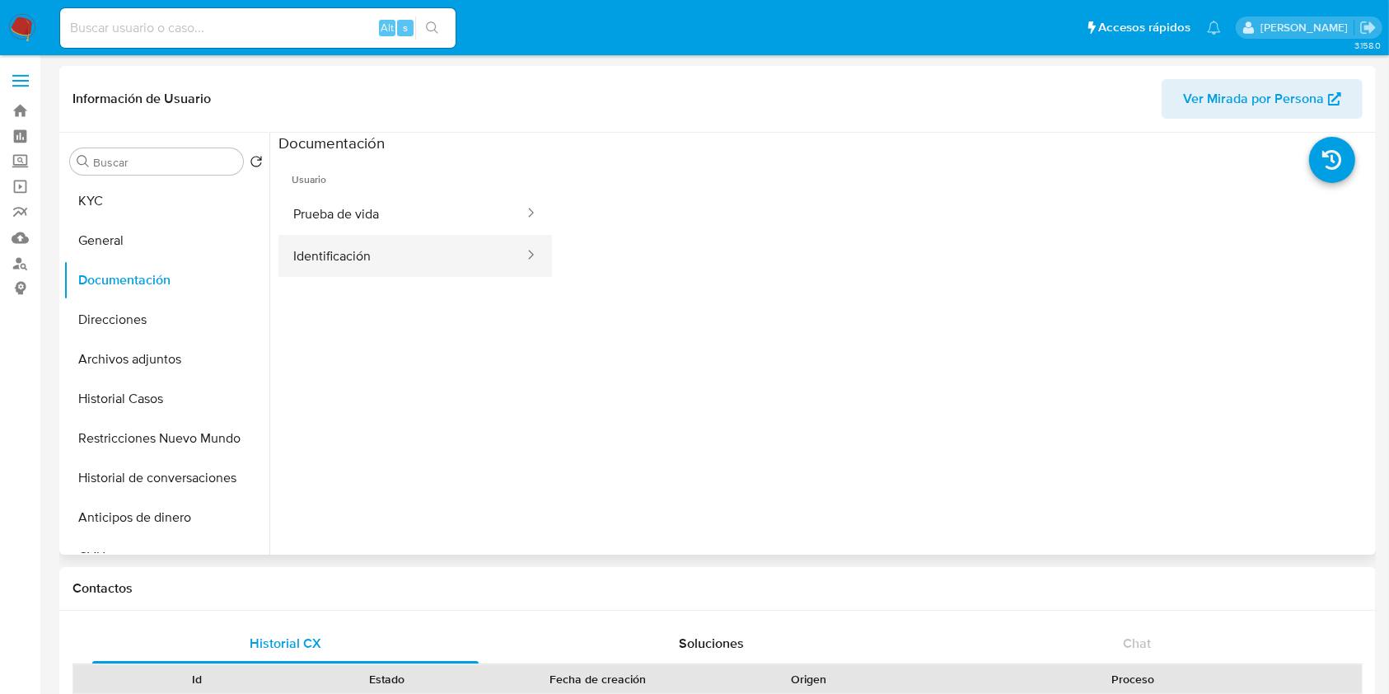
click at [409, 252] on button "Identificación" at bounding box center [401, 256] width 247 height 42
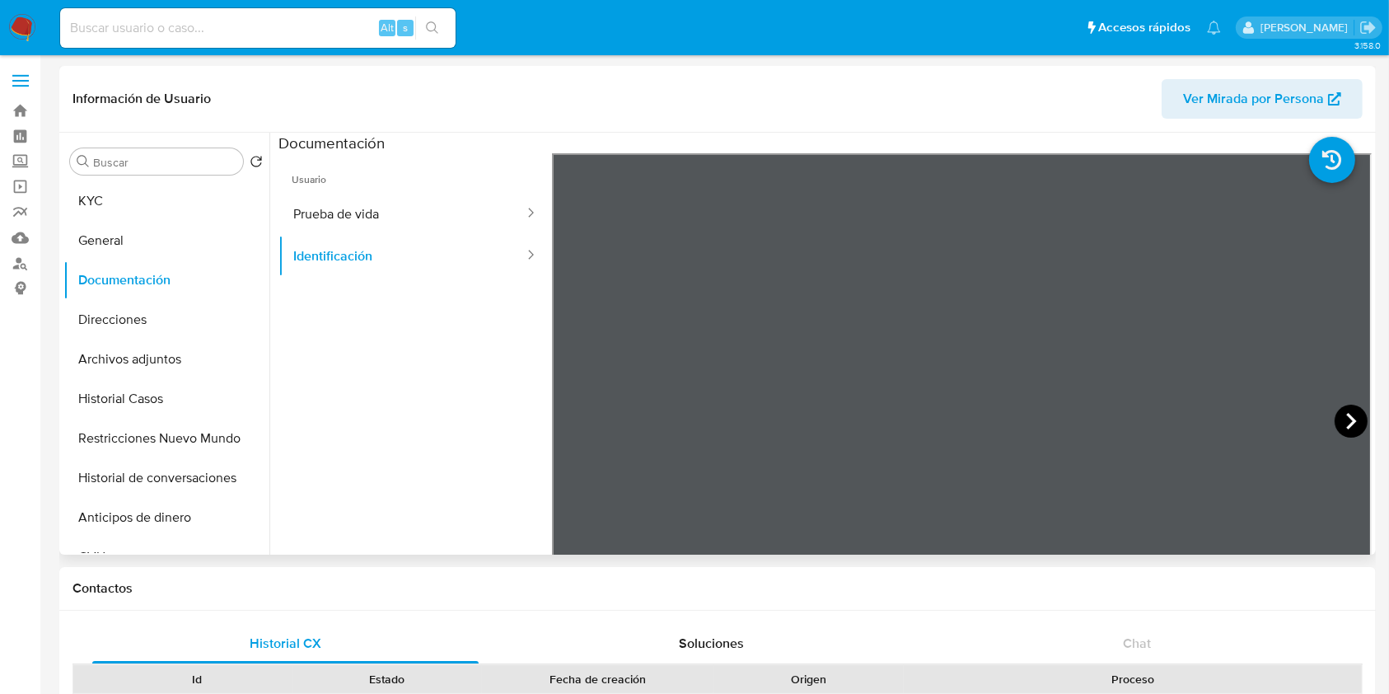
click at [1346, 414] on icon at bounding box center [1351, 421] width 10 height 16
